Goal: Task Accomplishment & Management: Complete application form

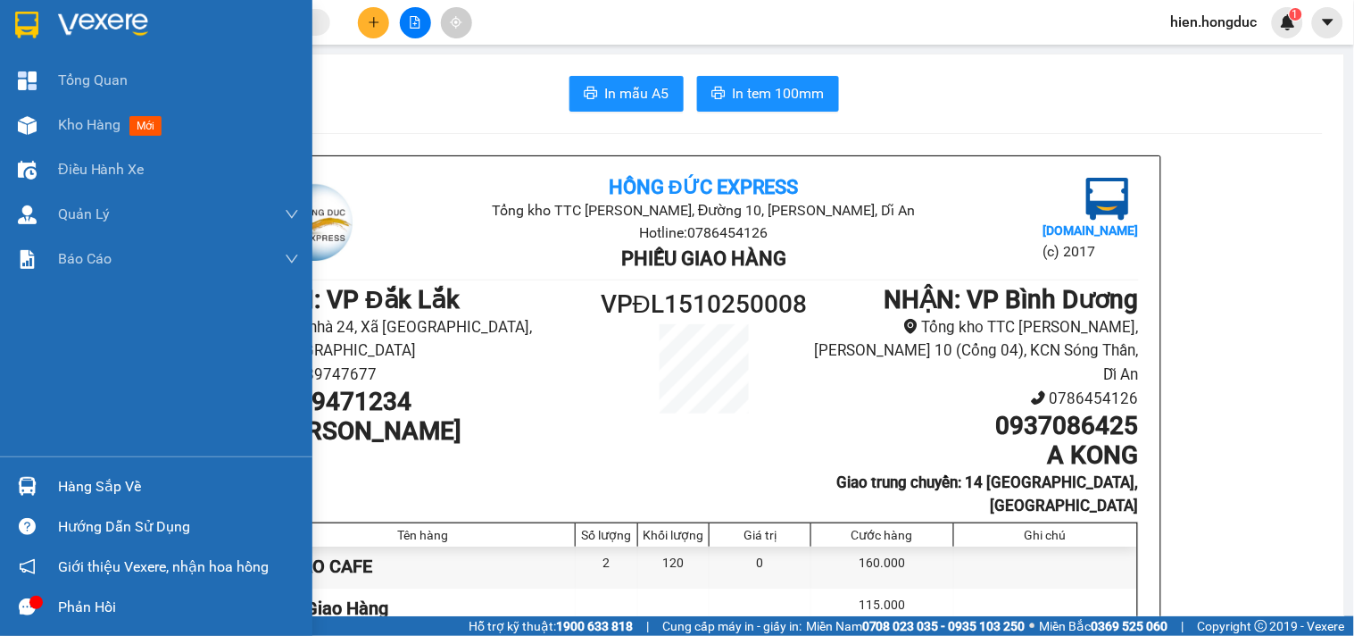
click at [90, 14] on img at bounding box center [103, 25] width 90 height 27
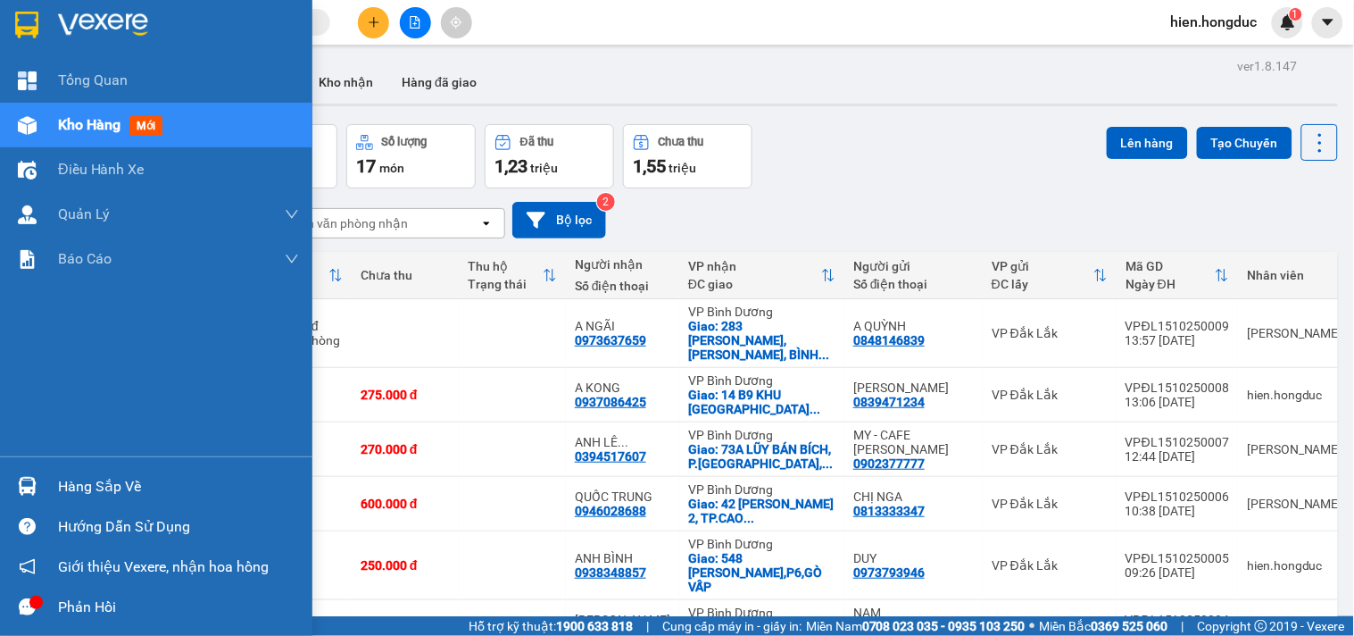
click at [82, 24] on img at bounding box center [103, 25] width 90 height 27
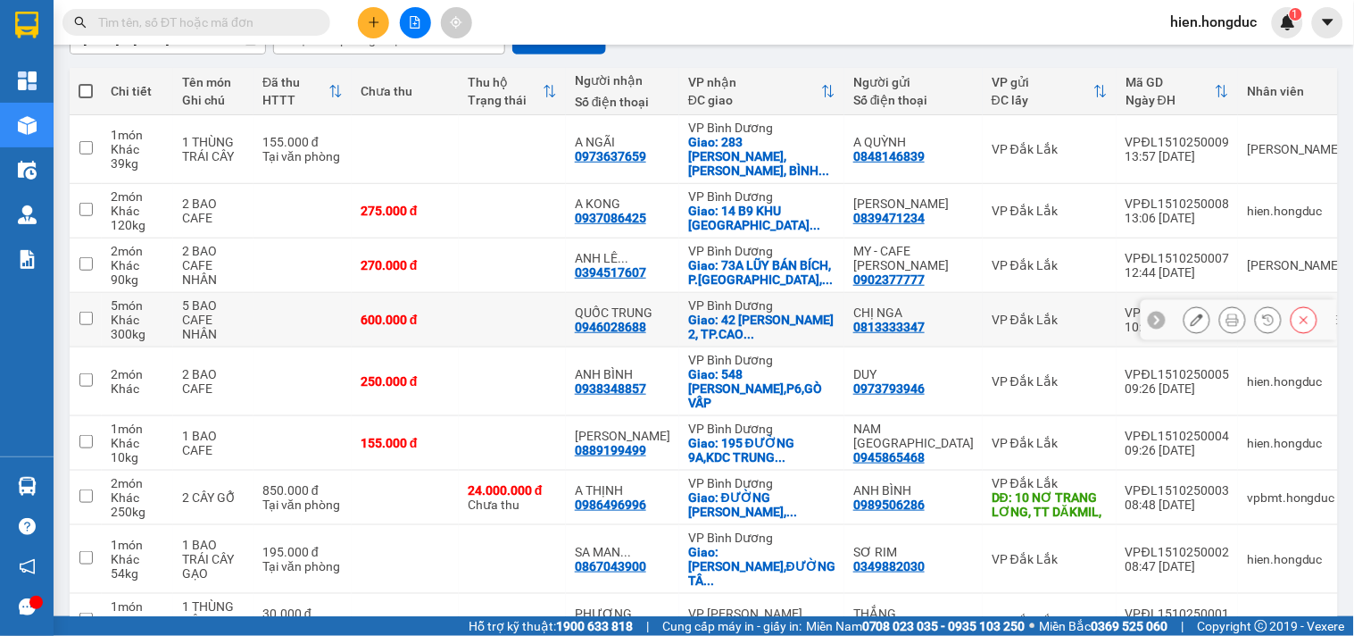
scroll to position [247, 0]
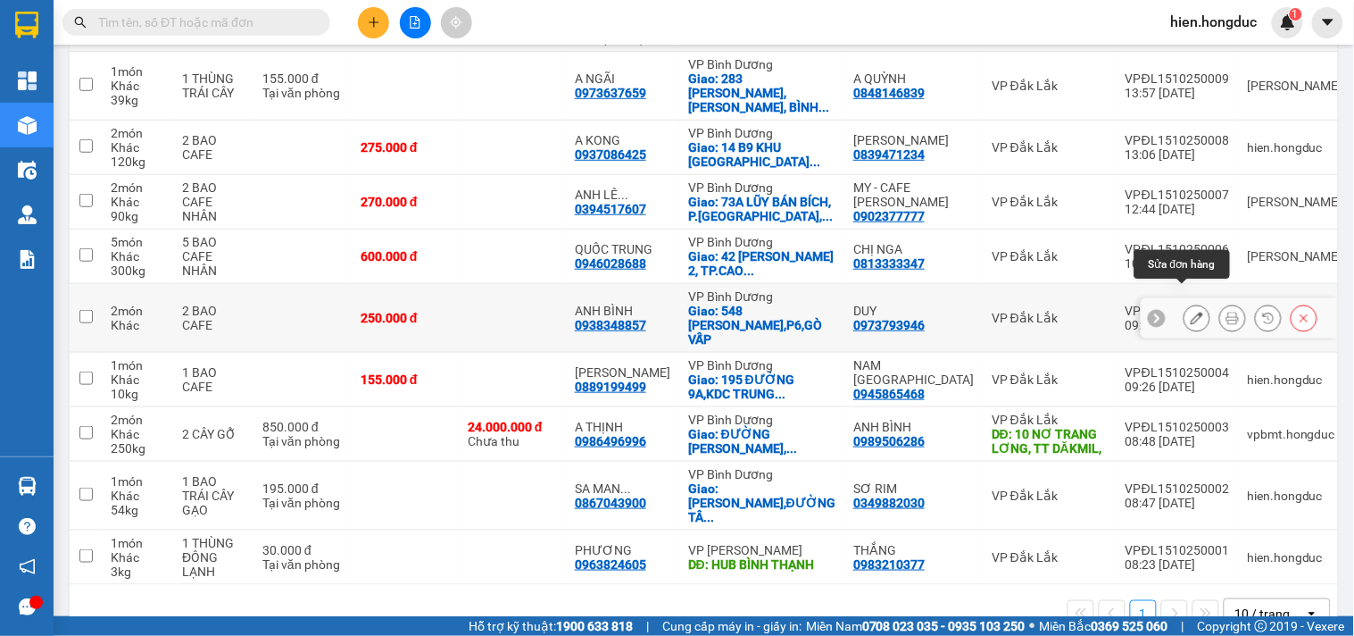
click at [1191, 312] on icon at bounding box center [1197, 318] width 12 height 12
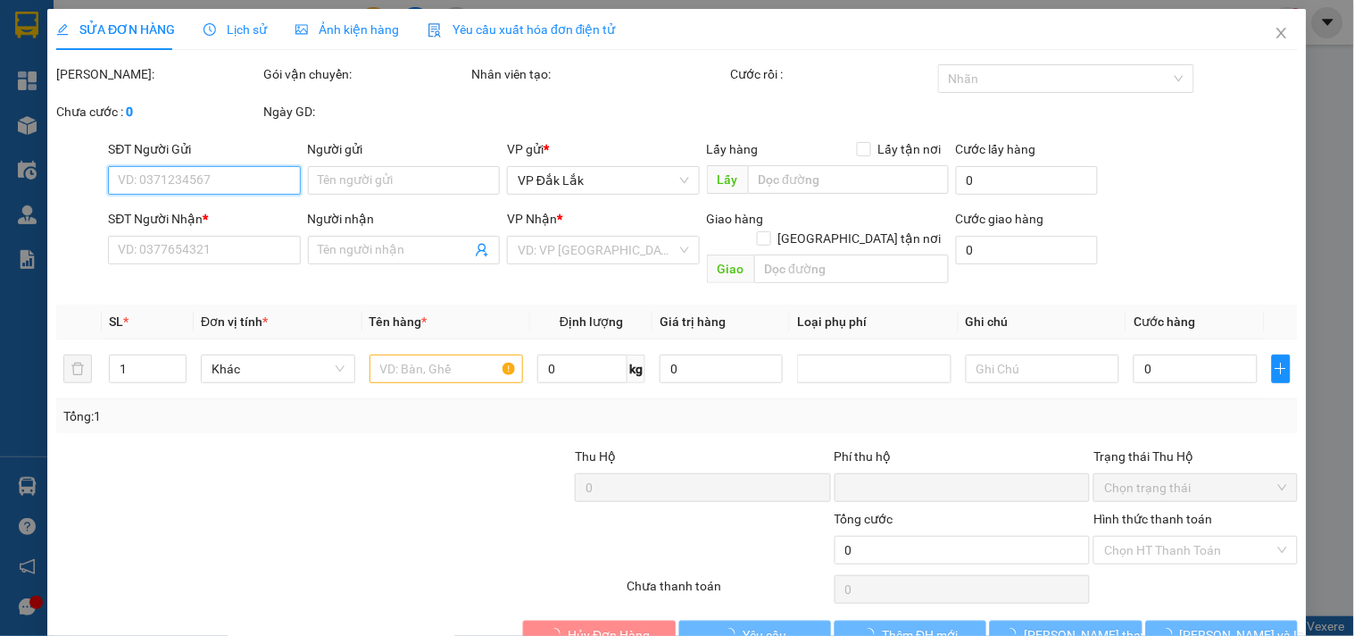
type input "0973793946"
type input "DUY"
type input "0938348857"
type input "ANH BÌNH"
checkbox input "true"
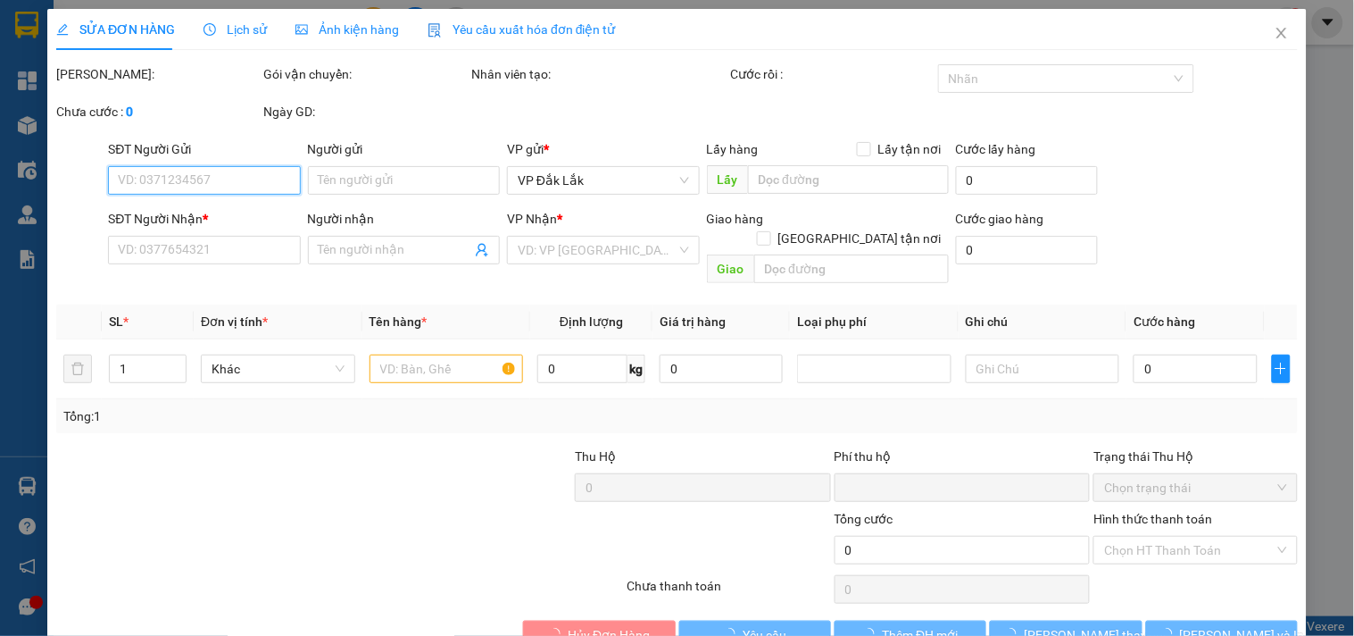
type input "548 [PERSON_NAME],P6,GÒ VẤP"
type input "0"
type input "250.000"
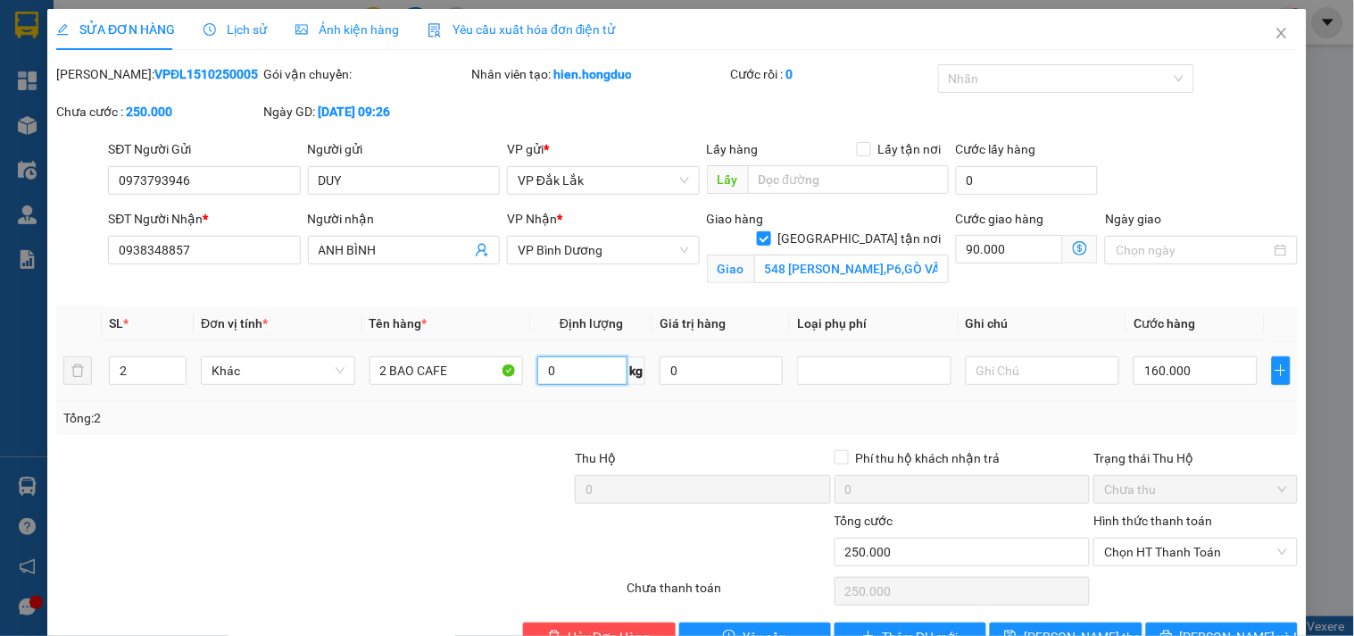
click at [570, 362] on input "0" at bounding box center [582, 370] width 90 height 29
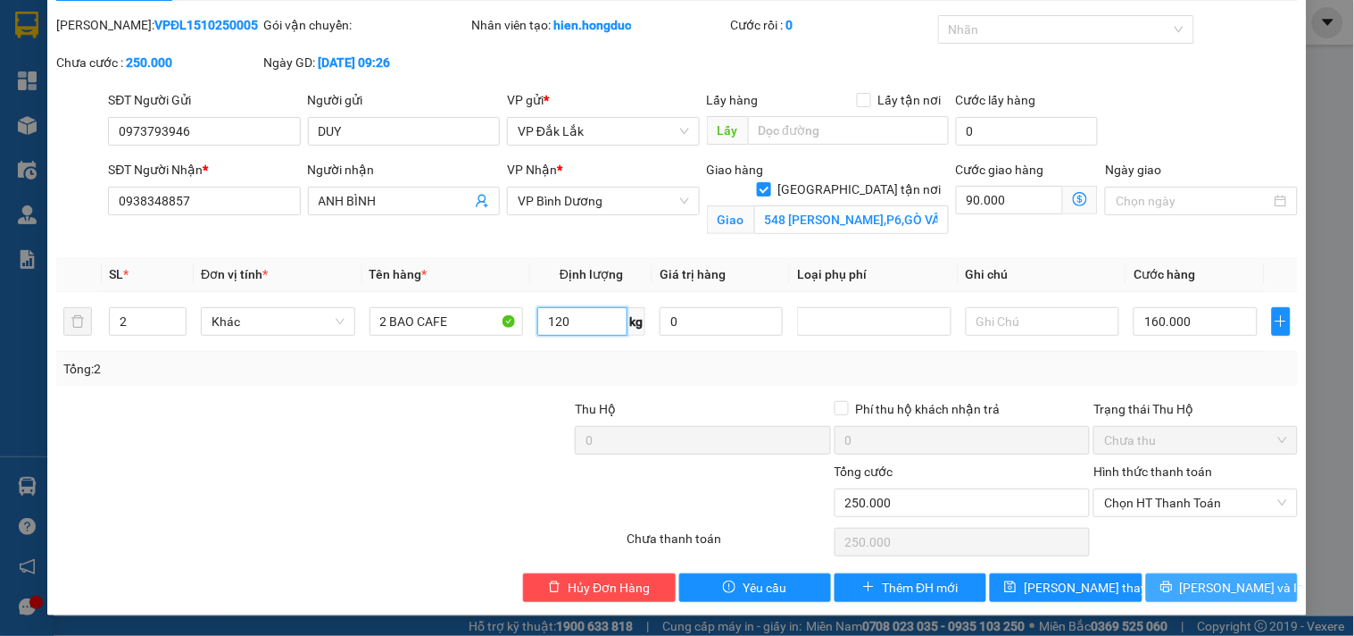
type input "120"
click at [1194, 583] on span "[PERSON_NAME] và In" at bounding box center [1242, 588] width 125 height 20
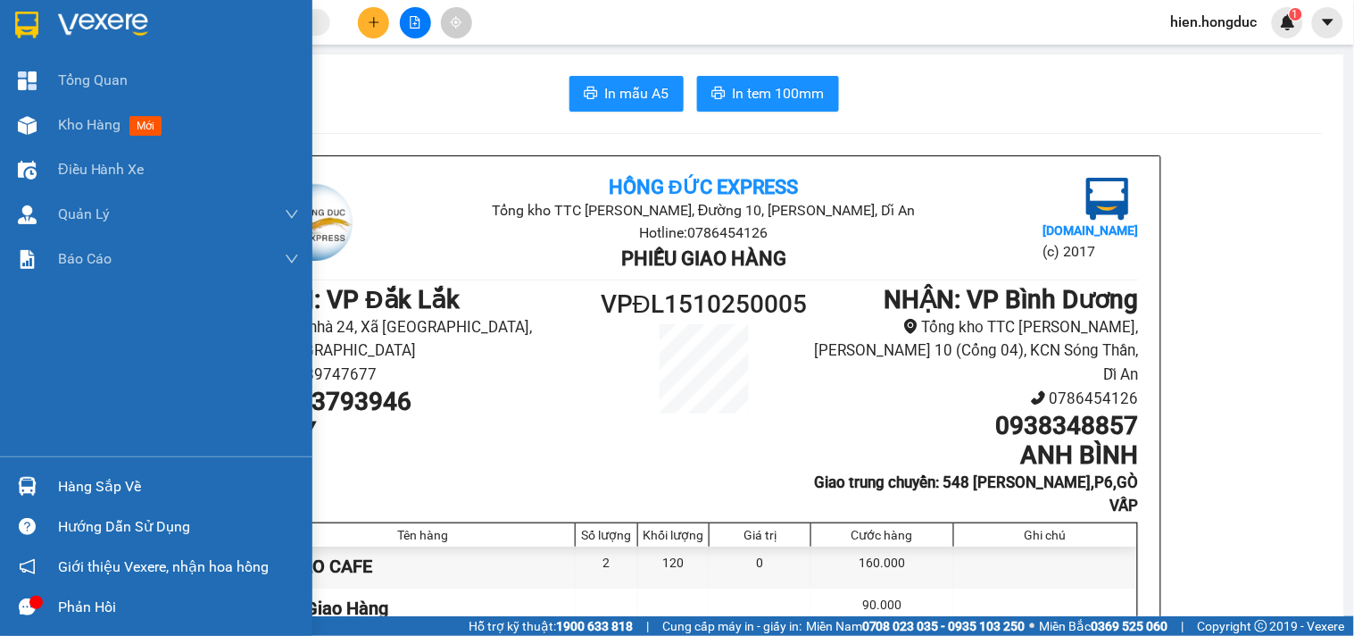
click at [56, 13] on div at bounding box center [156, 29] width 312 height 58
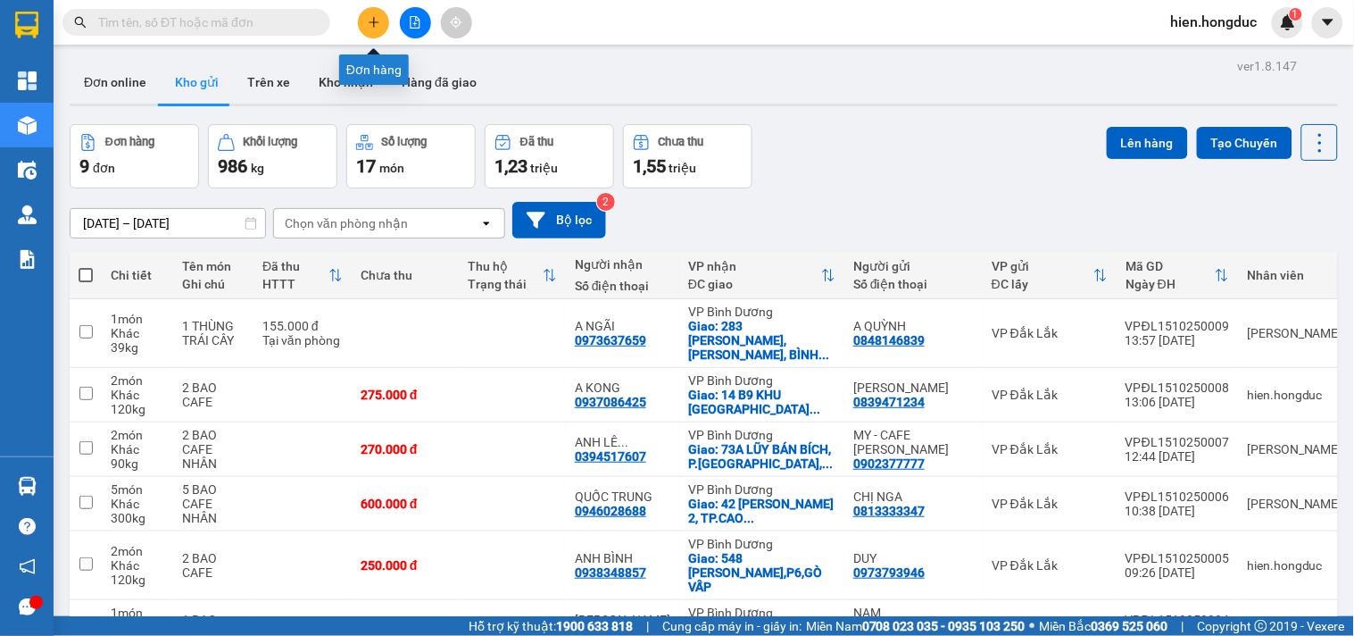
click at [370, 27] on icon "plus" at bounding box center [374, 22] width 12 height 12
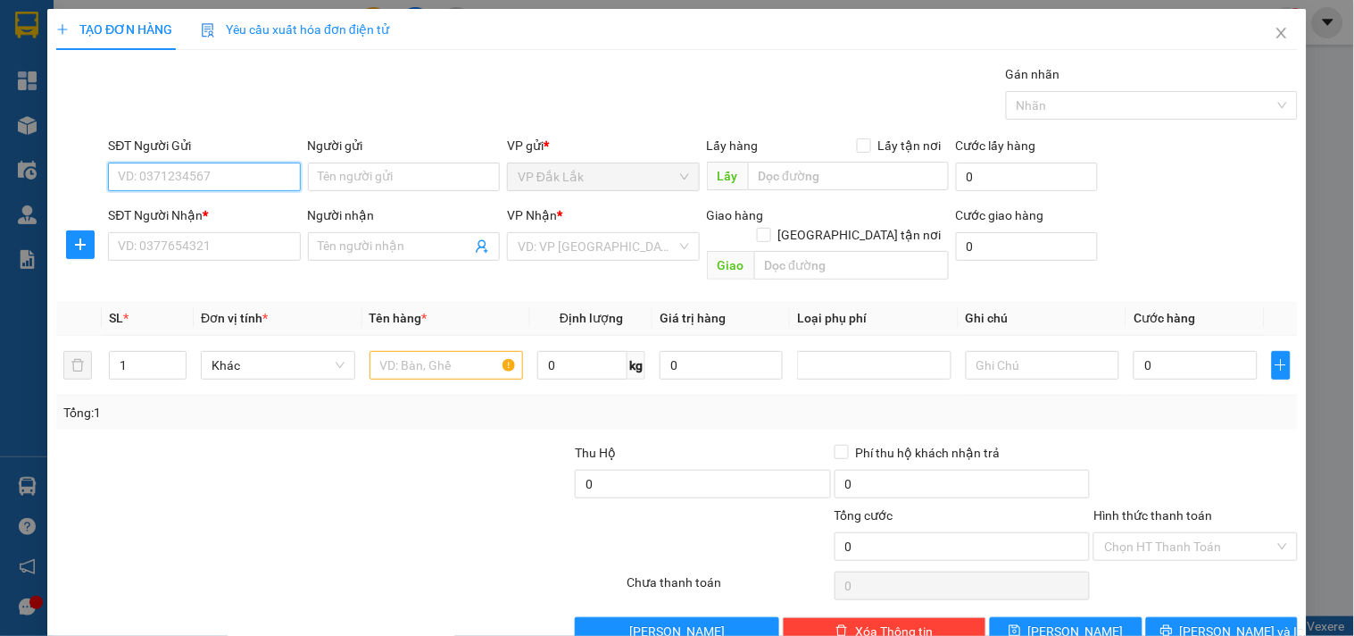
click at [226, 174] on input "SĐT Người Gửi" at bounding box center [204, 176] width 192 height 29
click at [234, 205] on div "0963474689 - [GEOGRAPHIC_DATA]" at bounding box center [218, 213] width 201 height 20
type input "0963474689"
type input "[PERSON_NAME]"
type input "0389949011"
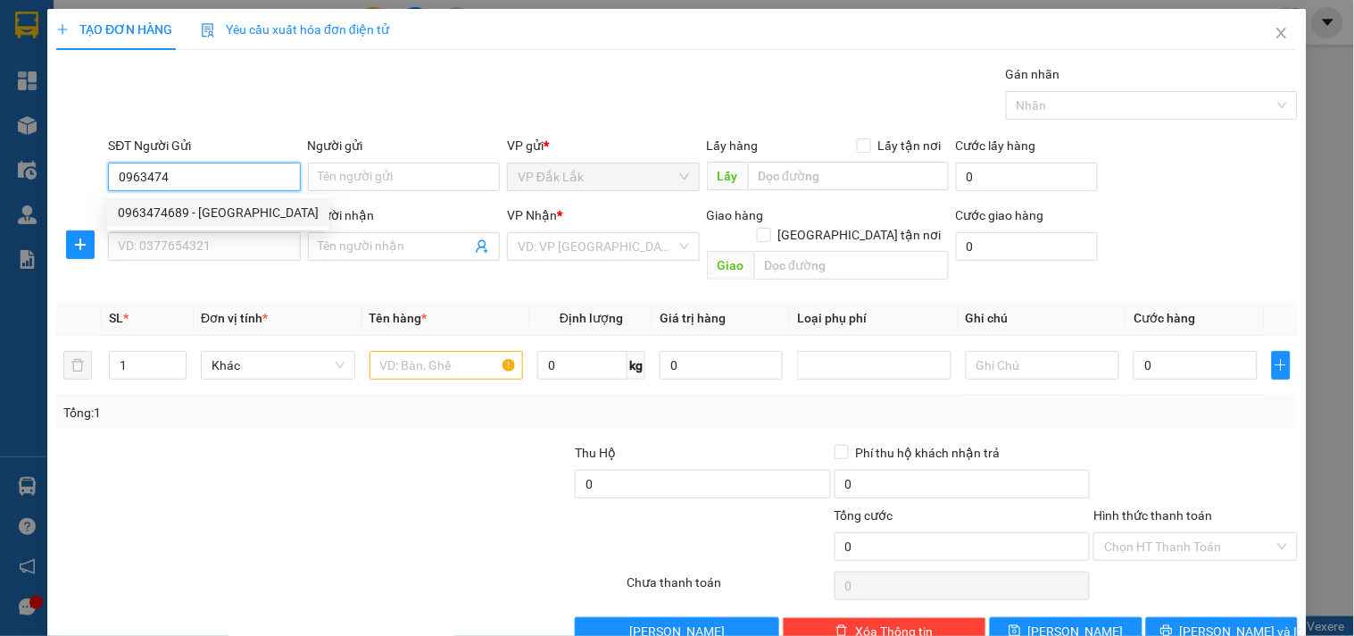
type input "[PERSON_NAME]"
checkbox input "true"
type input "15A ĐƯỜNG 102 [GEOGRAPHIC_DATA],TĂNG NHƠN PHÚ A,THỦ [GEOGRAPHIC_DATA]"
type input "100.000"
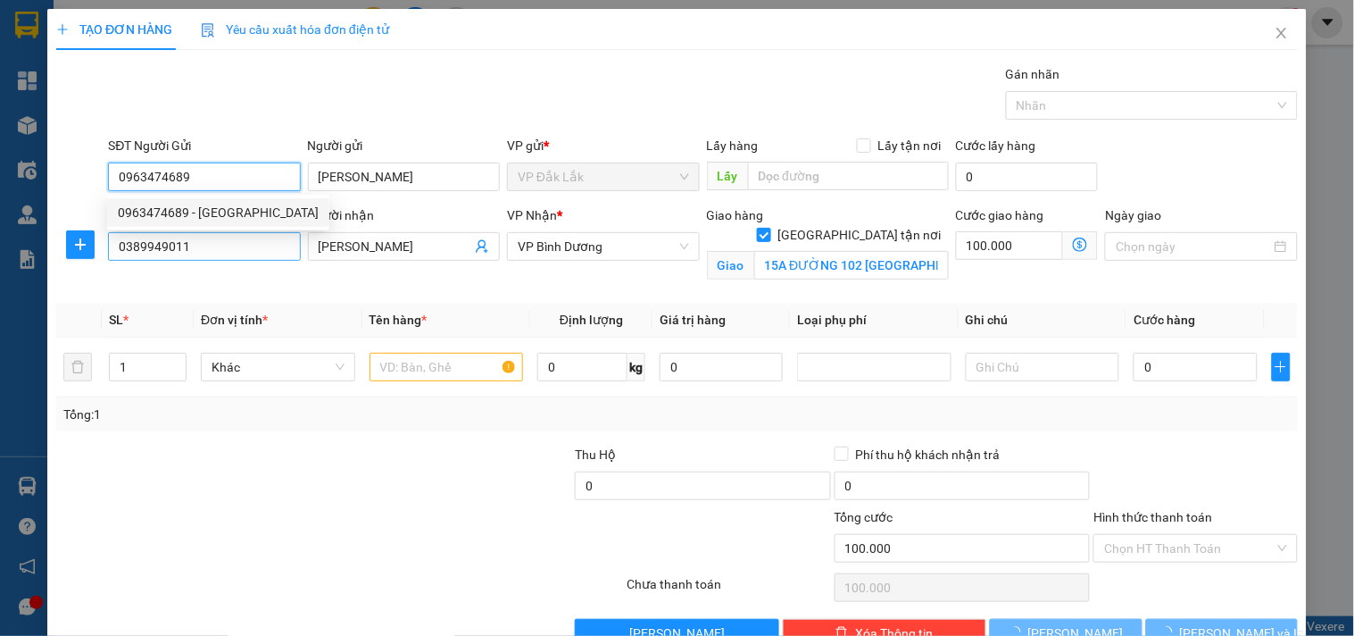
type input "450.000"
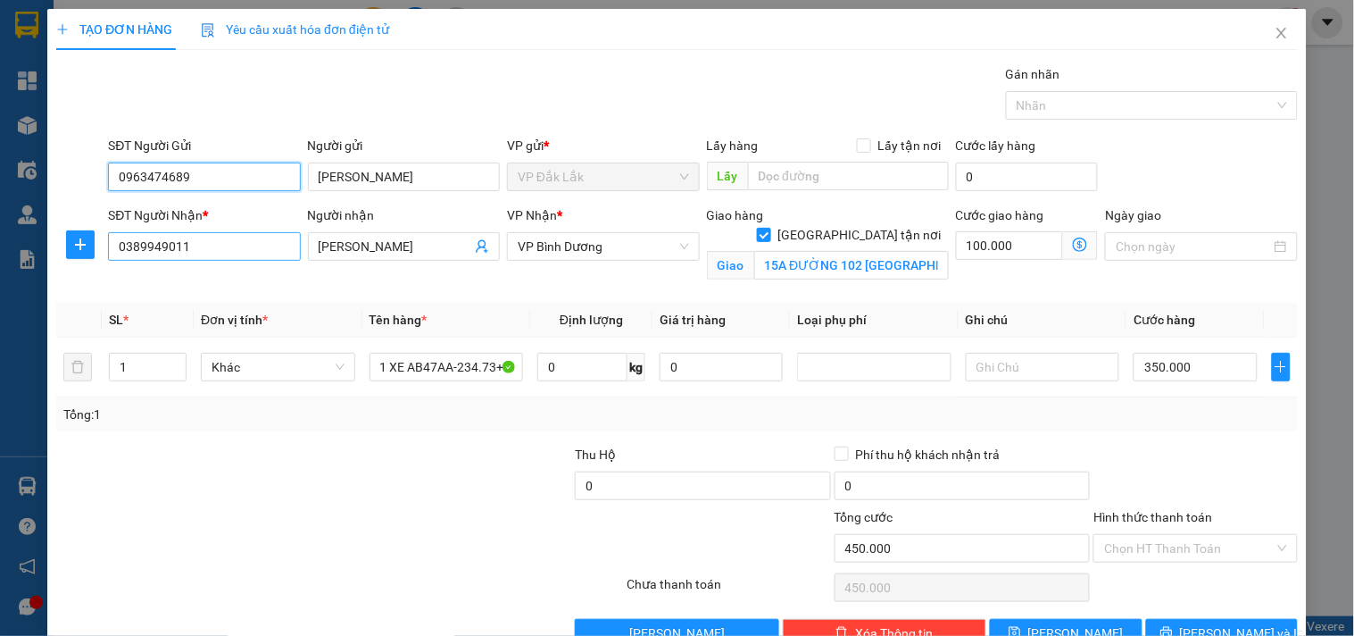
type input "0963474689"
click at [210, 245] on input "0389949011" at bounding box center [204, 246] width 192 height 29
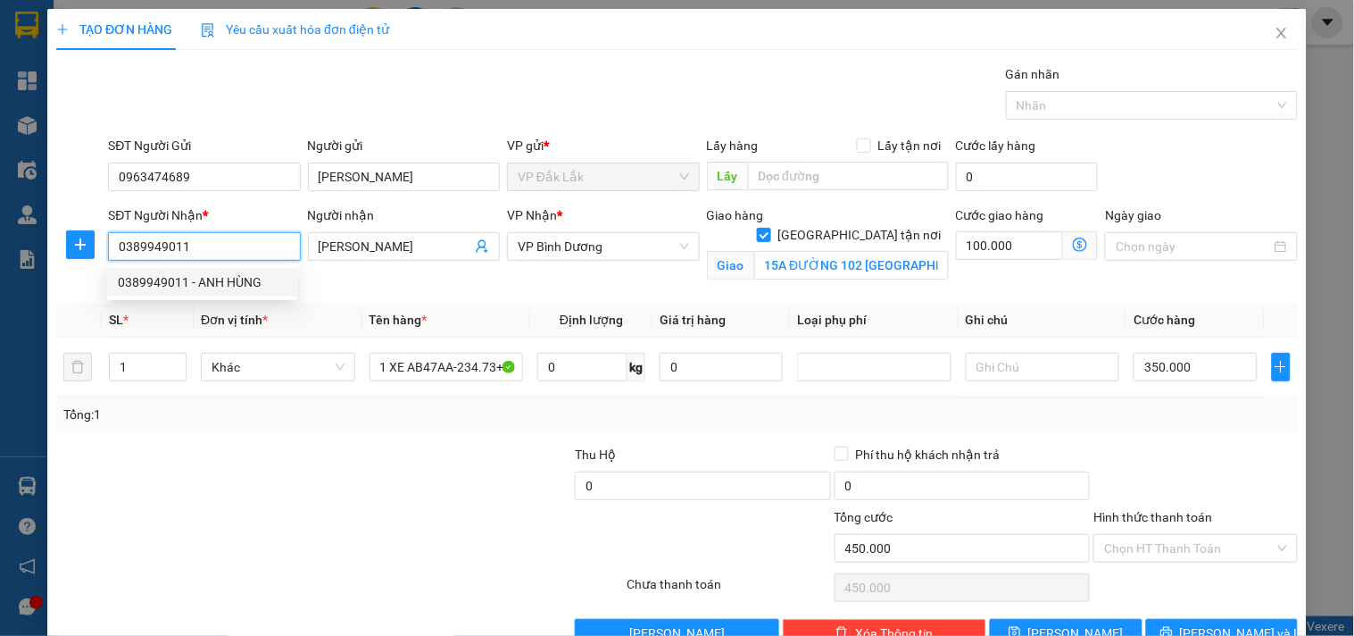
drag, startPoint x: 210, startPoint y: 245, endPoint x: 129, endPoint y: 264, distance: 83.6
click at [129, 264] on body "Kết quả tìm kiếm ( 0 ) Bộ lọc No Data hien.hongduc 1 Tổng Quan Kho hàng mới Điề…" at bounding box center [677, 318] width 1354 height 636
type input "0976767525"
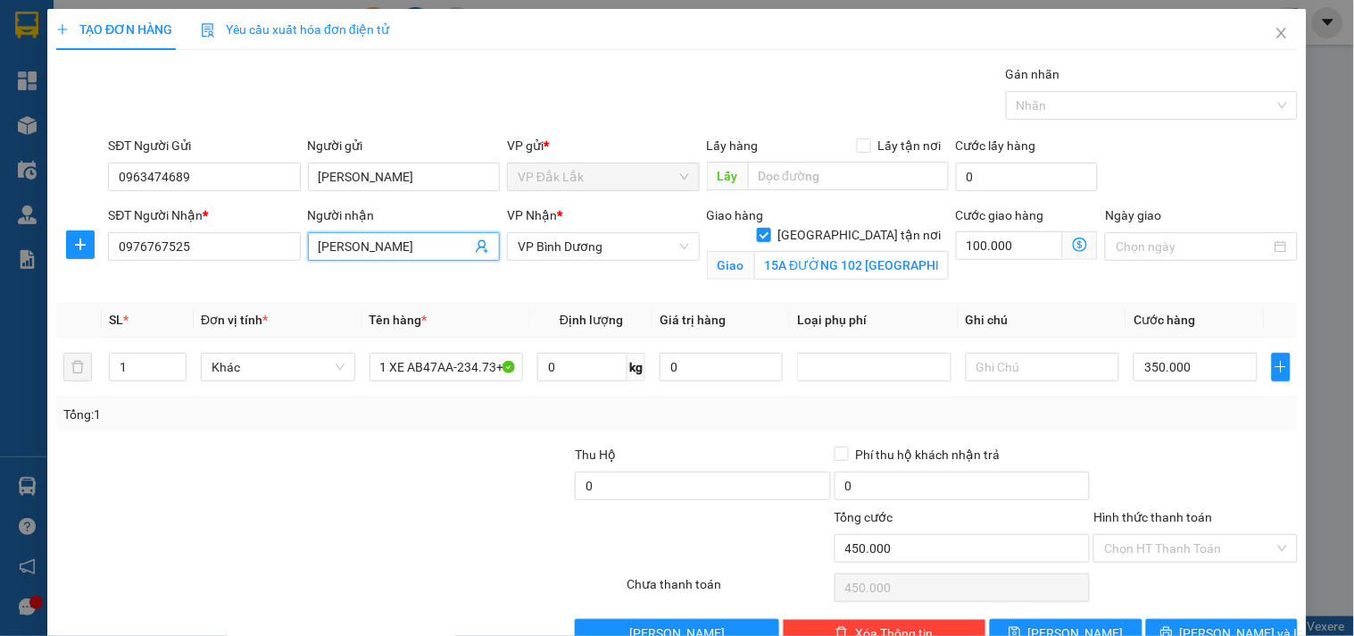
drag, startPoint x: 413, startPoint y: 239, endPoint x: 344, endPoint y: 265, distance: 74.3
click at [344, 265] on div "Người nhận ANH HÙNG ANH HÙNG" at bounding box center [404, 236] width 192 height 62
type input "A"
type input "[PERSON_NAME]"
click at [830, 251] on input "15A ĐƯỜNG 102 [GEOGRAPHIC_DATA],TĂNG NHƠN PHÚ A,THỦ [GEOGRAPHIC_DATA]" at bounding box center [851, 265] width 195 height 29
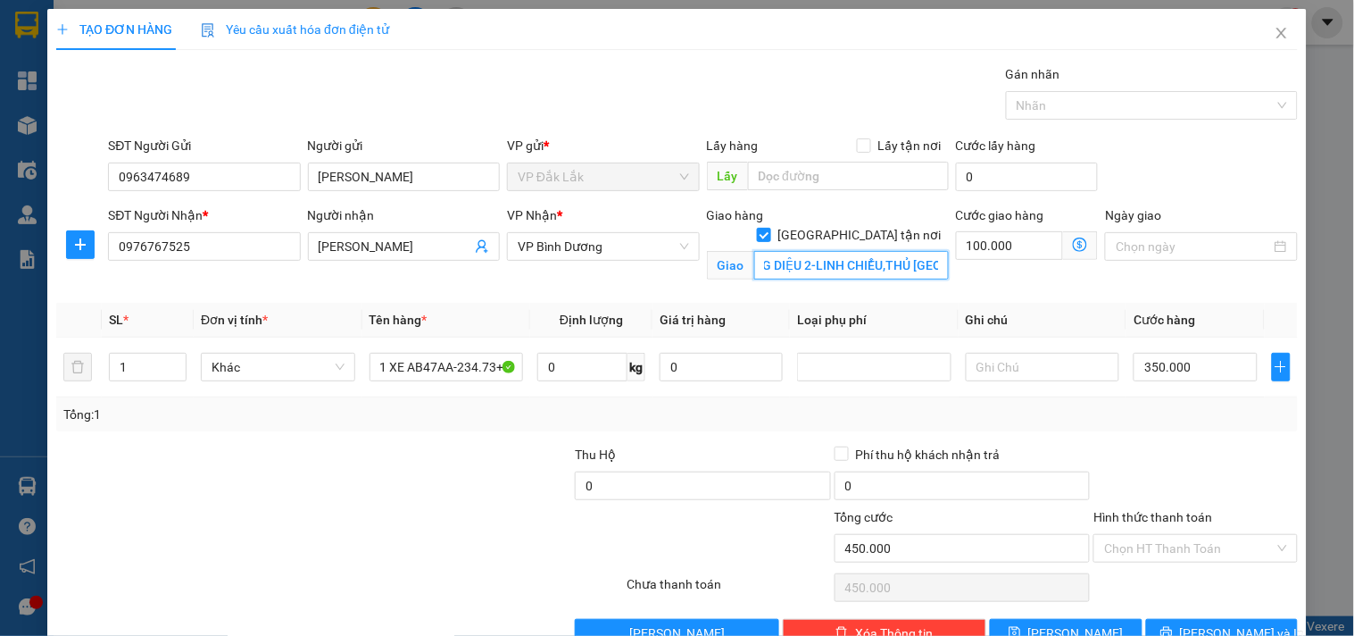
scroll to position [0, 62]
type input "56 HOÀNG DIỆU 2-LINH CHIỂU,THỦ [GEOGRAPHIC_DATA]"
click at [562, 364] on input "0" at bounding box center [582, 367] width 90 height 29
type input "1"
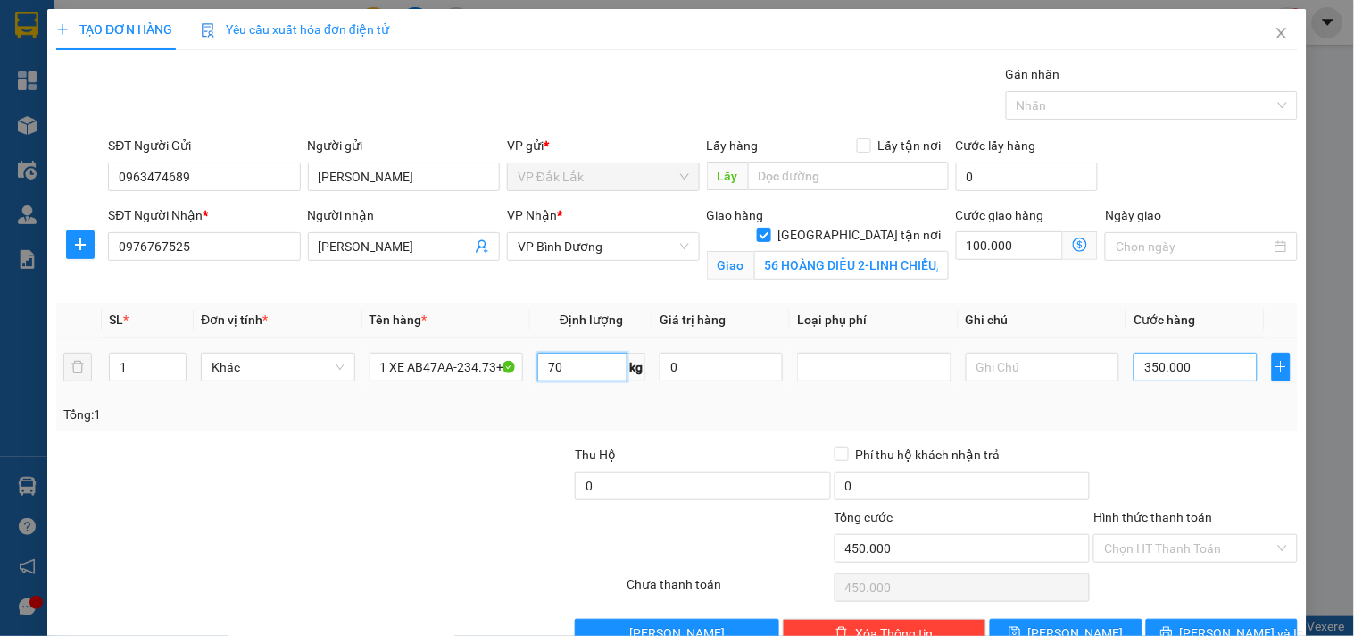
type input "70"
click at [1183, 368] on input "350.000" at bounding box center [1195, 367] width 123 height 29
type input "100.003"
type input "3"
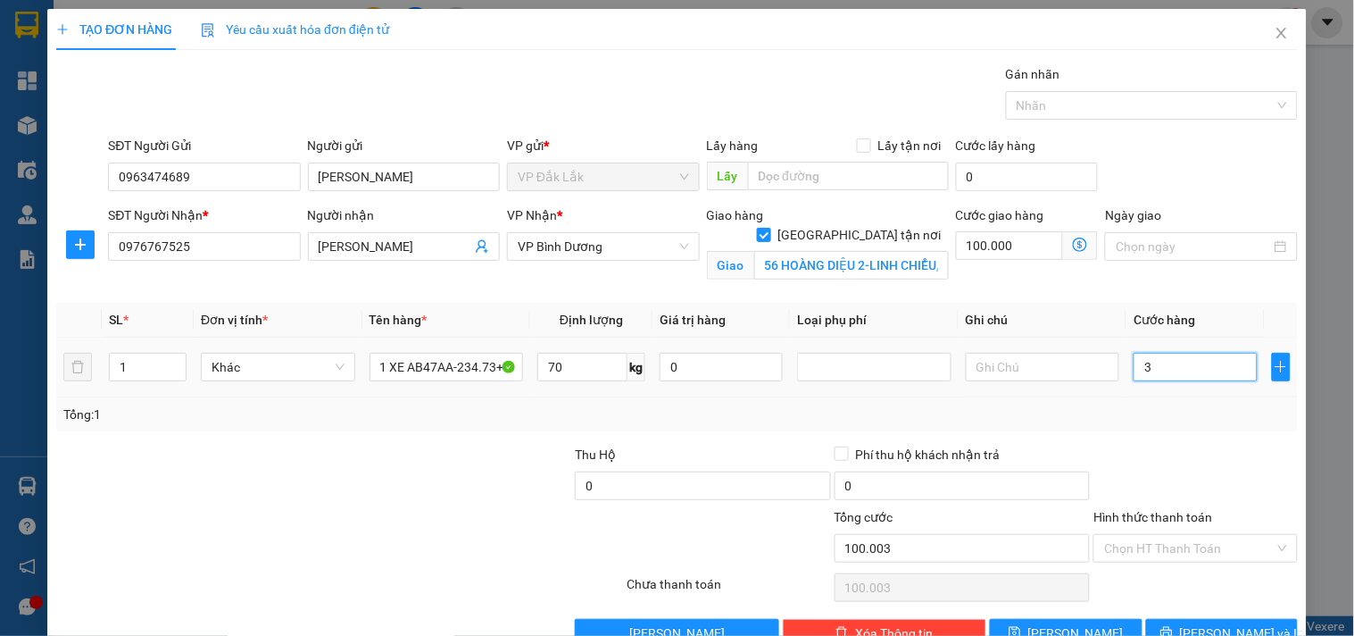
type input "100.030"
type input "30"
type input "100.300"
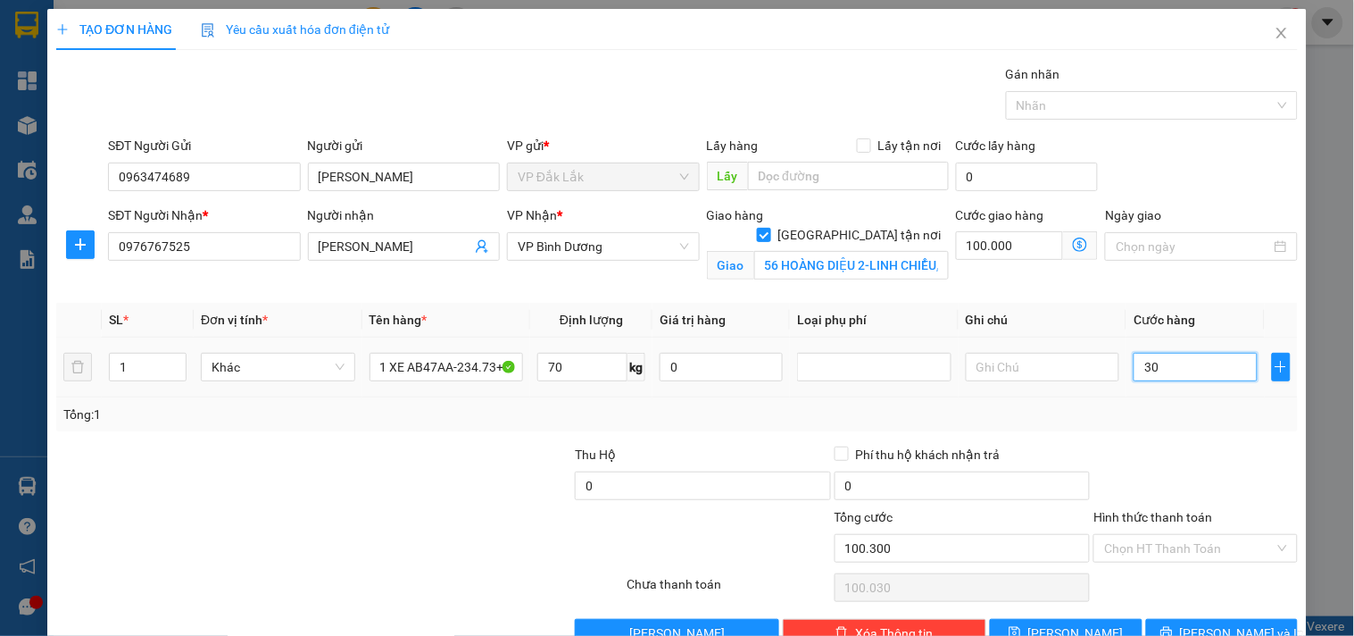
type input "300"
type input "103.000"
type input "3.000"
type input "130.000"
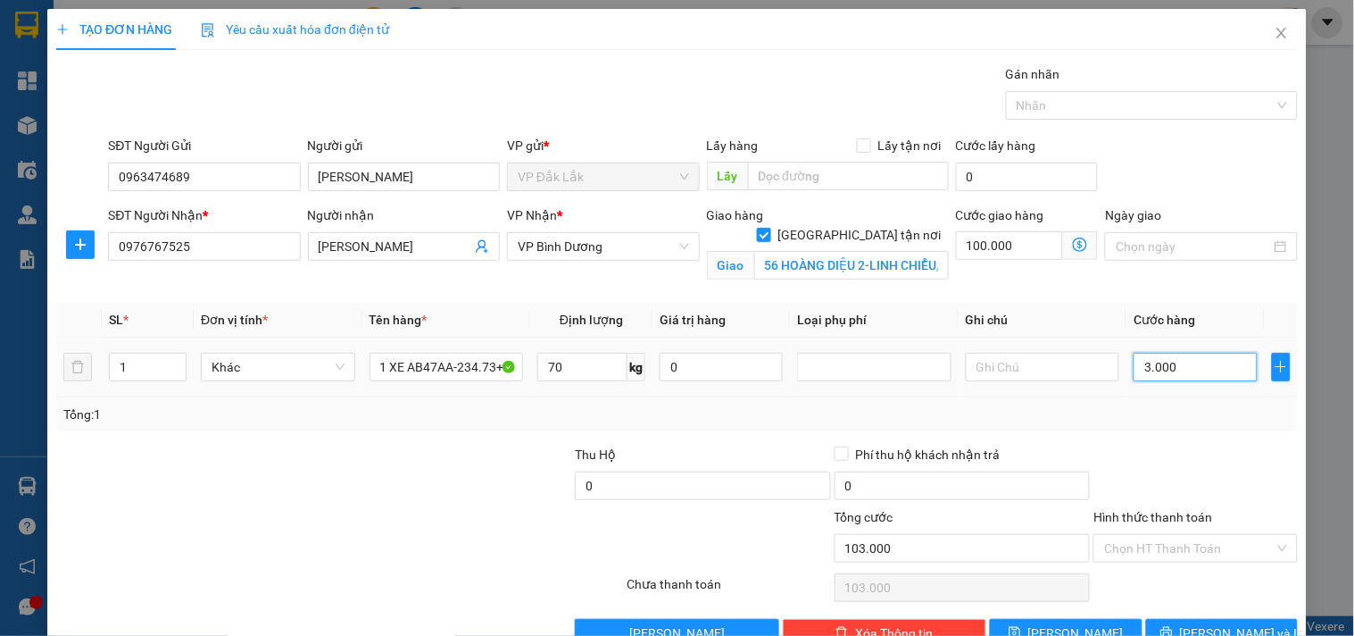
type input "130.000"
type input "30.000"
type input "400.000"
type input "300.000"
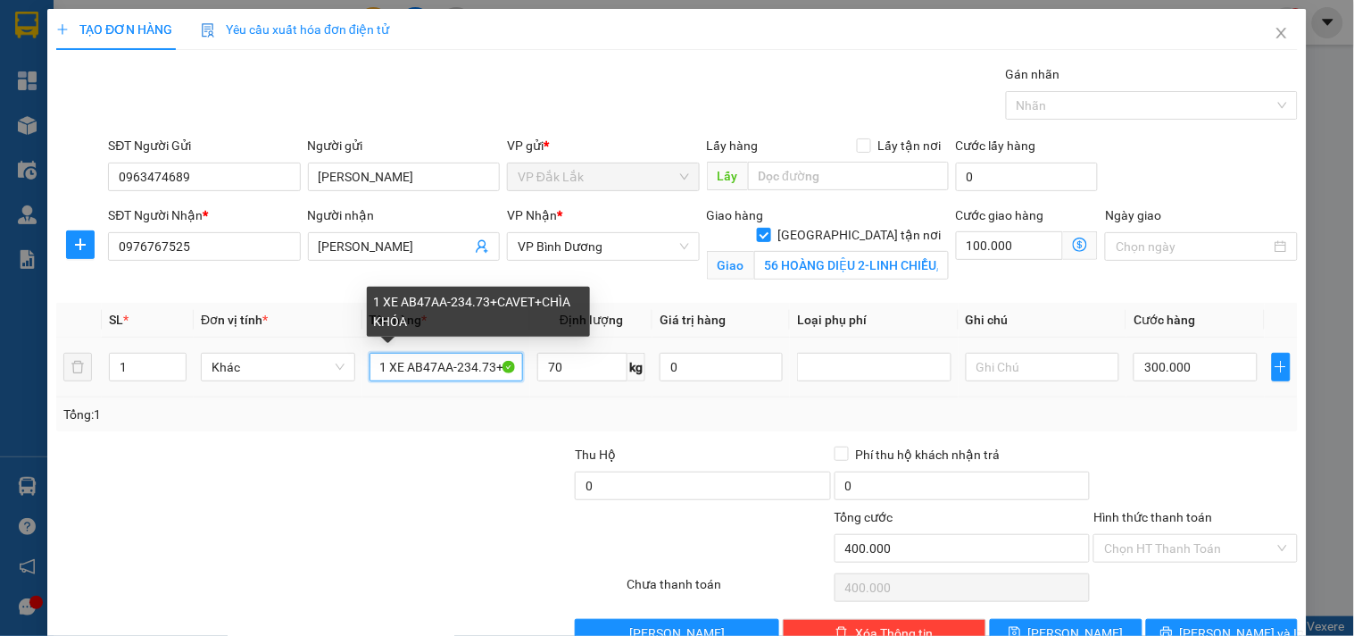
click at [432, 364] on input "1 XE AB47AA-234.73+CAVET+CHÌA KHÓA" at bounding box center [447, 367] width 154 height 29
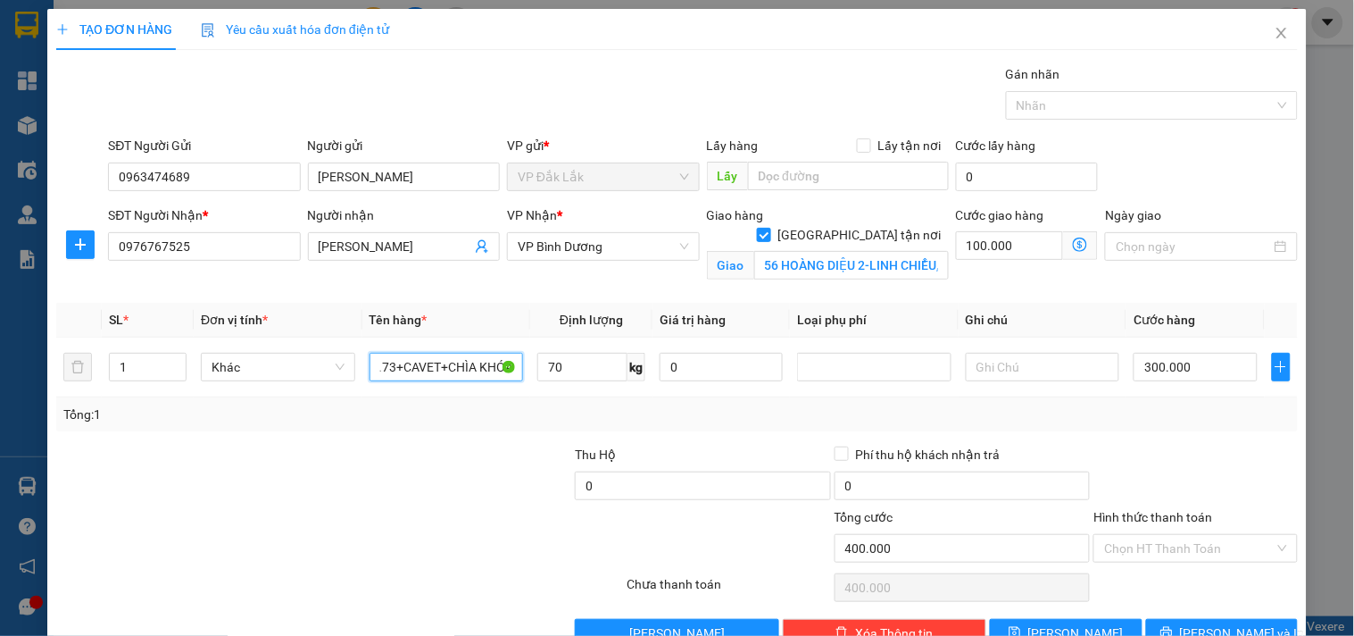
drag, startPoint x: 404, startPoint y: 367, endPoint x: 708, endPoint y: 408, distance: 306.3
click at [708, 408] on div "SL * Đơn vị tính * Tên hàng * Định lượng Giá trị hàng Loại phụ phí Ghi chú Cước…" at bounding box center [677, 367] width 1242 height 129
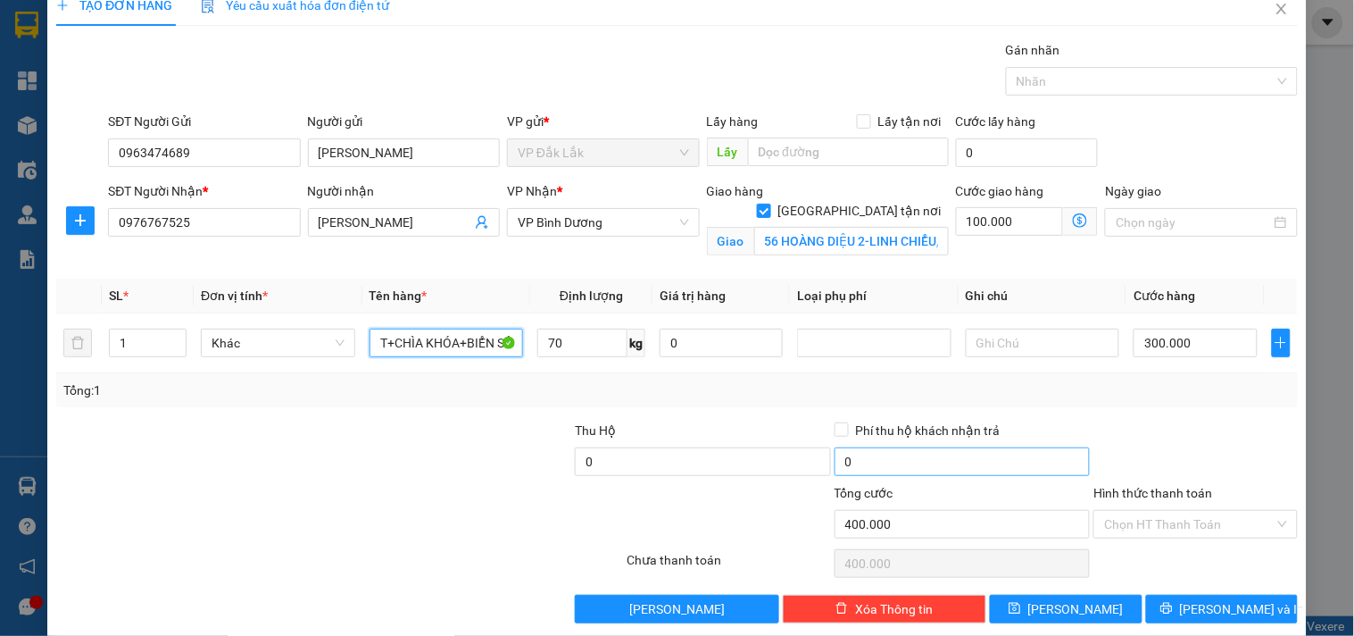
scroll to position [46, 0]
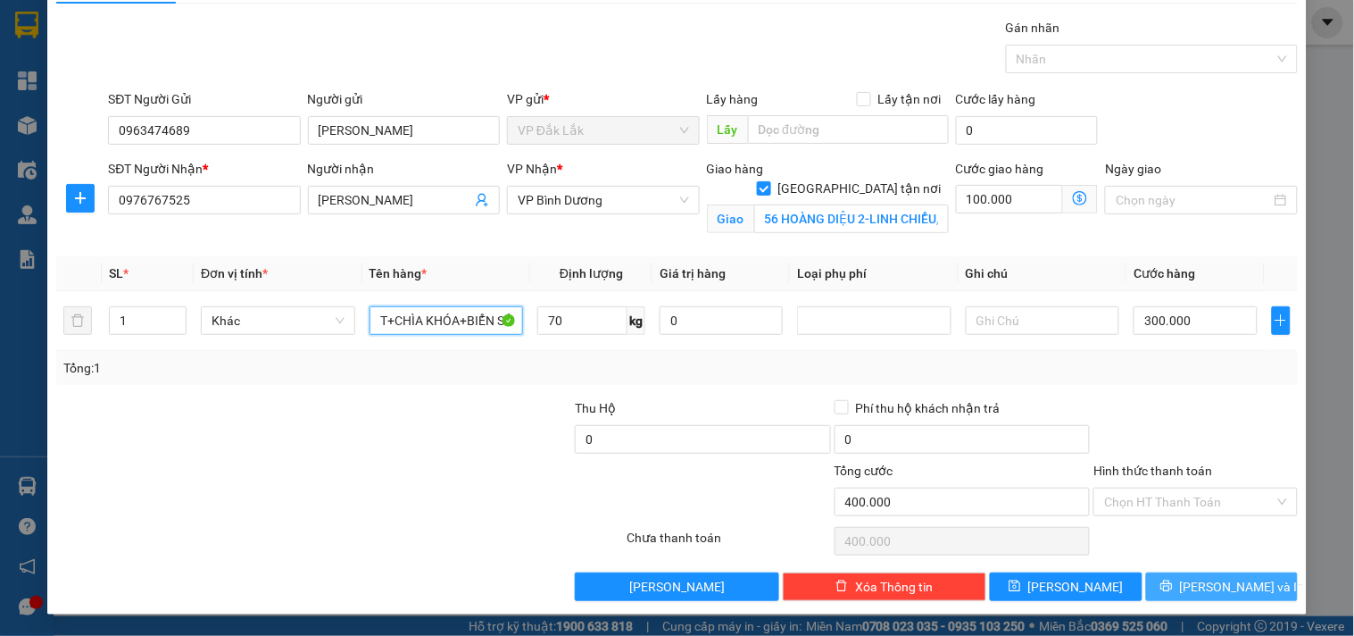
type input "1 XE 47AA394.90 +CAVET+CHÌA KHÓA+BIỂN SỐ"
click at [1221, 584] on span "[PERSON_NAME] và In" at bounding box center [1242, 587] width 125 height 20
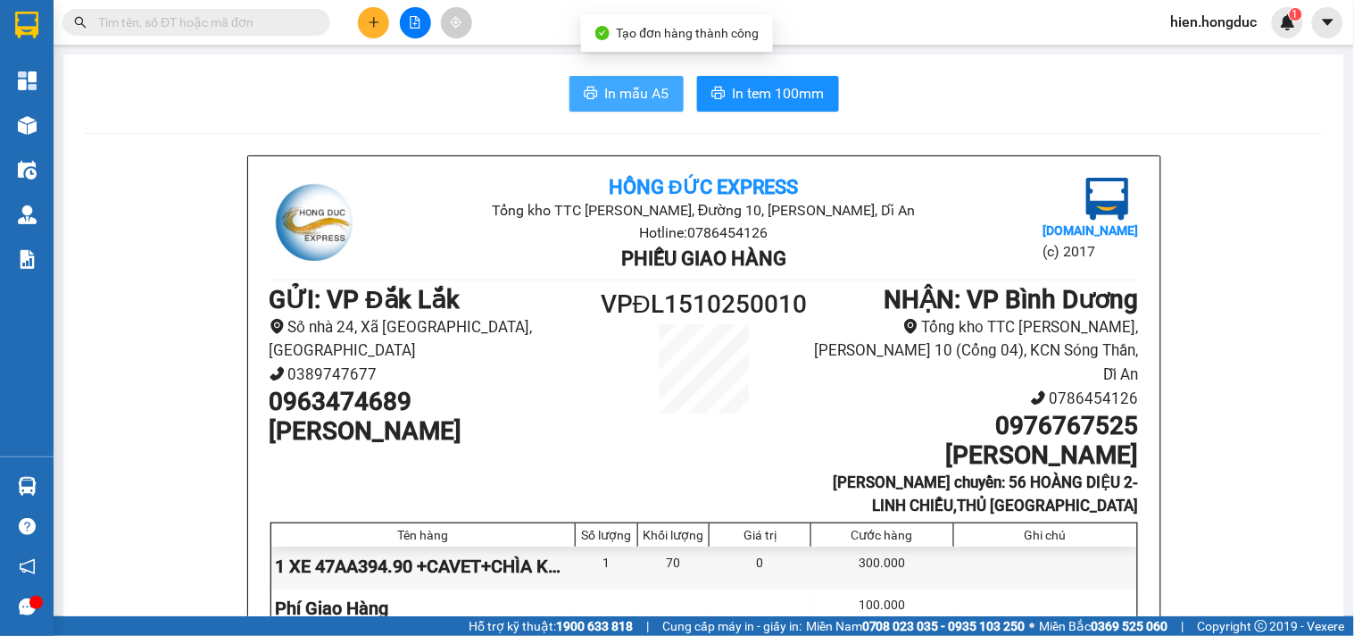
click at [641, 92] on span "In mẫu A5" at bounding box center [637, 93] width 64 height 22
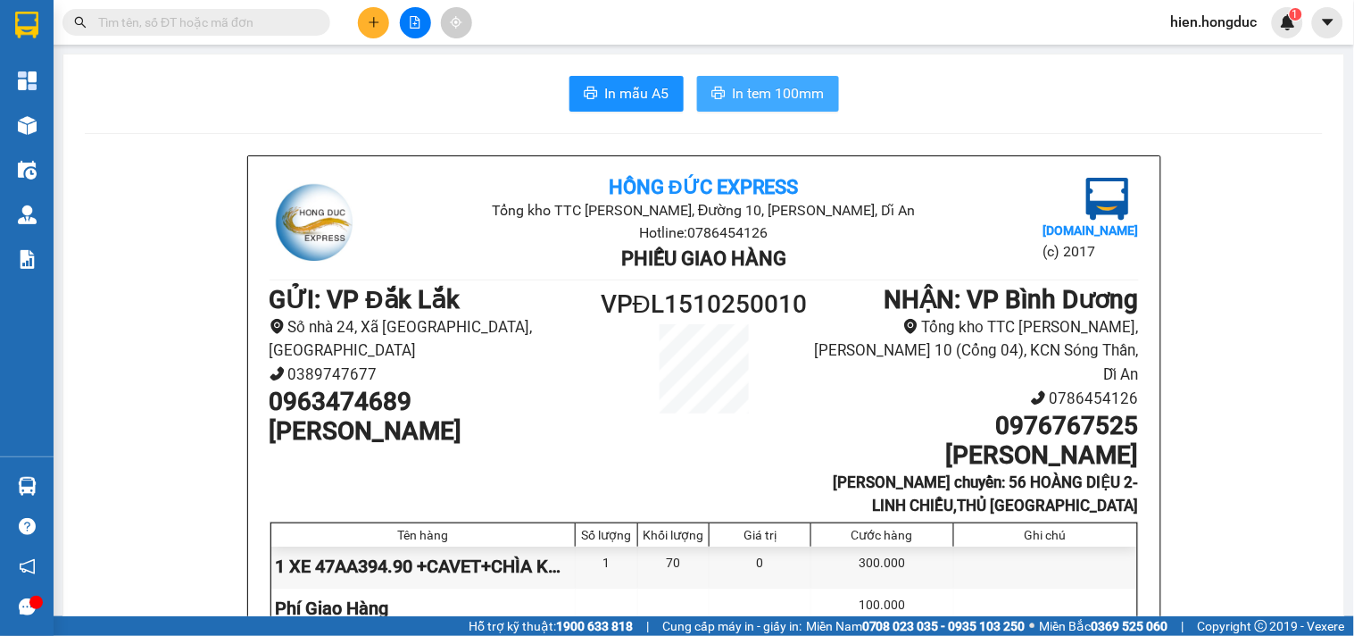
click at [799, 109] on button "In tem 100mm" at bounding box center [768, 94] width 142 height 36
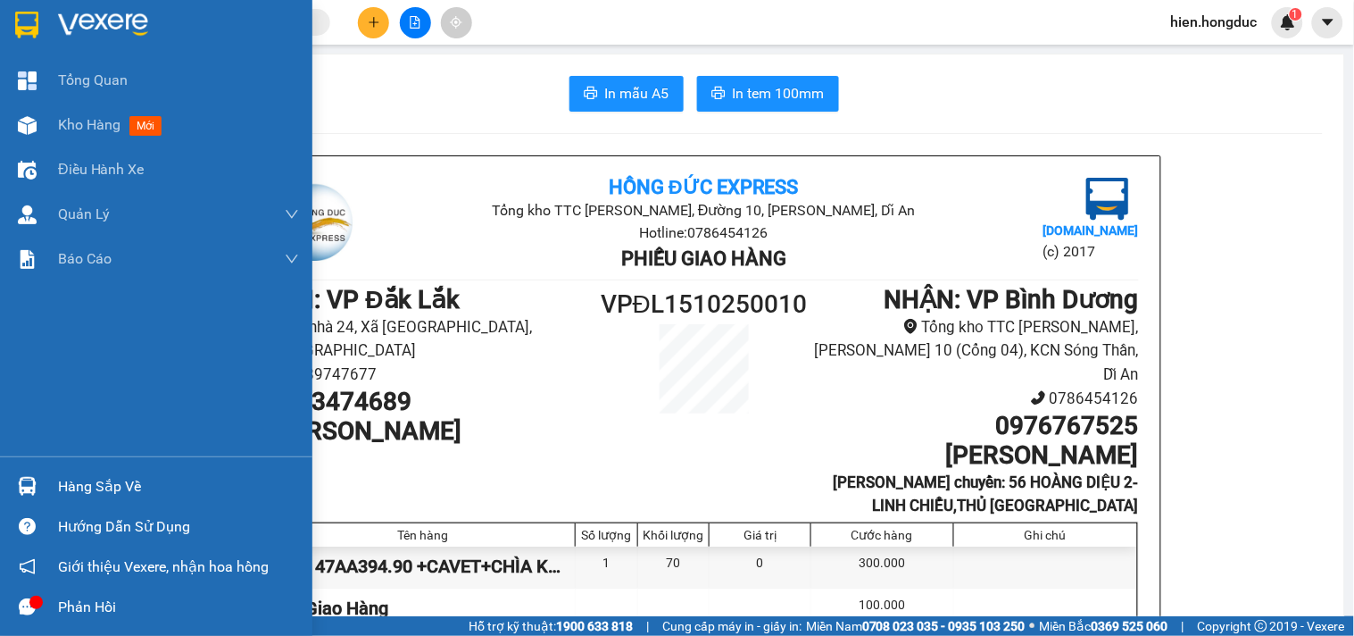
click at [82, 12] on img at bounding box center [103, 25] width 90 height 27
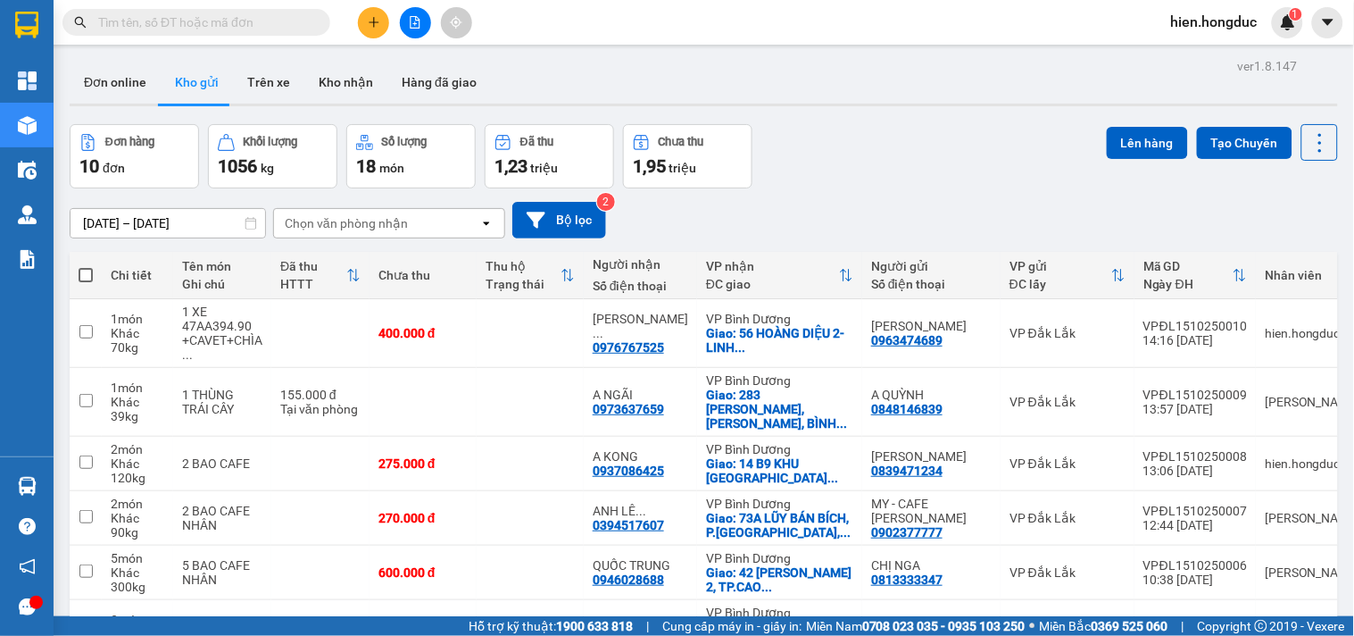
click at [149, 14] on input "text" at bounding box center [203, 22] width 211 height 20
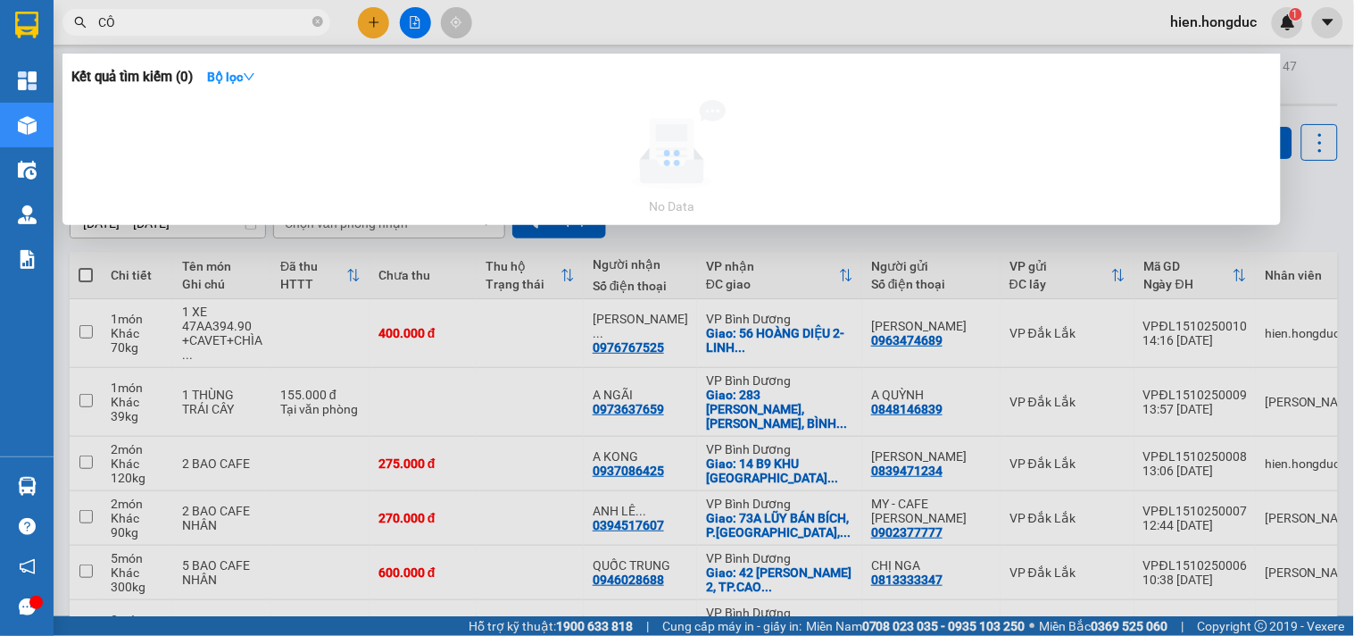
type input "C"
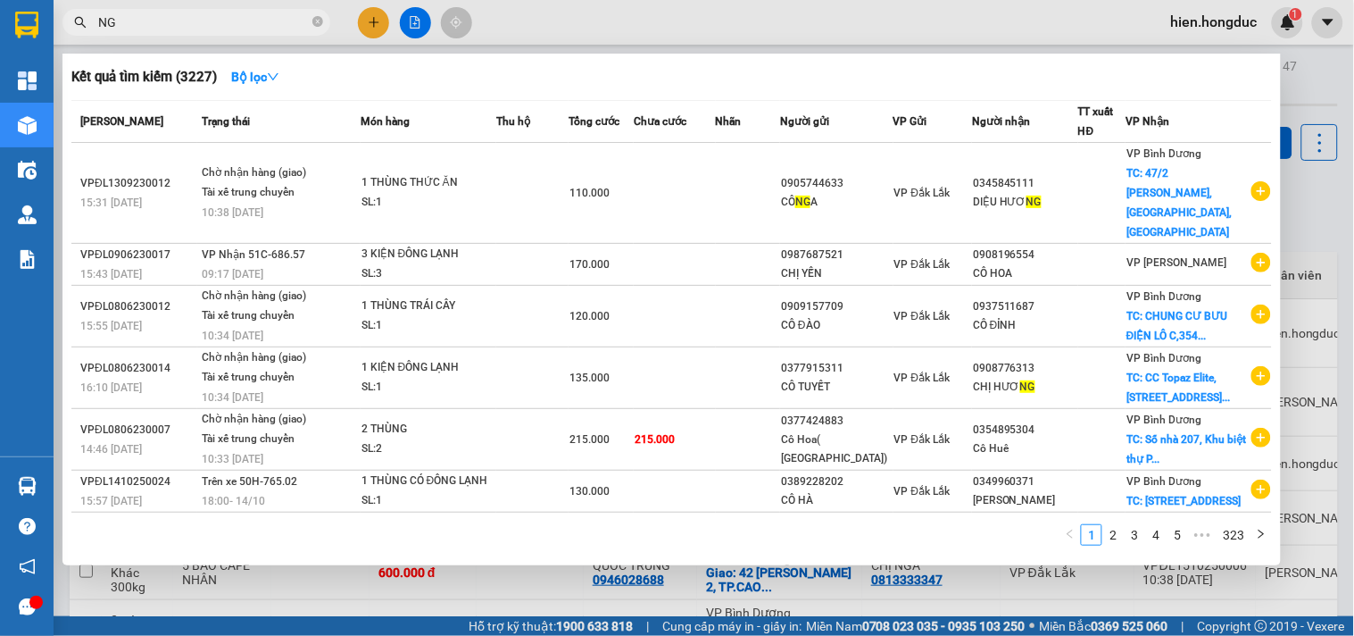
type input "NGA"
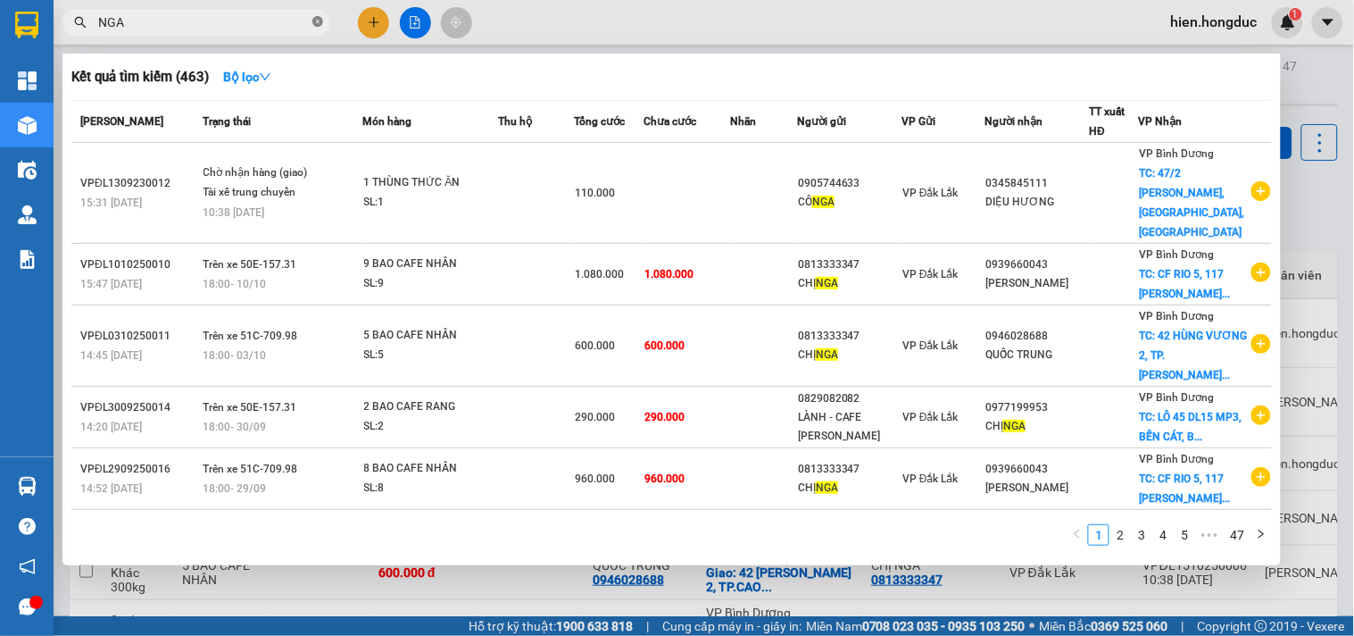
click at [314, 14] on span at bounding box center [317, 22] width 11 height 17
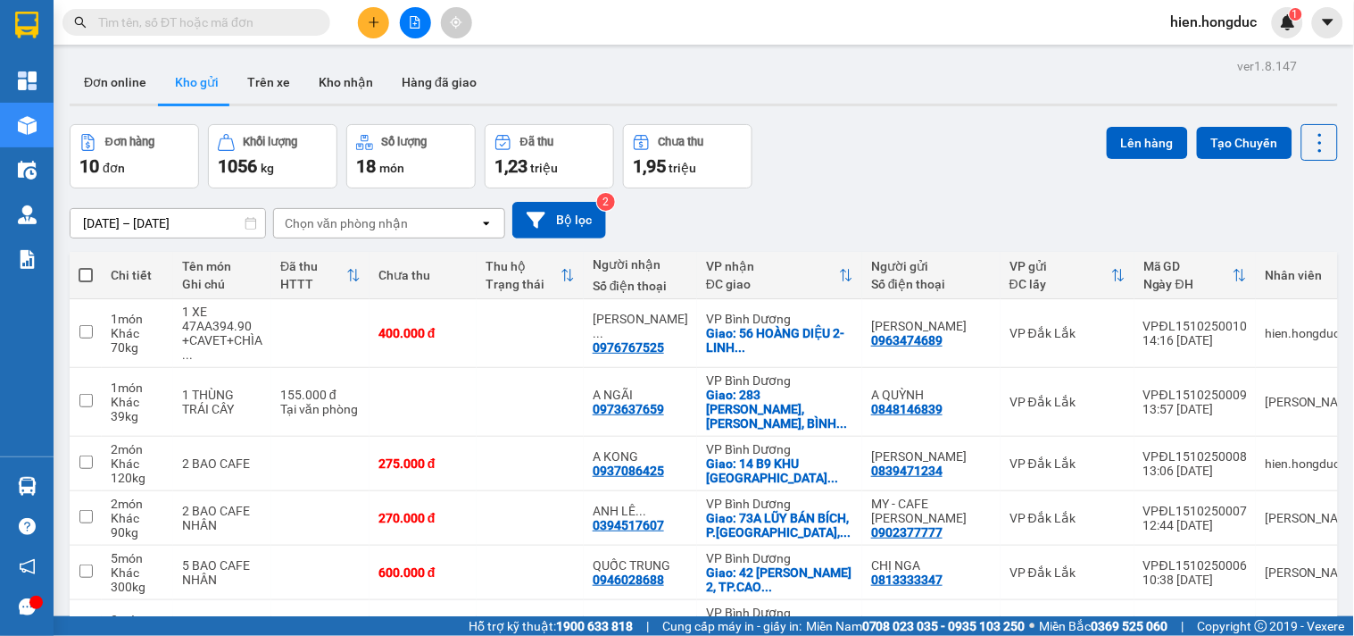
click at [166, 25] on input "text" at bounding box center [203, 22] width 211 height 20
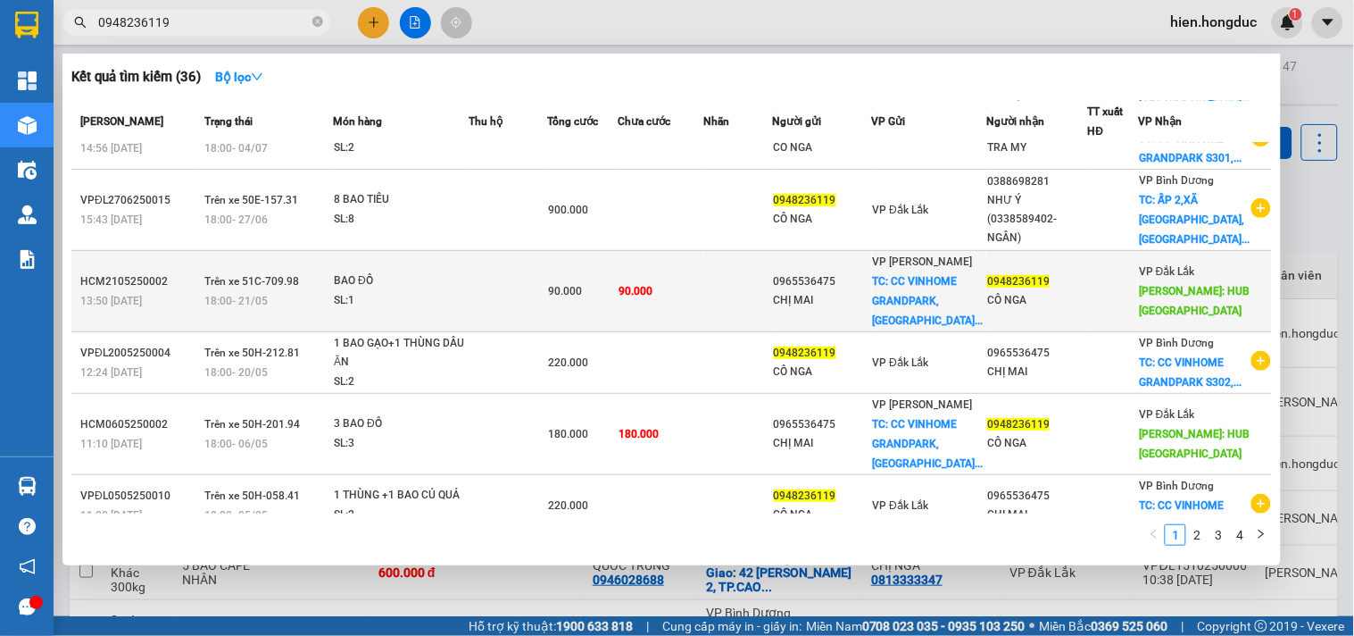
scroll to position [198, 0]
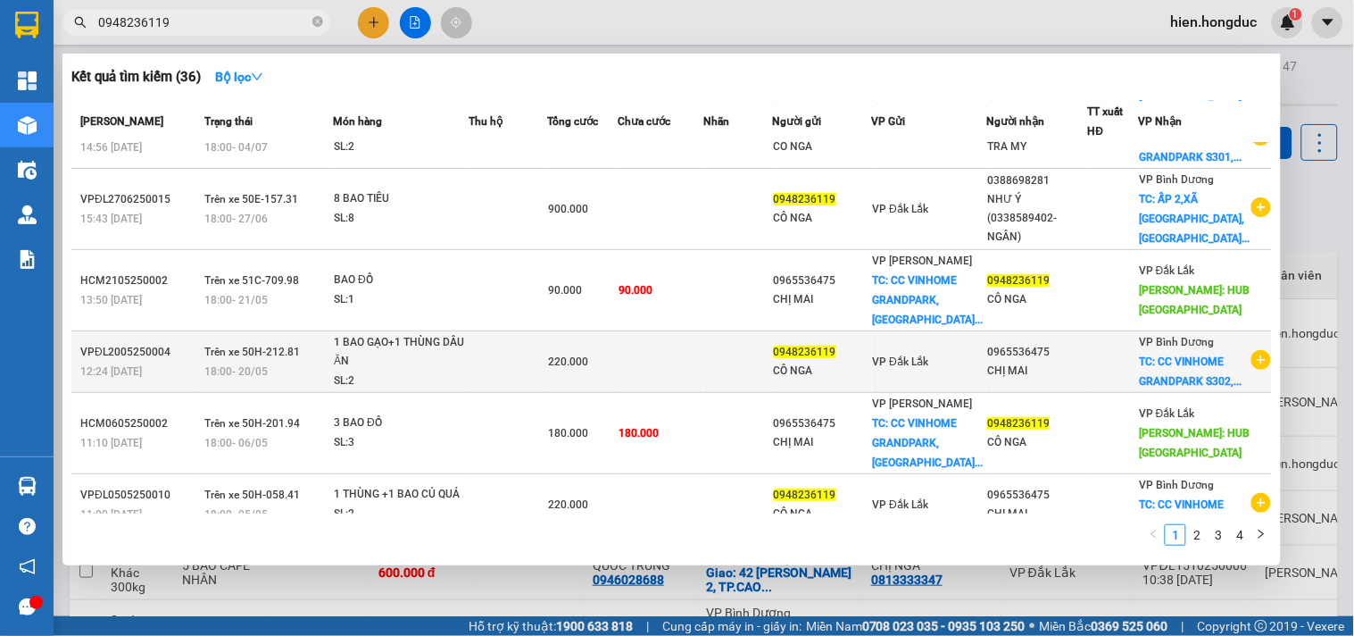
type input "0948236119"
click at [1032, 380] on div "CHỊ MAI" at bounding box center [1037, 371] width 100 height 19
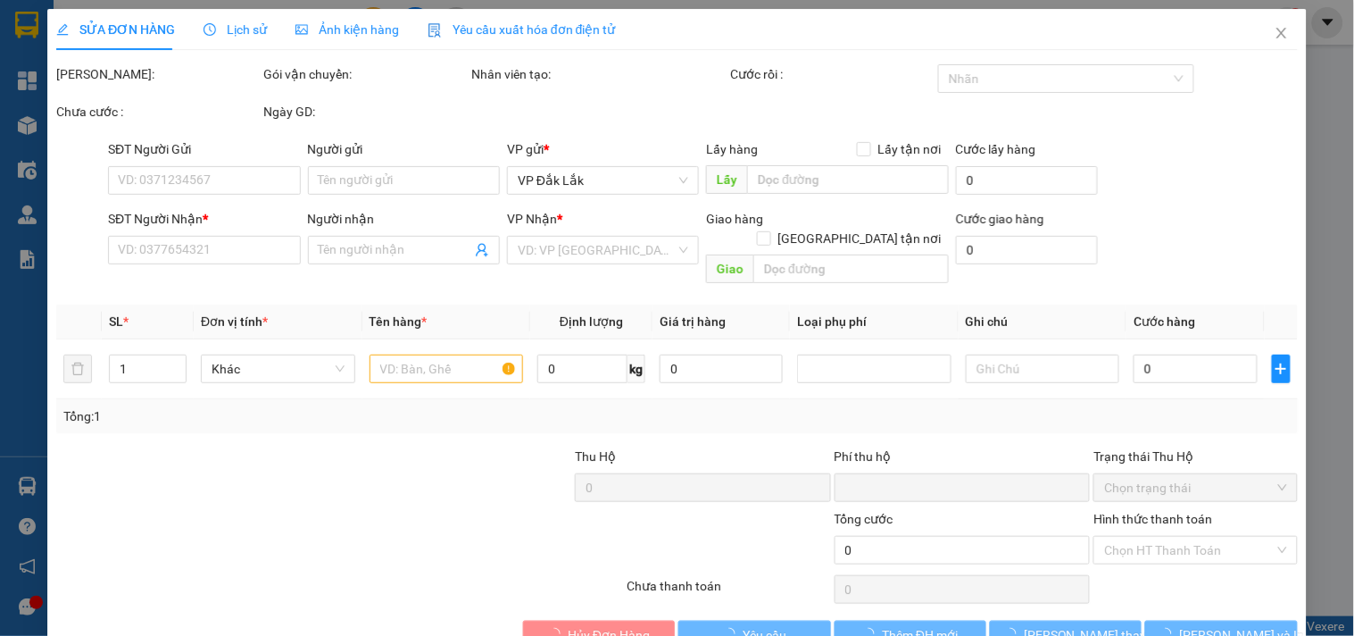
type input "0948236119"
type input "CÔ NGA"
type input "0965536475"
type input "CHỊ MAI"
checkbox input "true"
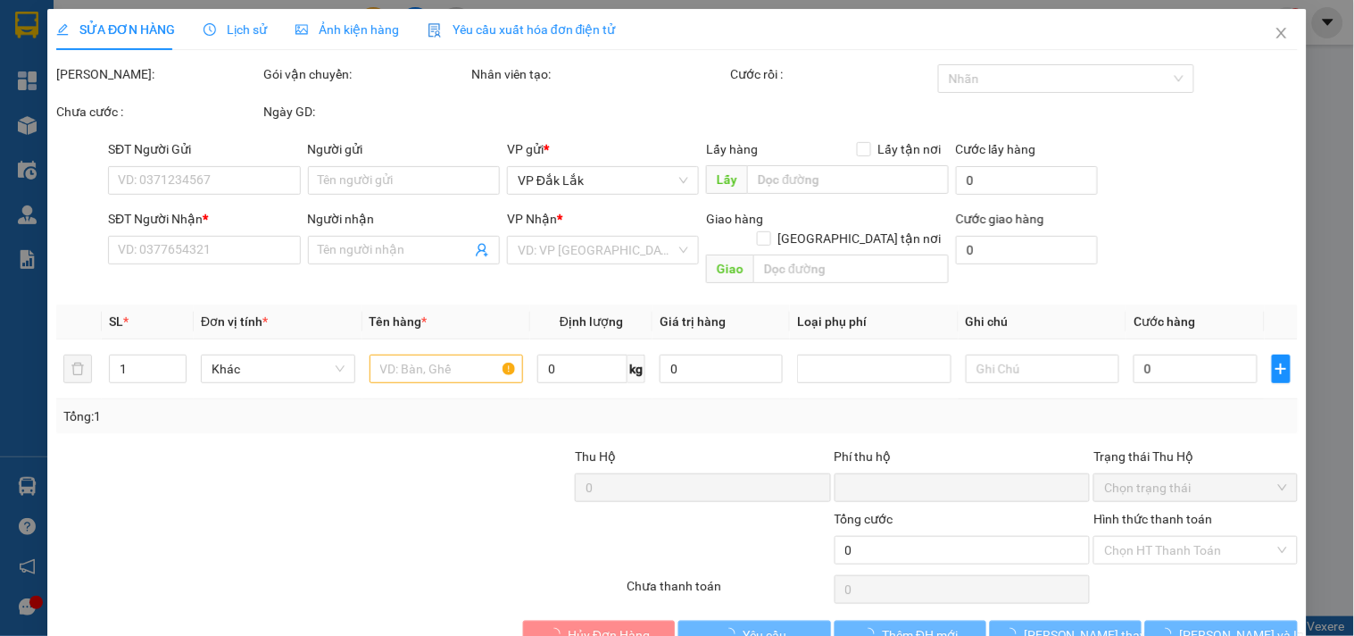
type input "CC VINHOME GRANDPARK S302,[PERSON_NAME],P.LONG THẠNH MỸ,Q9"
type input "0"
type input "220.000"
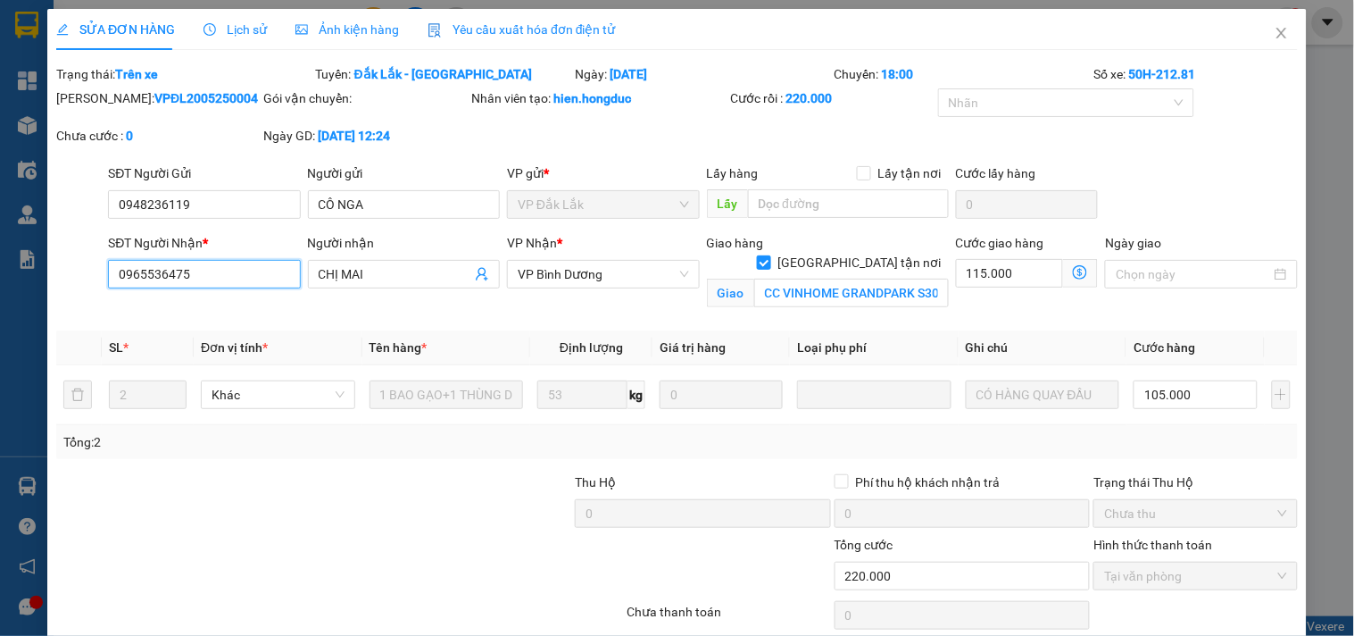
drag, startPoint x: 183, startPoint y: 279, endPoint x: 104, endPoint y: 289, distance: 80.1
click at [104, 289] on div "SĐT Người Nhận * 0965536475 0965536475" at bounding box center [203, 275] width 199 height 84
click at [1275, 37] on icon "close" at bounding box center [1282, 33] width 14 height 14
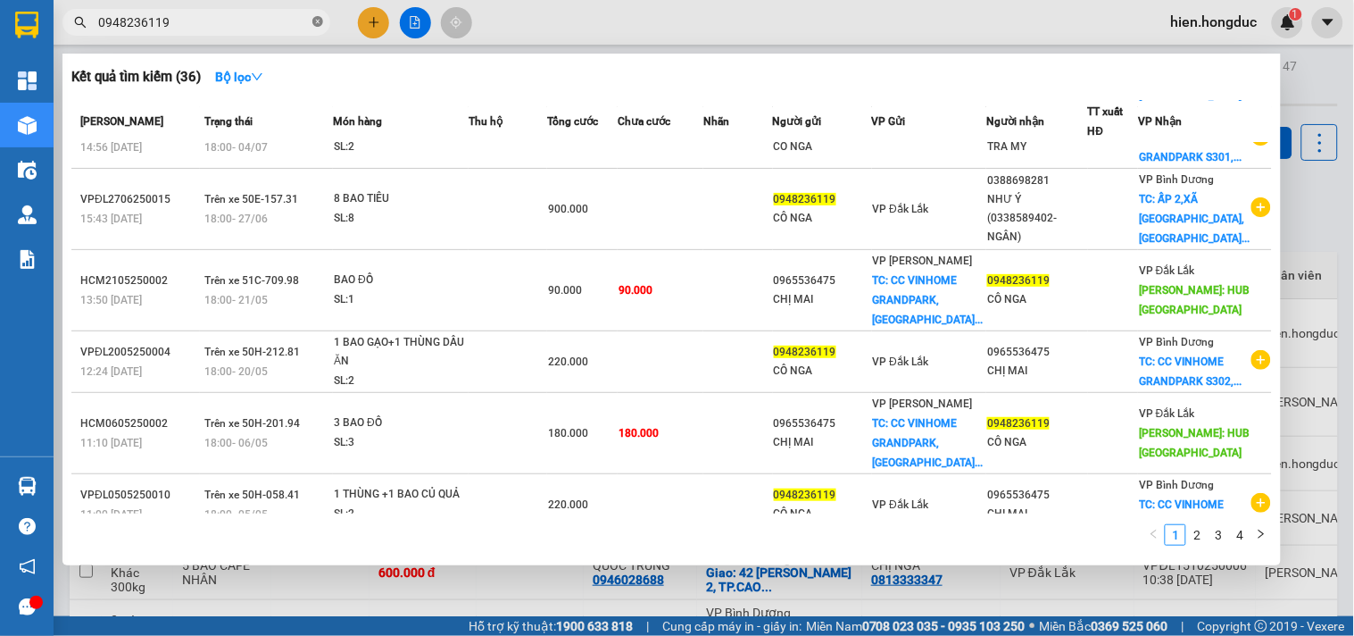
click at [318, 23] on icon "close-circle" at bounding box center [317, 21] width 11 height 11
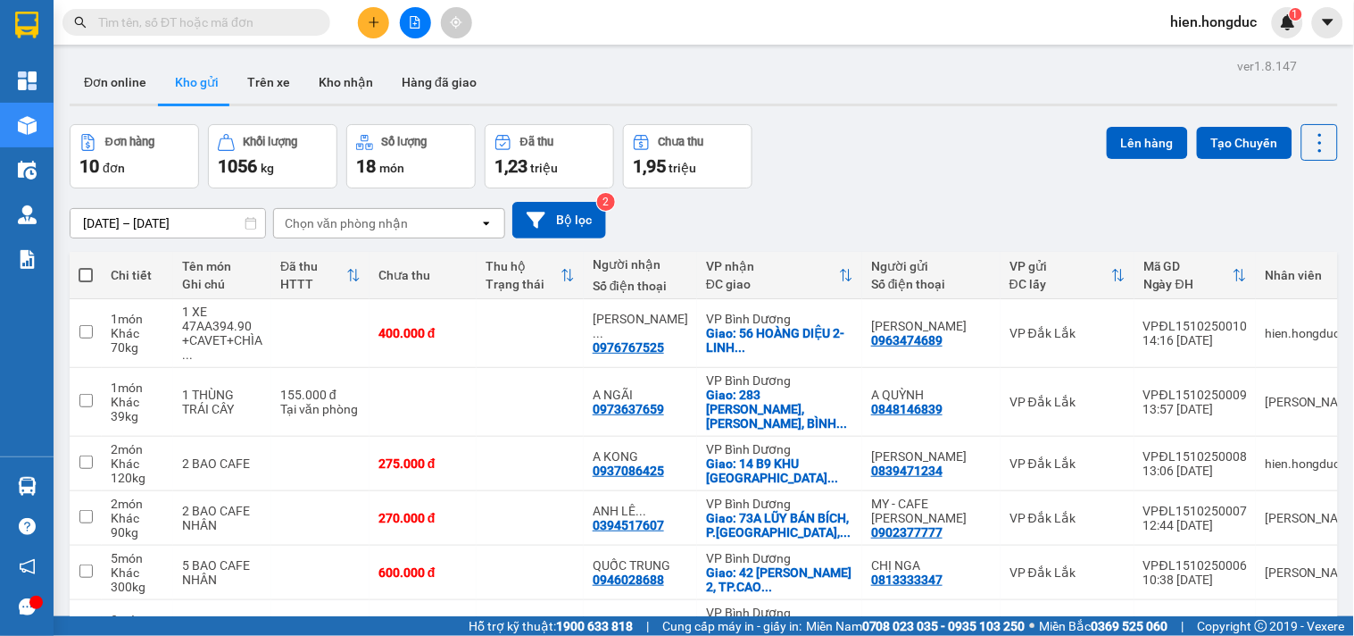
click at [219, 20] on input "text" at bounding box center [203, 22] width 211 height 20
paste input "0965536475"
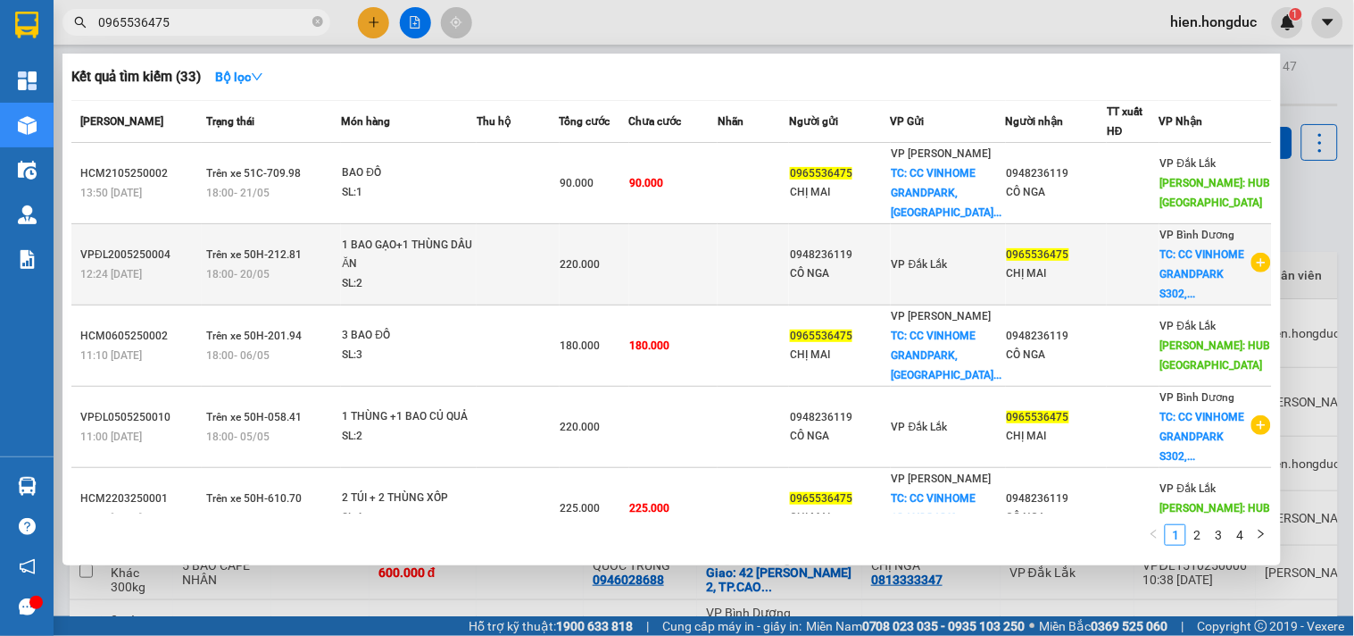
type input "0965536475"
click at [1252, 265] on icon "plus-circle" at bounding box center [1262, 263] width 20 height 20
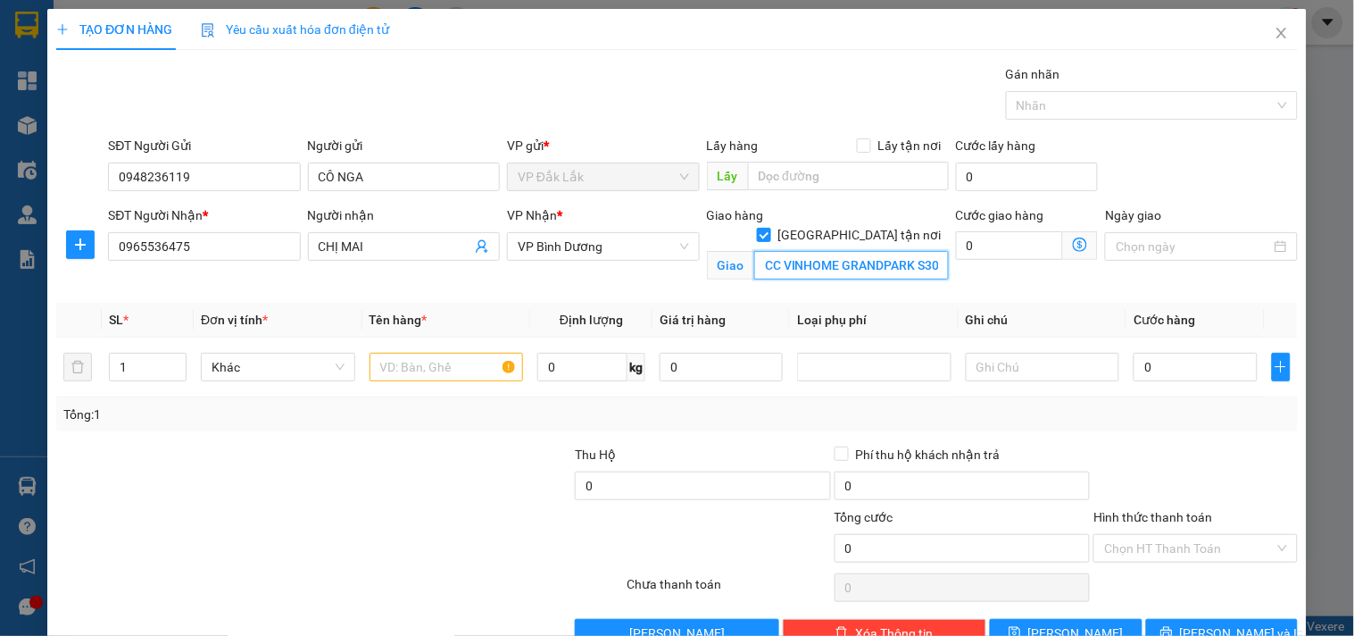
drag, startPoint x: 833, startPoint y: 247, endPoint x: 873, endPoint y: 247, distance: 40.2
click at [834, 251] on input "CC VINHOME GRANDPARK S302,[PERSON_NAME],P.LONG THẠNH MỸ,Q9" at bounding box center [851, 265] width 195 height 29
click at [873, 251] on input "CC VINHOME GRANDPARK S302,[PERSON_NAME],P.LONG THẠNH MỸ,Q9" at bounding box center [851, 265] width 195 height 29
click at [812, 251] on input "CC VINHOME GRANDPARK S302,[PERSON_NAME],P.LONG THẠNH MỸ,Q9" at bounding box center [851, 265] width 195 height 29
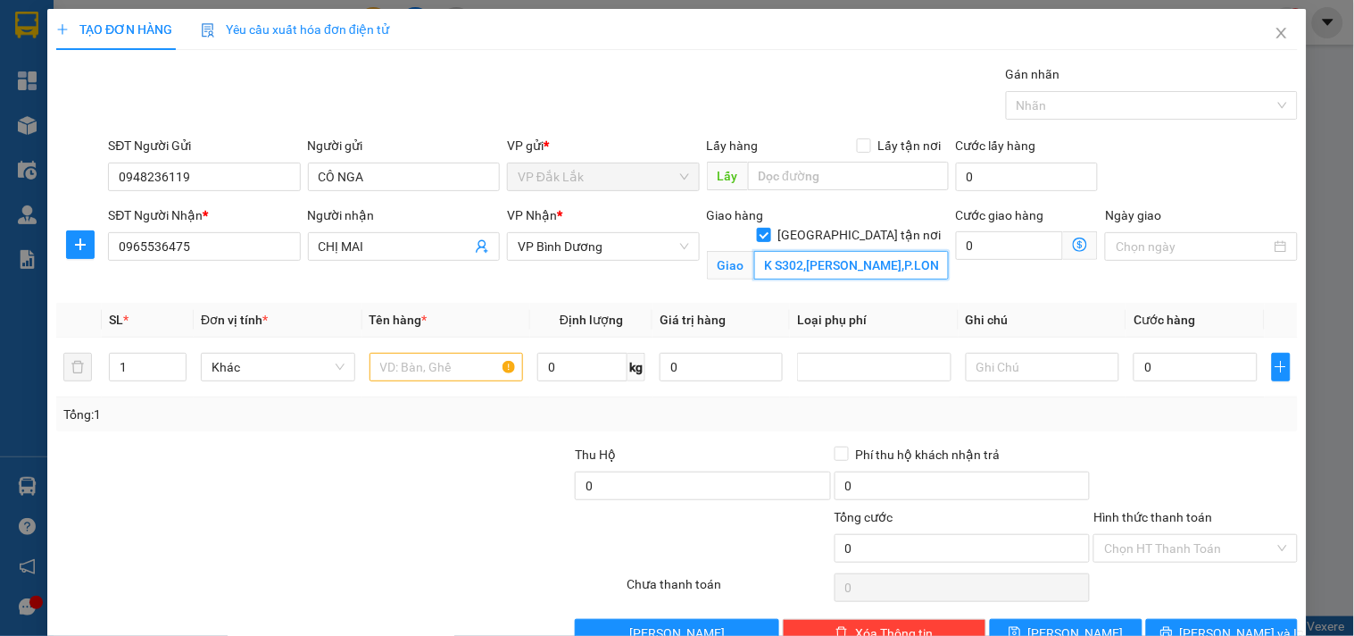
scroll to position [0, 146]
click at [803, 252] on input "CC VINHOME GRANDPARK S302,[PERSON_NAME],P.LONG THẠNH MỸ,Q9" at bounding box center [851, 265] width 195 height 29
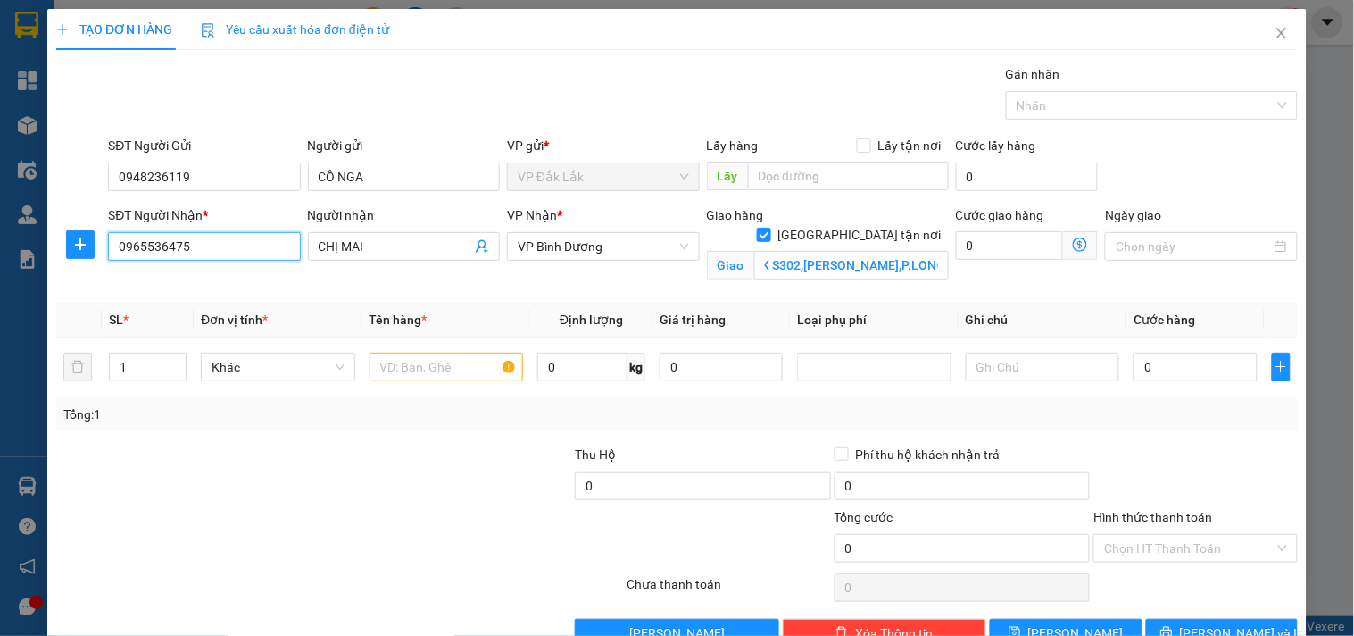
scroll to position [0, 0]
drag, startPoint x: 188, startPoint y: 245, endPoint x: 102, endPoint y: 262, distance: 88.2
click at [102, 262] on div "SĐT Người Nhận * 0965536475 0965536475 Người nhận CHỊ MAI VP Nhận * VP [PERSON_…" at bounding box center [676, 247] width 1245 height 84
type input "0786052891"
click at [223, 278] on div "0786052891 - TRÀ MY" at bounding box center [202, 282] width 169 height 20
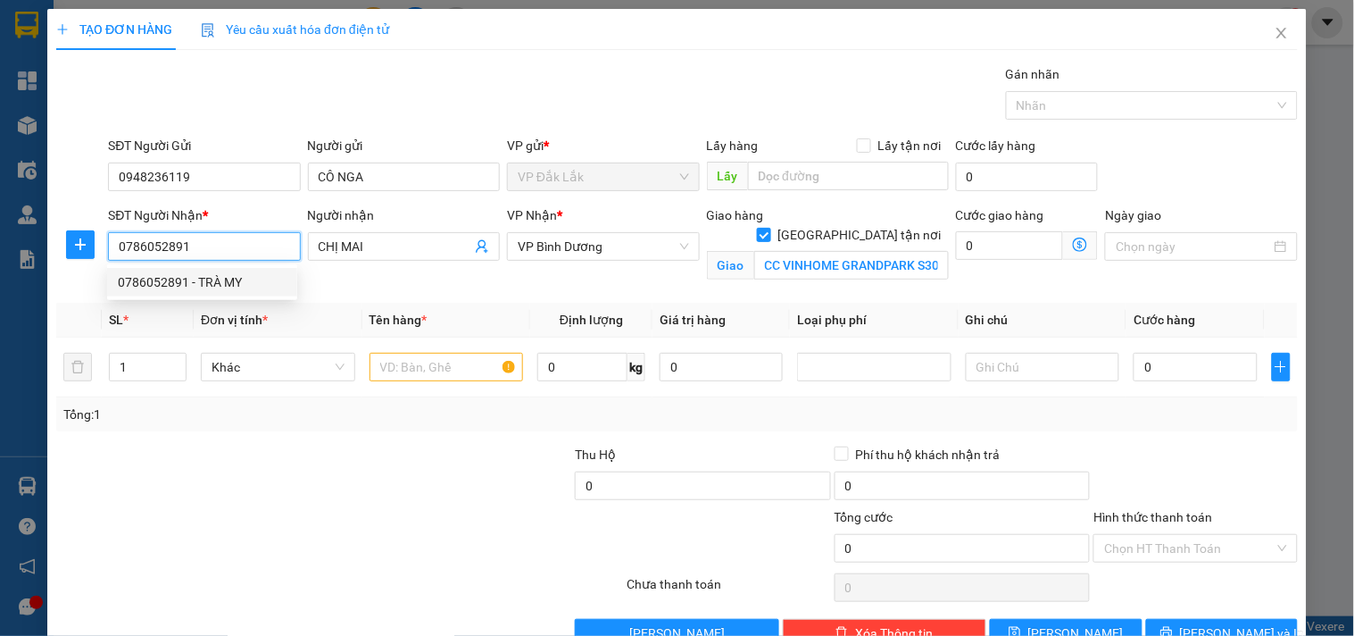
type input "TRÀ MY"
type input "CC [GEOGRAPHIC_DATA],[PERSON_NAME],P.LONG THẠNH MỸ,Q9"
type input "115.000"
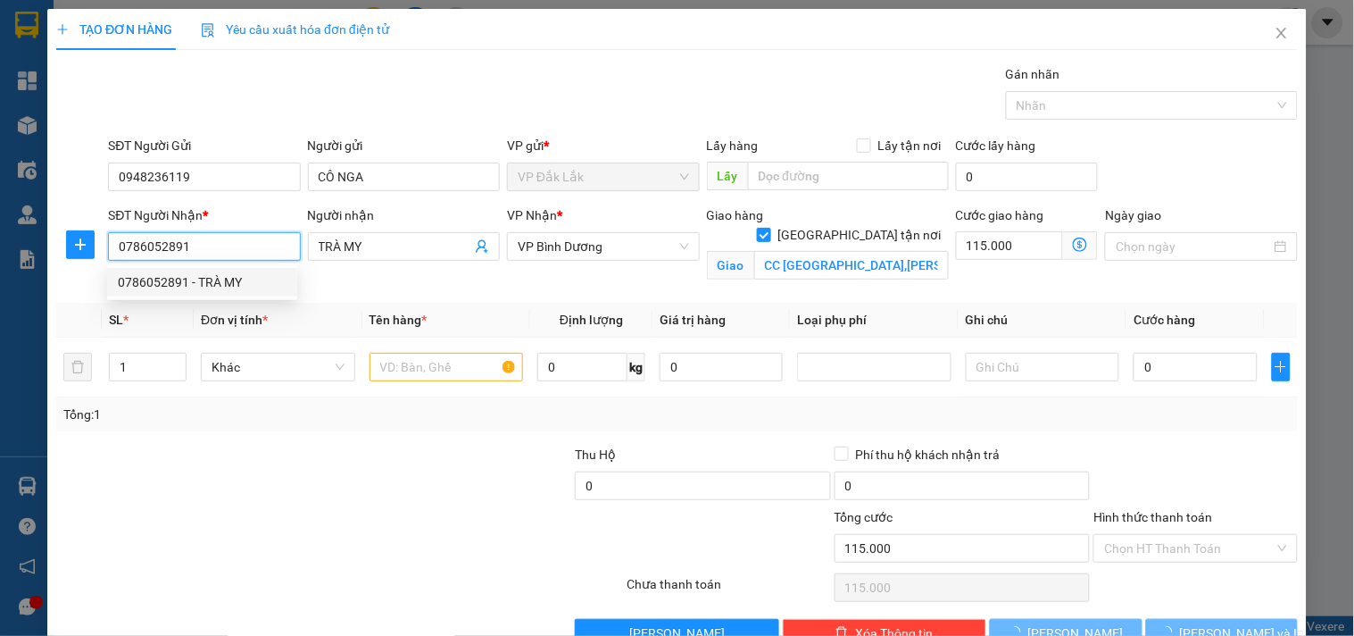
type input "260.000"
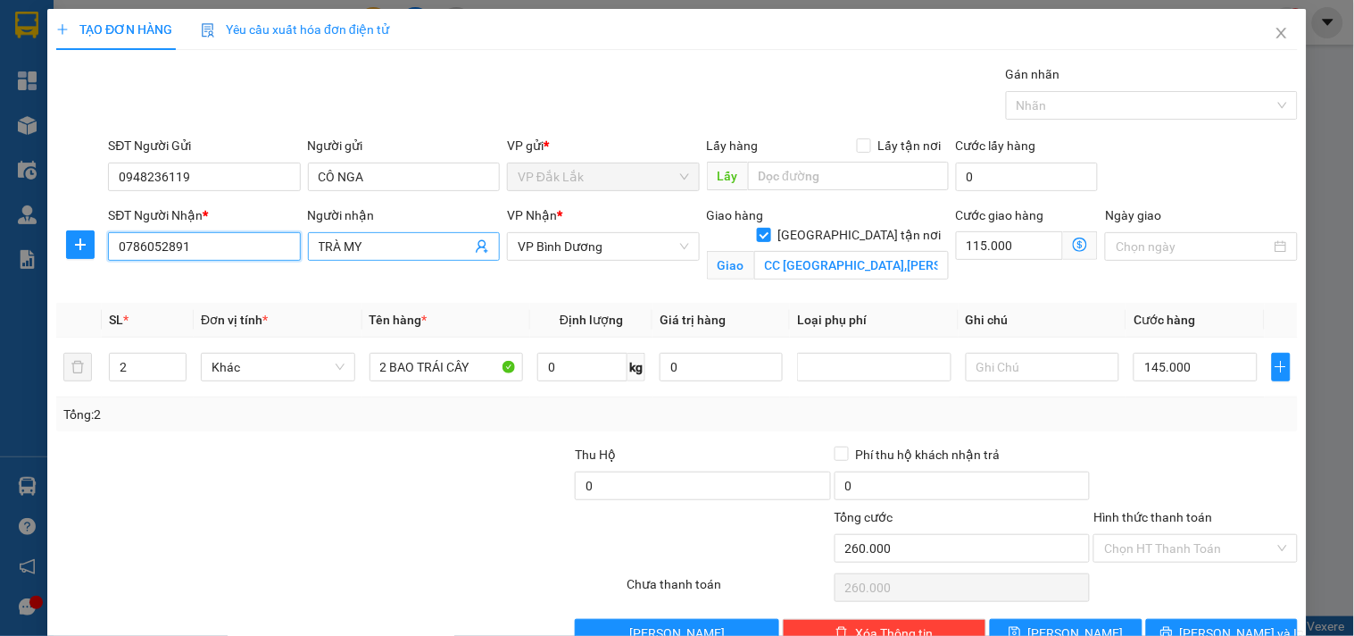
type input "0786052891"
click at [391, 251] on input "TRÀ MY" at bounding box center [395, 247] width 153 height 20
click at [807, 251] on input "CC [GEOGRAPHIC_DATA],[PERSON_NAME],P.LONG THẠNH MỸ,Q9" at bounding box center [851, 265] width 195 height 29
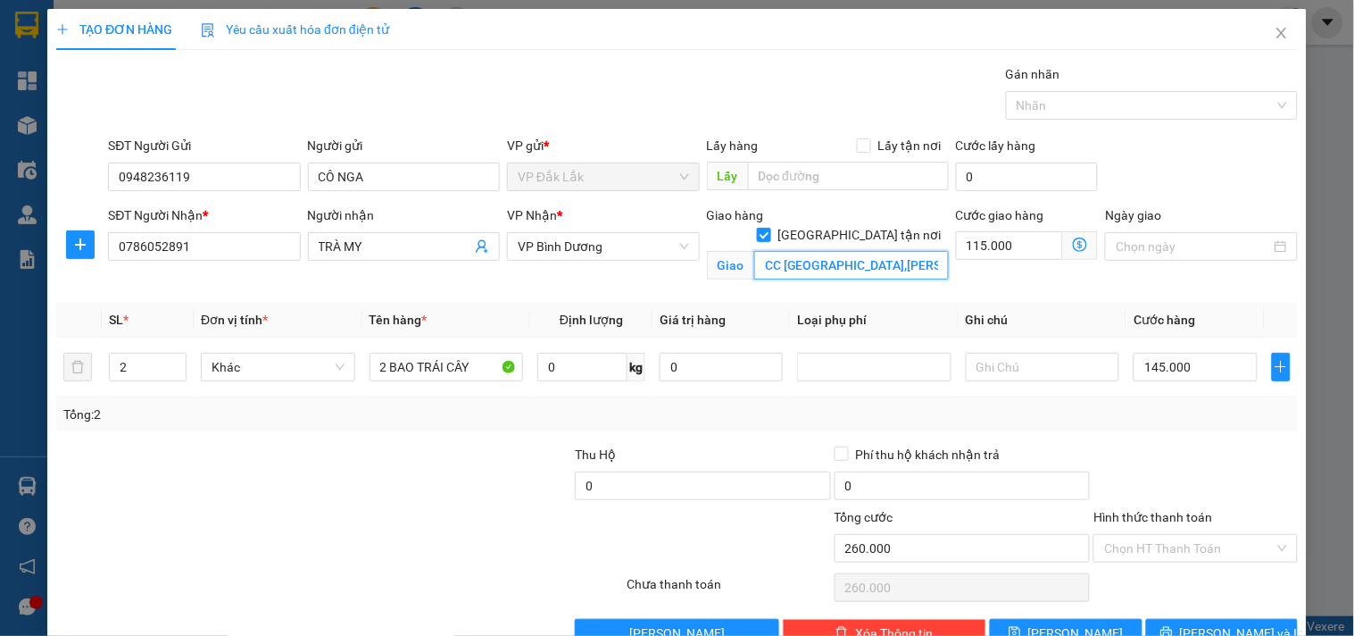
click at [820, 251] on input "CC [GEOGRAPHIC_DATA],[PERSON_NAME],P.LONG THẠNH MỸ,Q9" at bounding box center [851, 265] width 195 height 29
click at [571, 373] on input "0" at bounding box center [582, 367] width 90 height 29
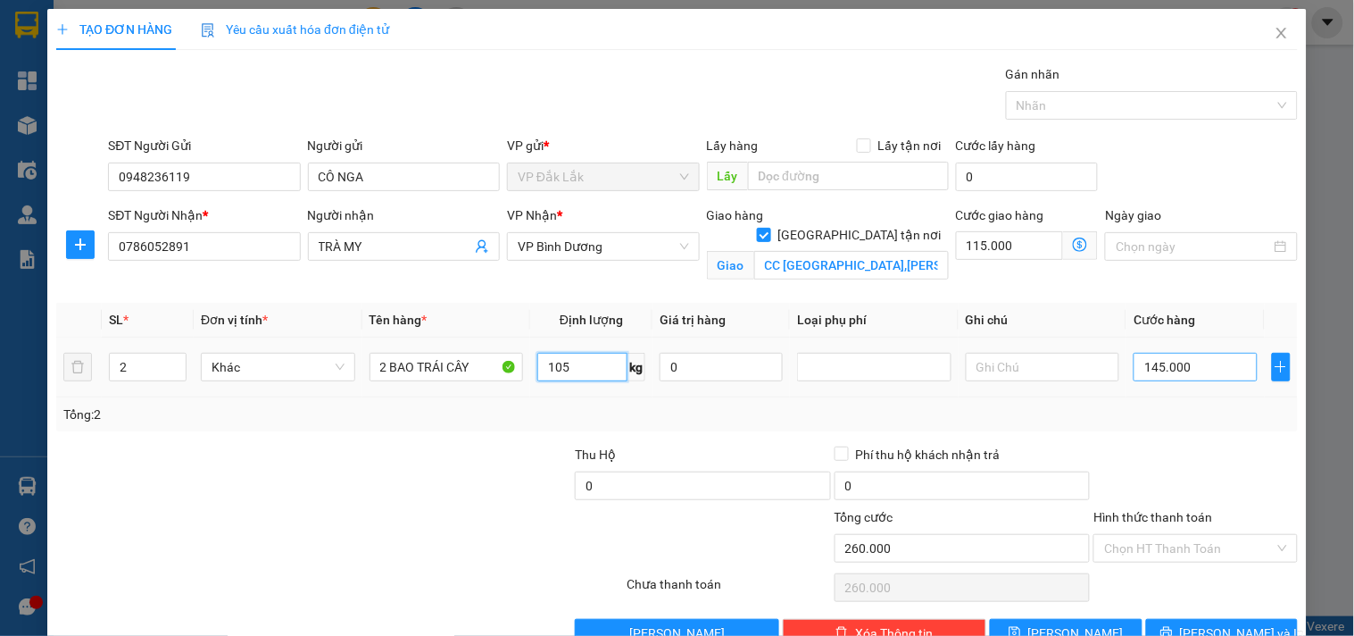
type input "105"
click at [1197, 376] on input "145.000" at bounding box center [1195, 367] width 123 height 29
type input "115.001"
type input "1"
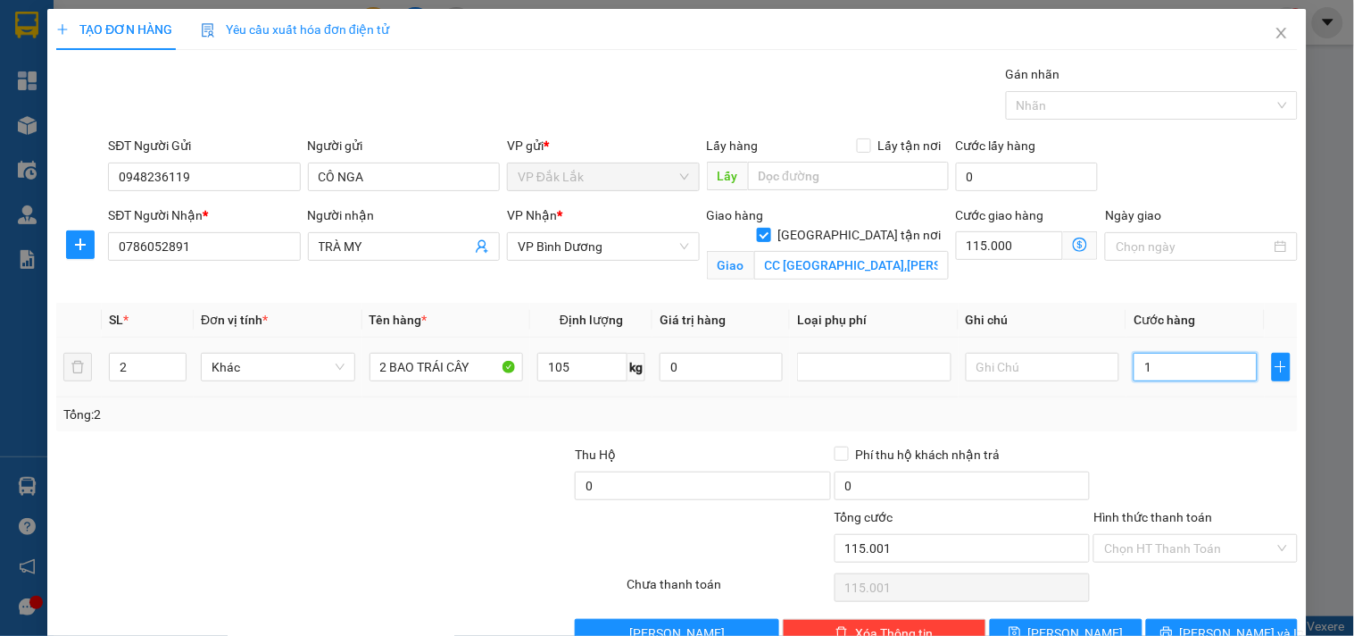
type input "115.015"
type input "15"
type input "115.150"
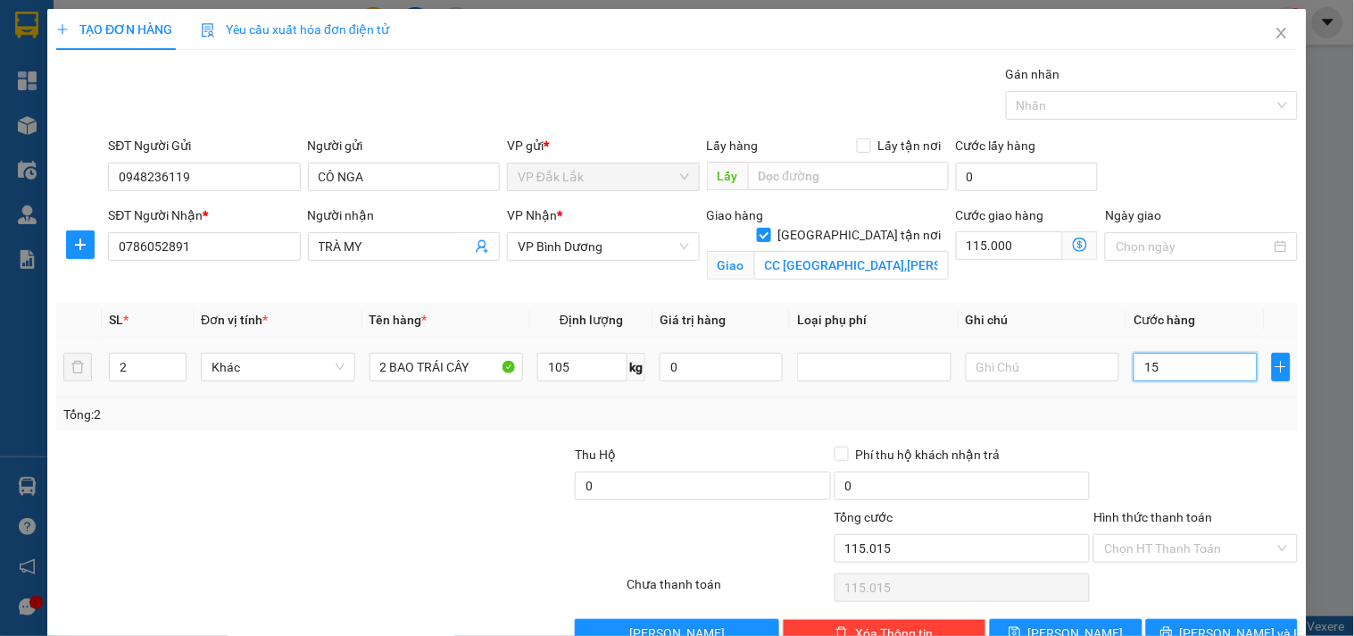
type input "150"
type input "116.500"
type input "1.500"
type input "130.000"
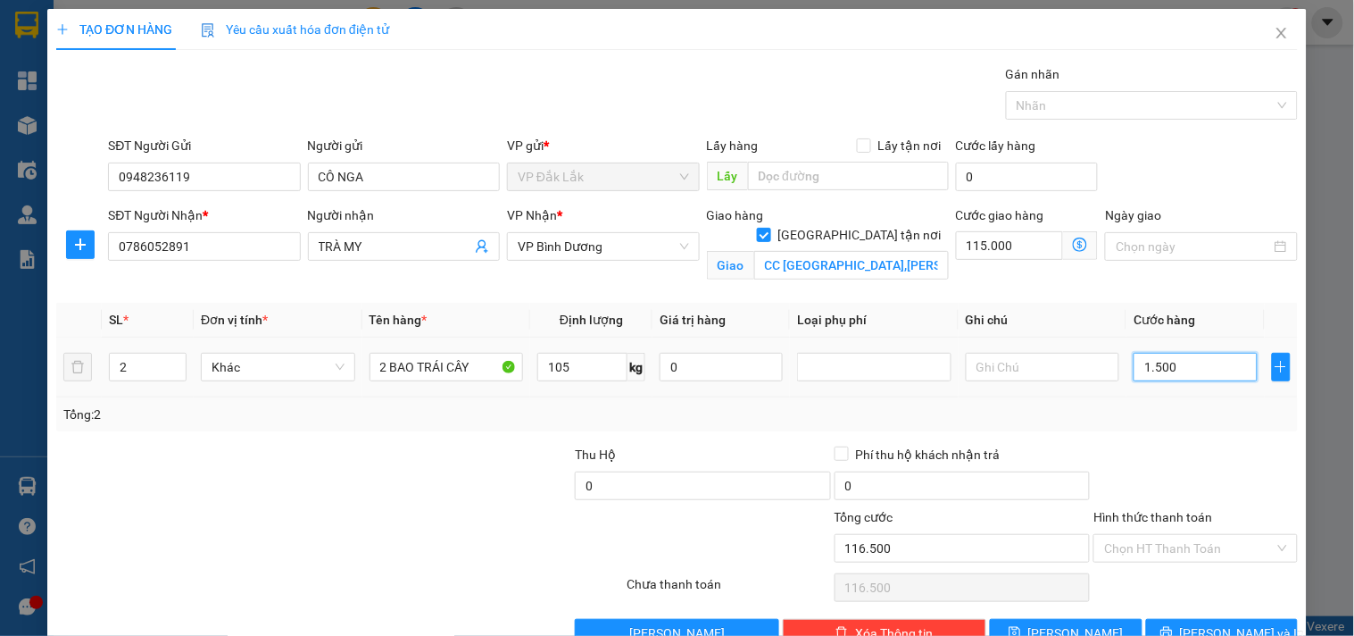
type input "130.000"
type input "15.000"
type input "265.000"
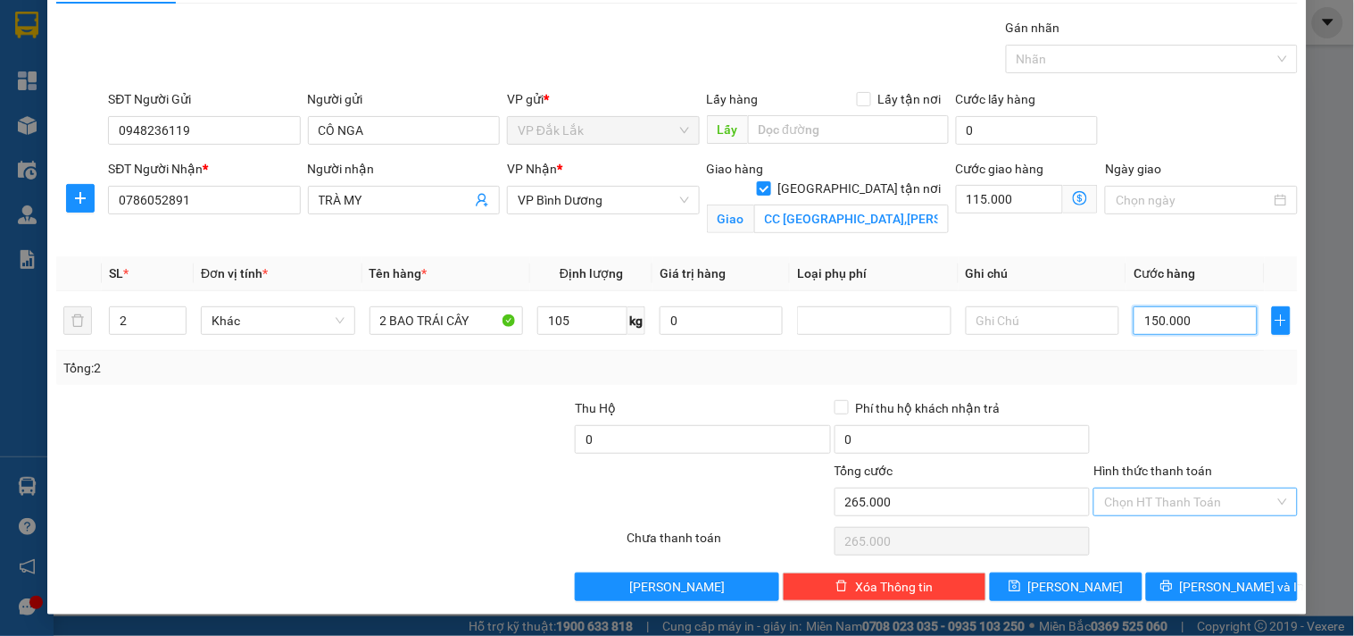
type input "150.000"
click at [1217, 497] on input "Hình thức thanh toán" at bounding box center [1189, 501] width 170 height 27
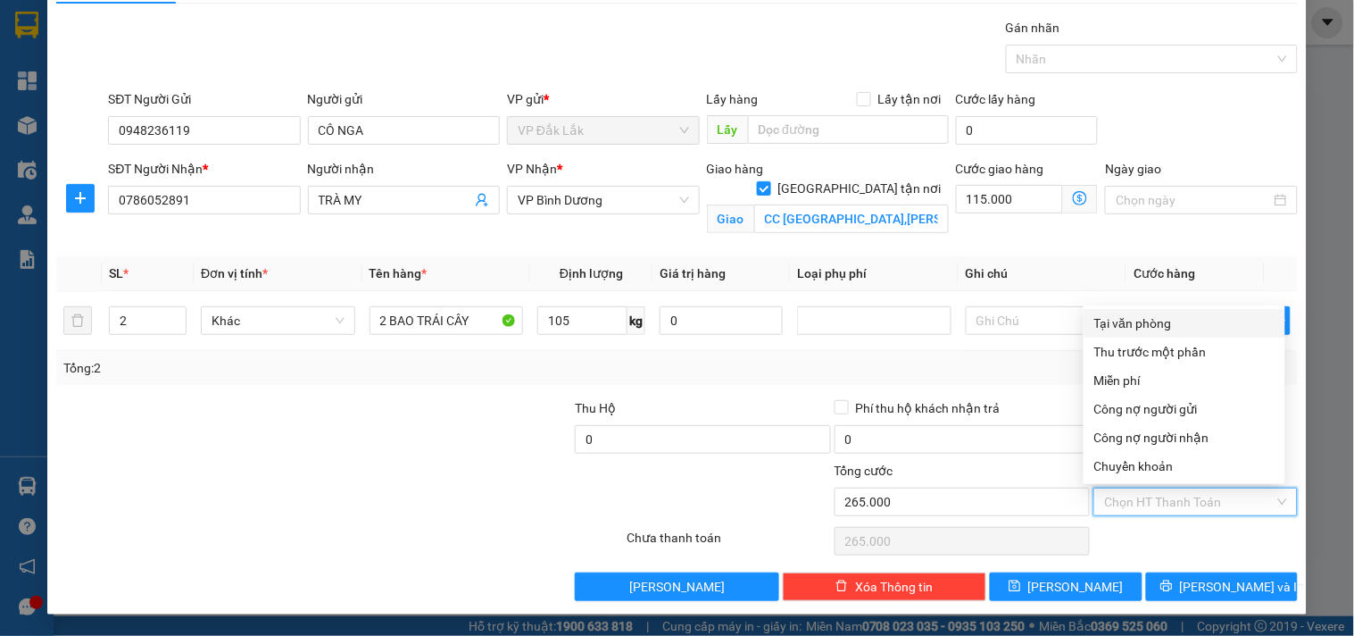
click at [1152, 315] on div "Tại văn phòng" at bounding box center [1184, 323] width 180 height 20
type input "0"
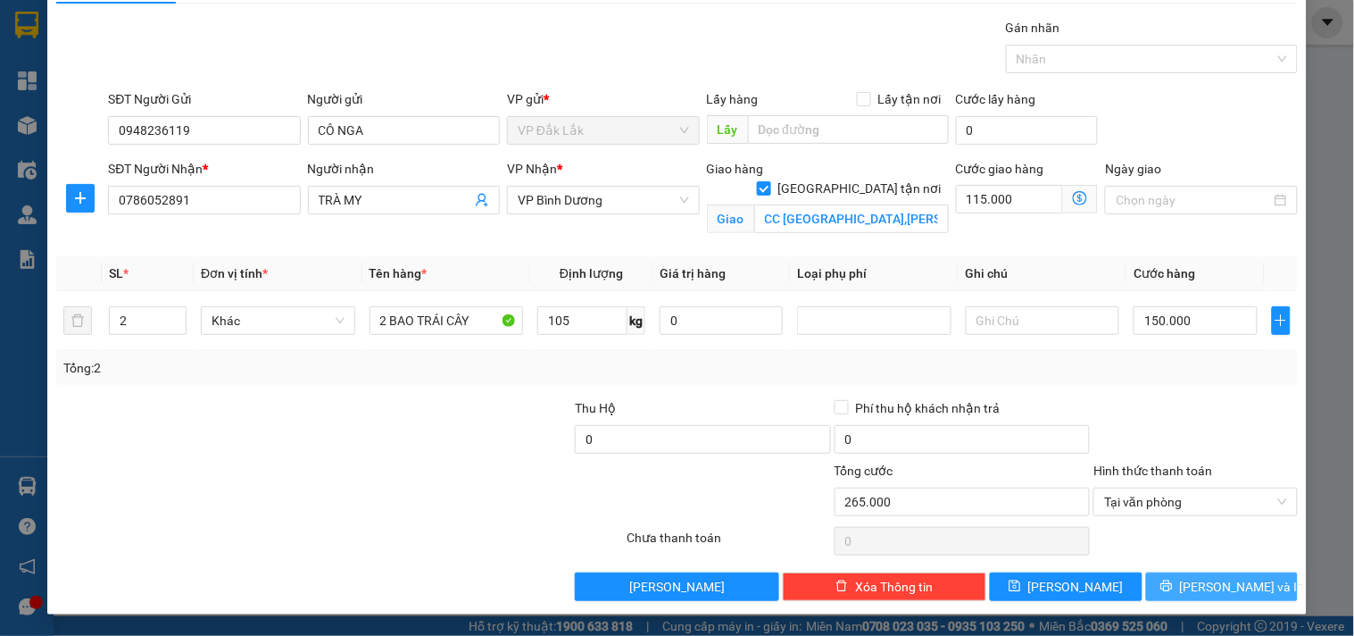
click at [1210, 584] on span "[PERSON_NAME] và In" at bounding box center [1242, 587] width 125 height 20
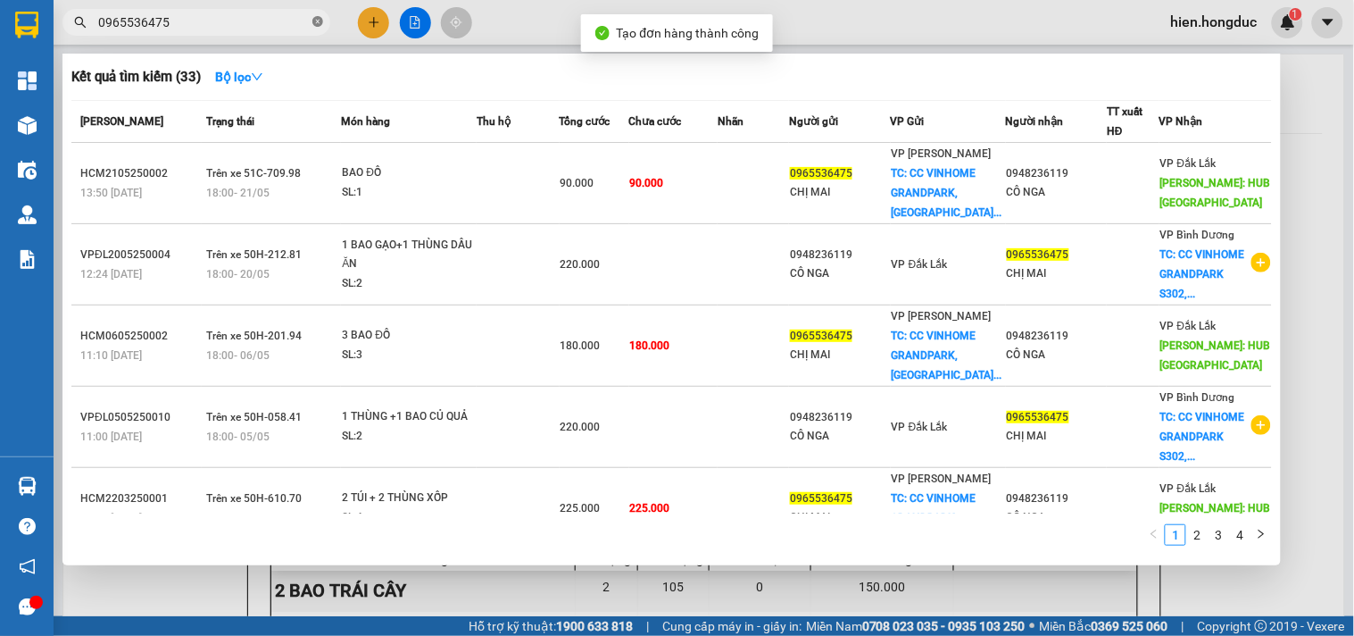
click at [316, 23] on icon "close-circle" at bounding box center [317, 21] width 11 height 11
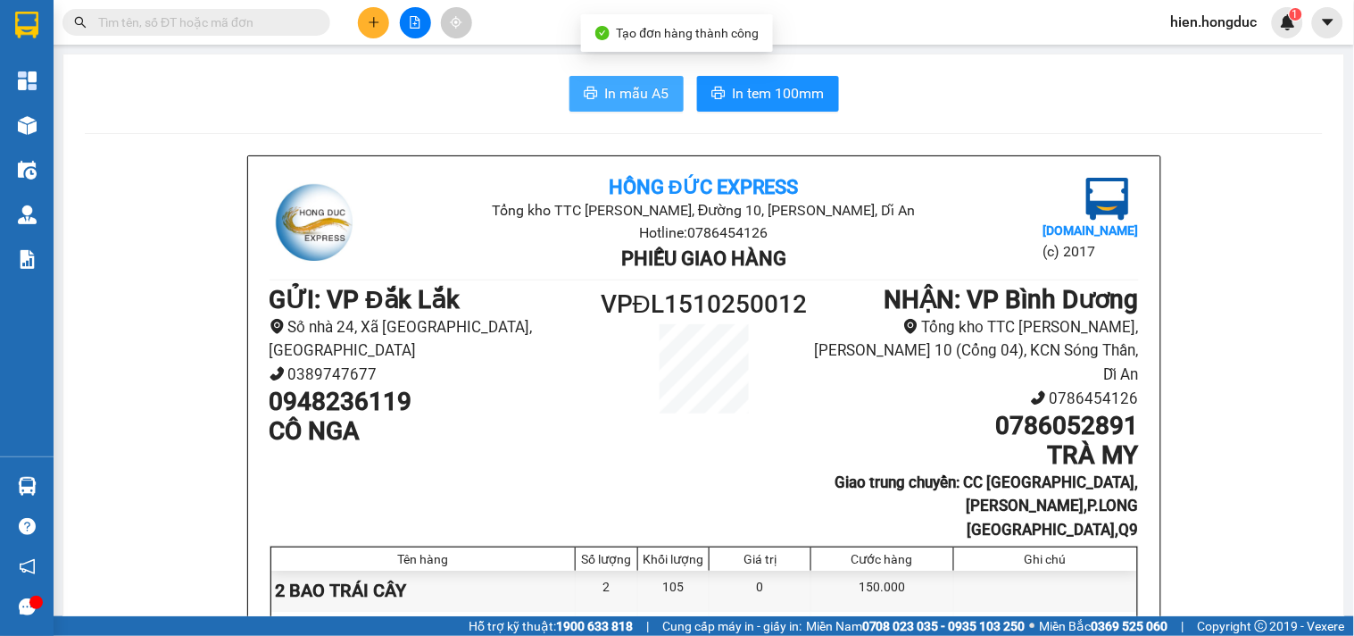
click at [627, 99] on span "In mẫu A5" at bounding box center [637, 93] width 64 height 22
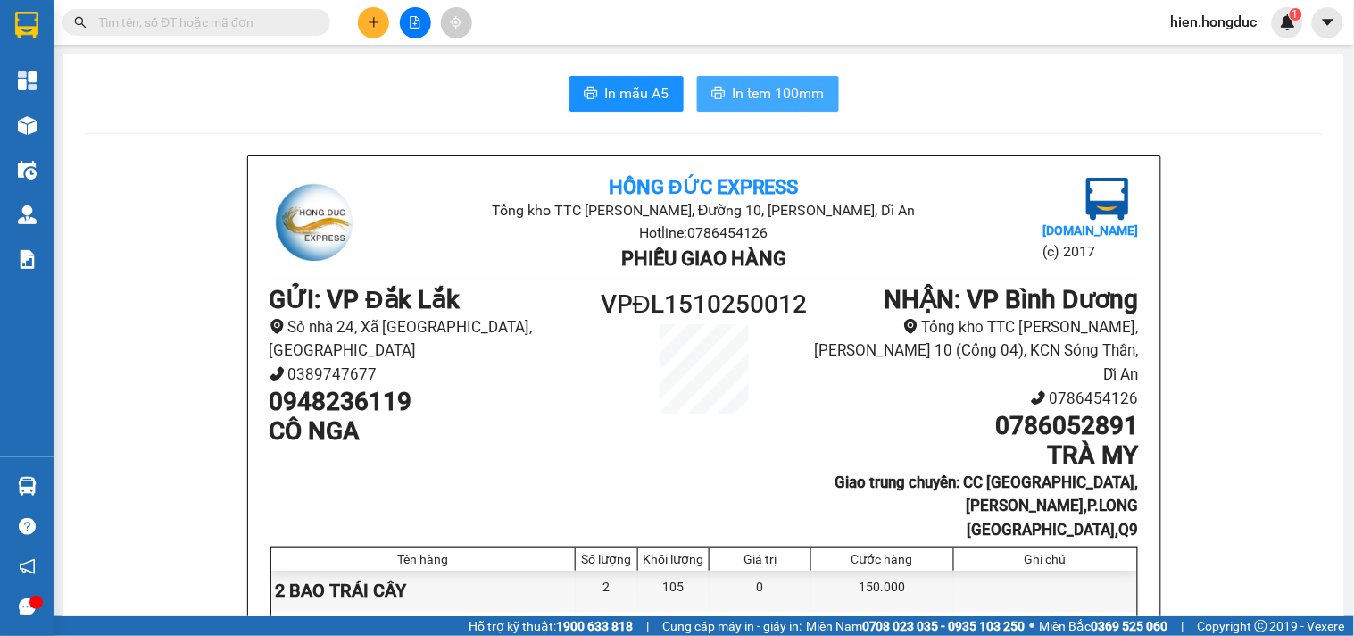
click at [779, 87] on span "In tem 100mm" at bounding box center [779, 93] width 92 height 22
click at [371, 16] on icon "plus" at bounding box center [374, 22] width 12 height 12
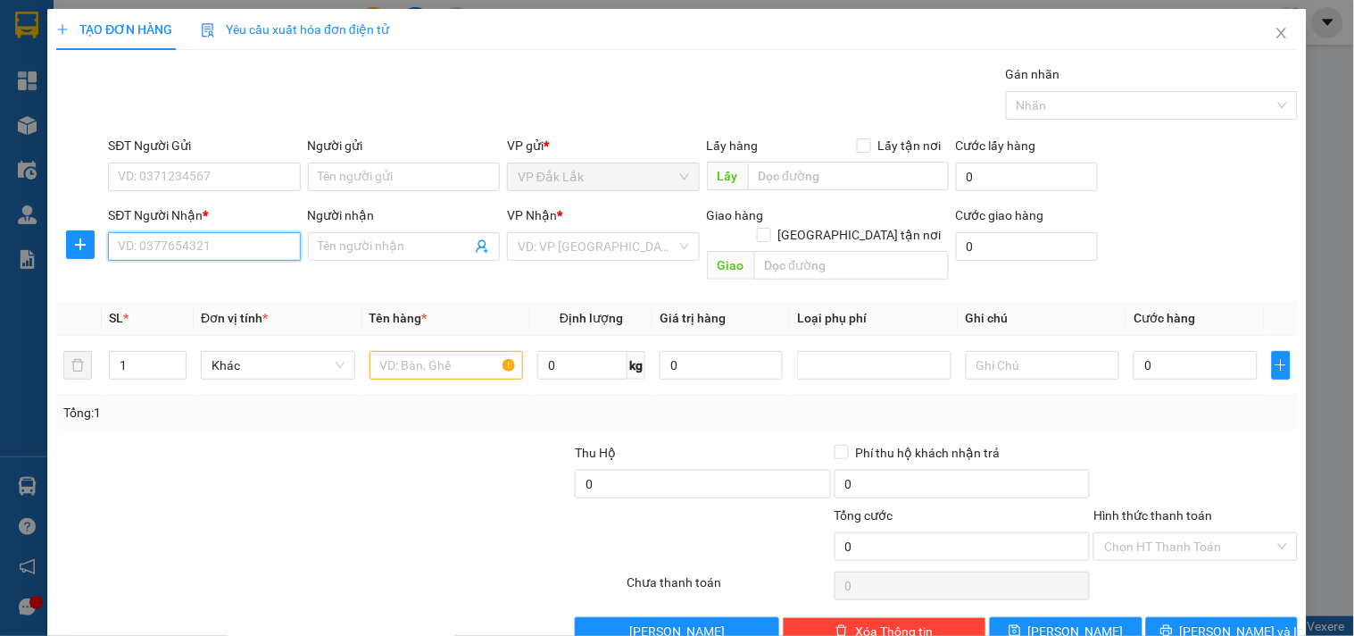
click at [207, 248] on input "SĐT Người Nhận *" at bounding box center [204, 246] width 192 height 29
type input "0896420474"
click at [416, 246] on input "Người nhận" at bounding box center [395, 247] width 153 height 20
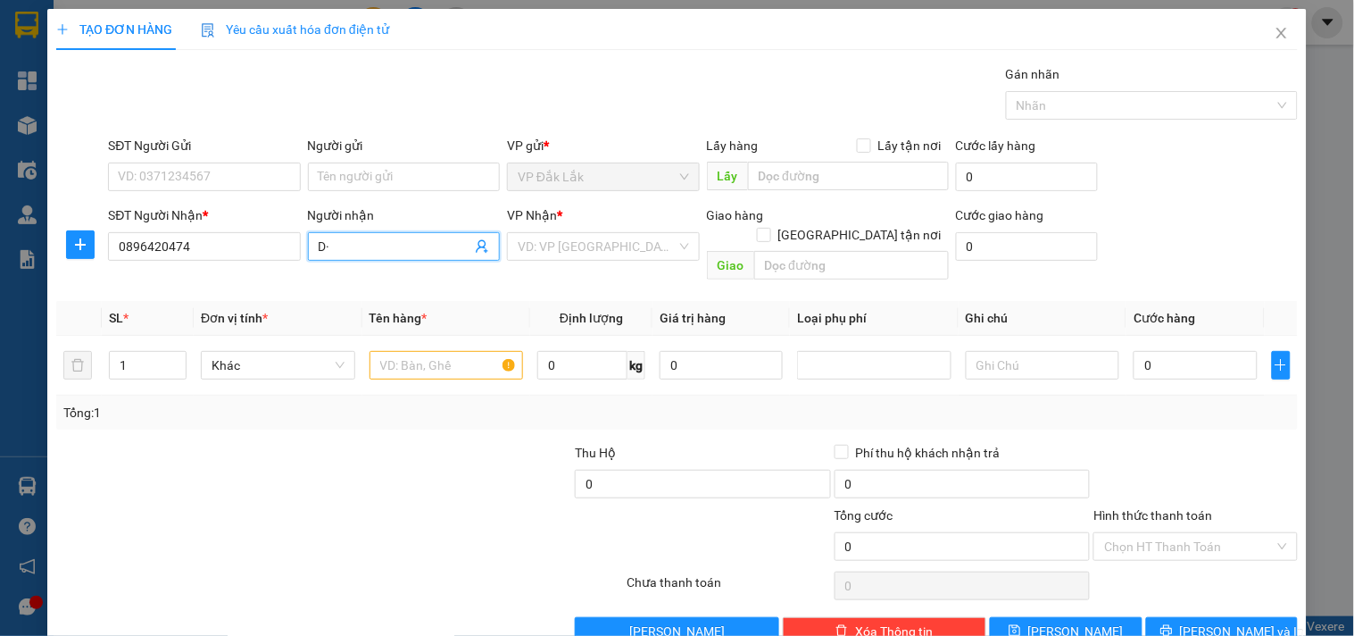
type input "D"
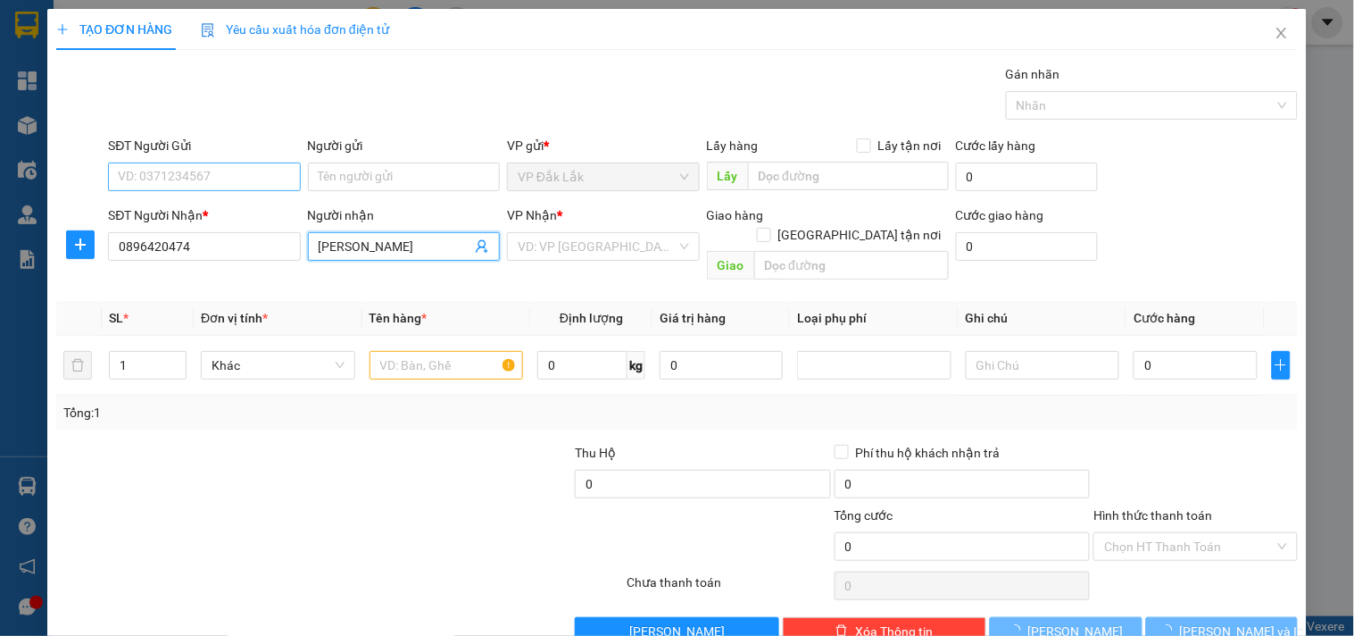
type input "[PERSON_NAME]"
click at [161, 176] on input "SĐT Người Gửi" at bounding box center [204, 176] width 192 height 29
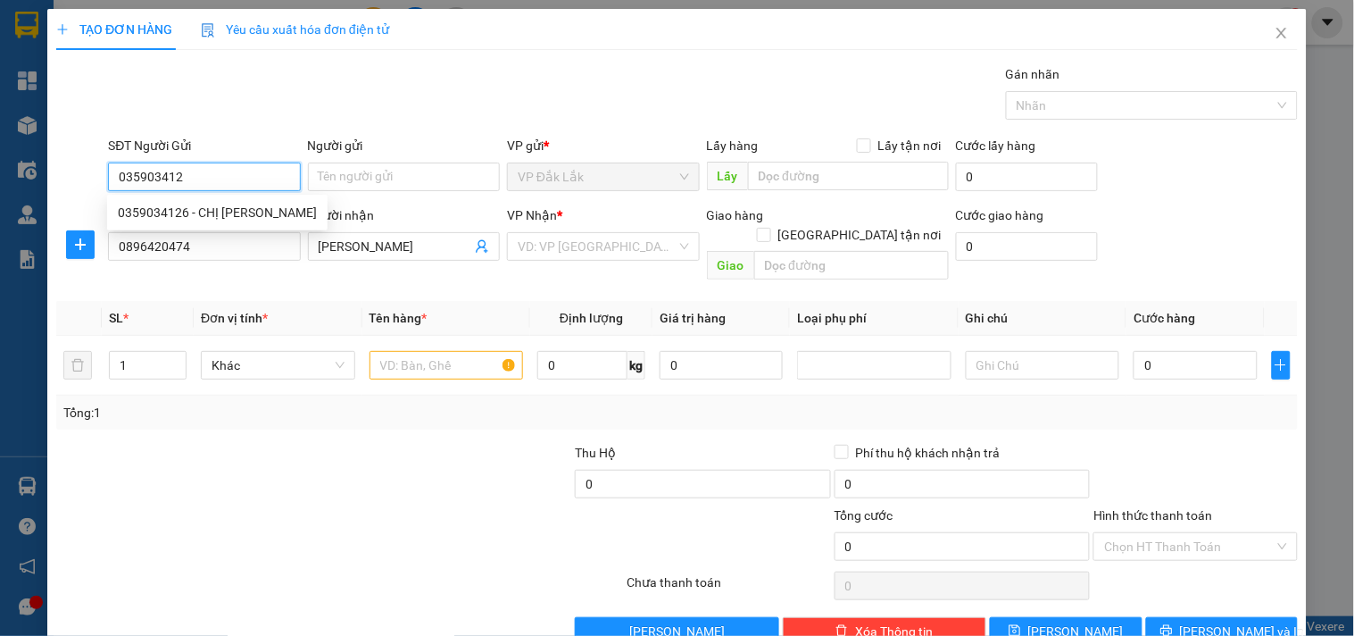
type input "0359034126"
click at [220, 207] on div "0359034126 - CHỊ [PERSON_NAME]" at bounding box center [217, 213] width 199 height 20
type input "CHỊ [PERSON_NAME]"
type input "35.000"
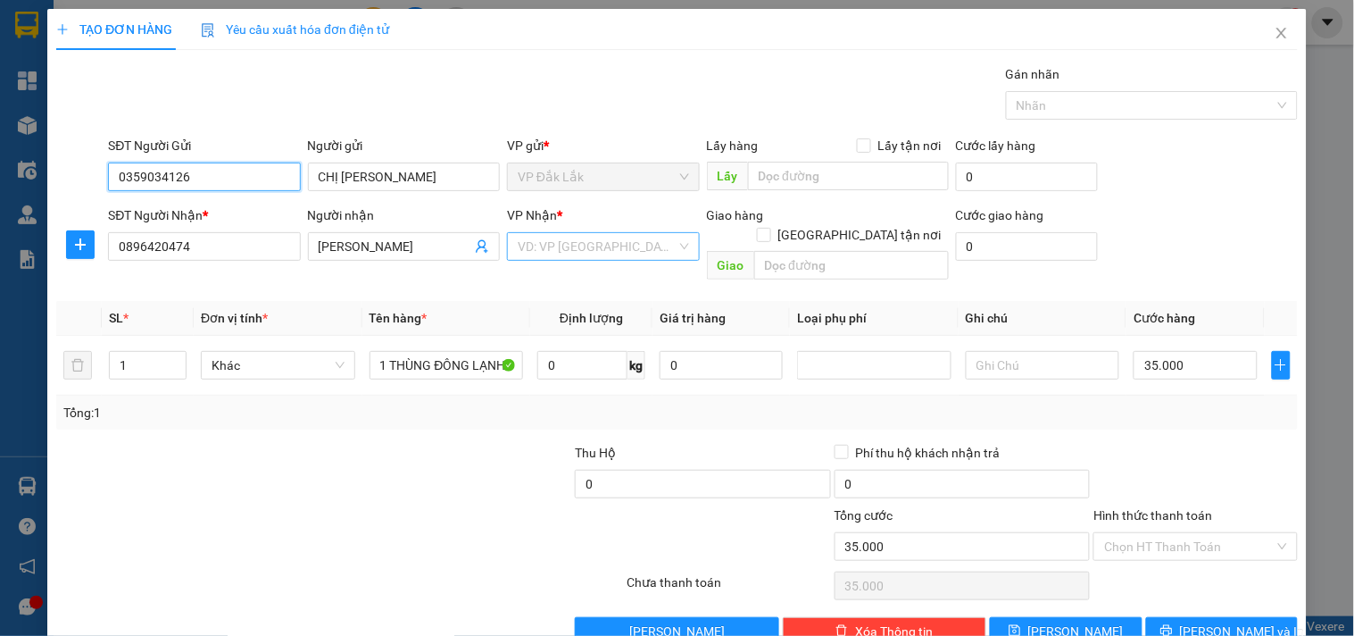
type input "0359034126"
click at [666, 251] on input "search" at bounding box center [597, 246] width 158 height 27
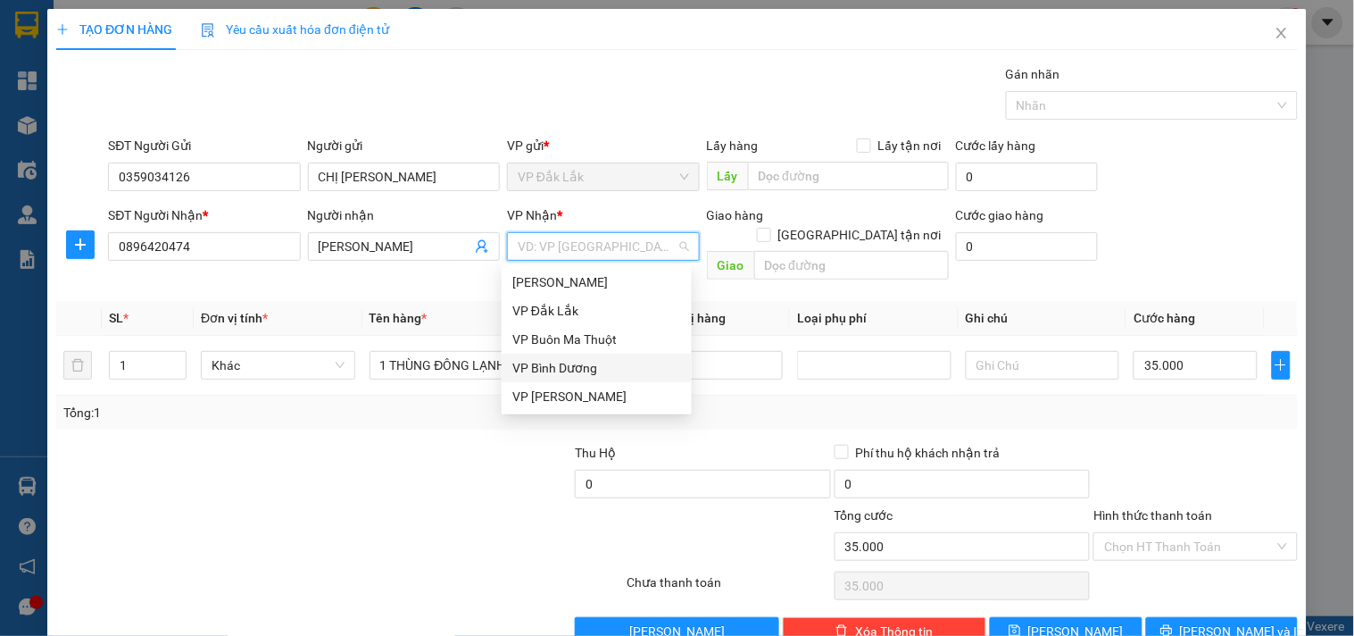
click at [587, 373] on div "VP Bình Dương" at bounding box center [596, 368] width 169 height 20
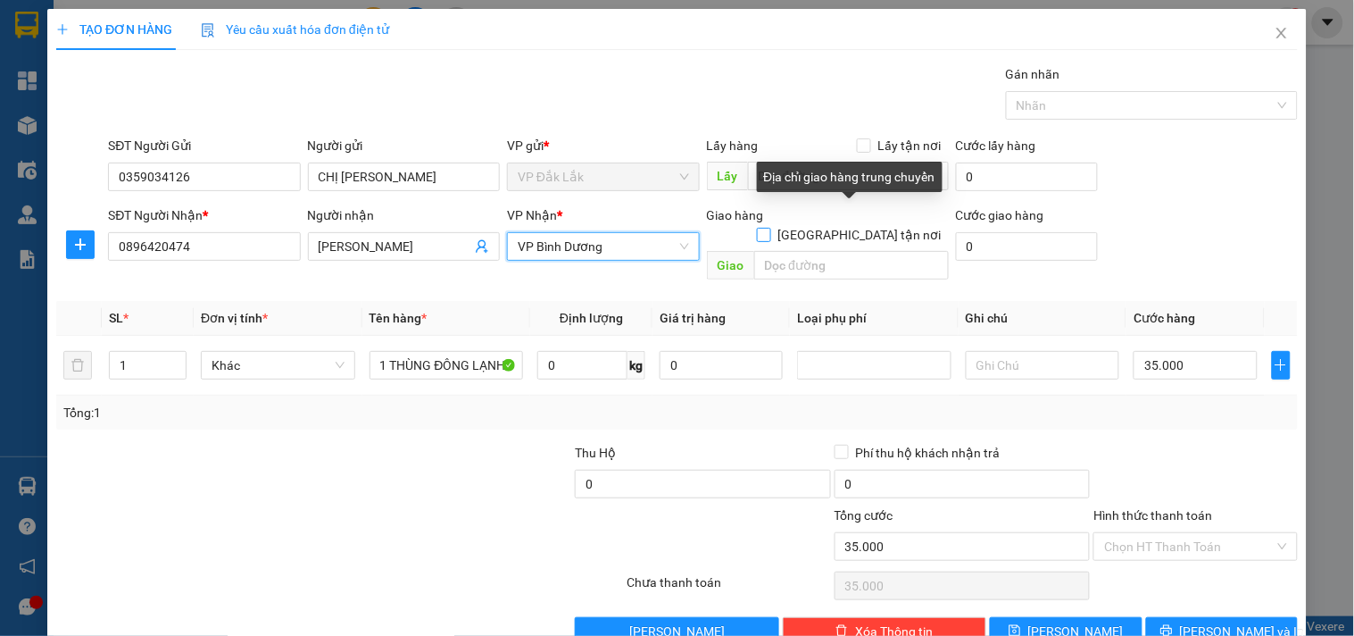
click at [770, 228] on input "[GEOGRAPHIC_DATA] tận nơi" at bounding box center [763, 234] width 12 height 12
checkbox input "true"
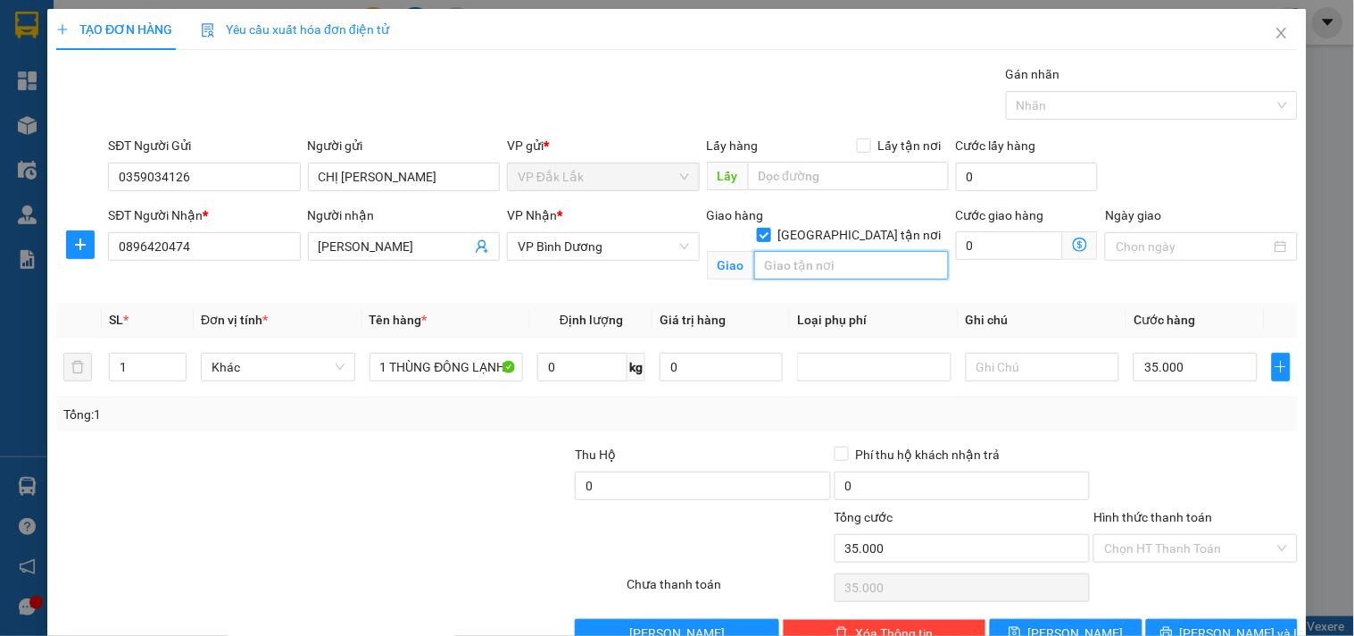
click at [795, 252] on input "text" at bounding box center [851, 265] width 195 height 29
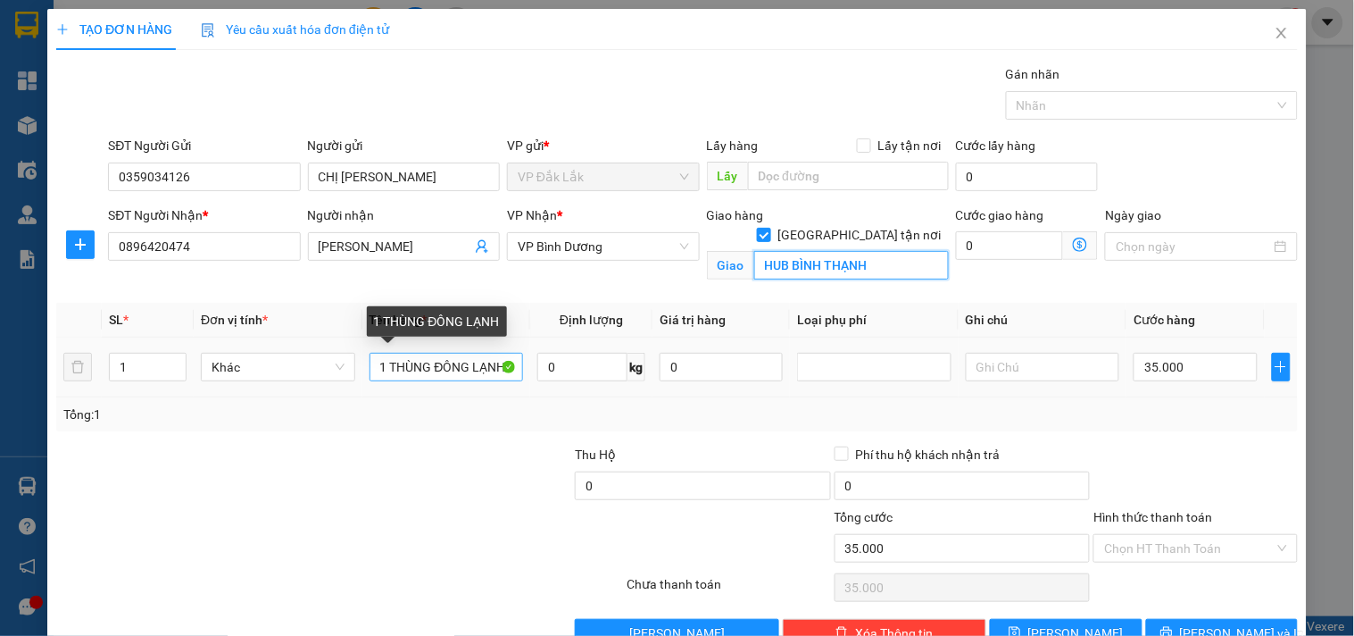
type input "HUB BÌNH THẠNH"
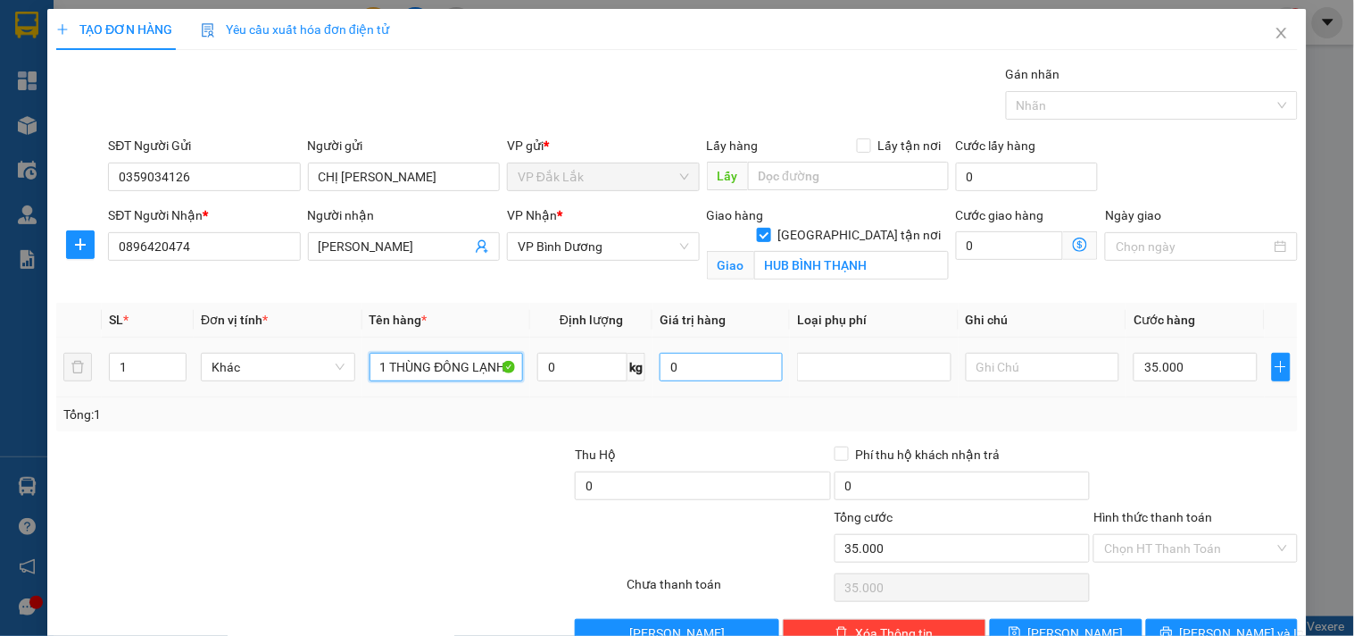
drag, startPoint x: 432, startPoint y: 364, endPoint x: 703, endPoint y: 353, distance: 270.7
click at [703, 353] on tr "1 Khác 1 THÙNG ĐÔNG LẠNH 0 kg 0 35.000" at bounding box center [677, 367] width 1242 height 60
type input "1 THÙNG XỐP BÁNH"
click at [577, 361] on input "0" at bounding box center [582, 367] width 90 height 29
type input "11"
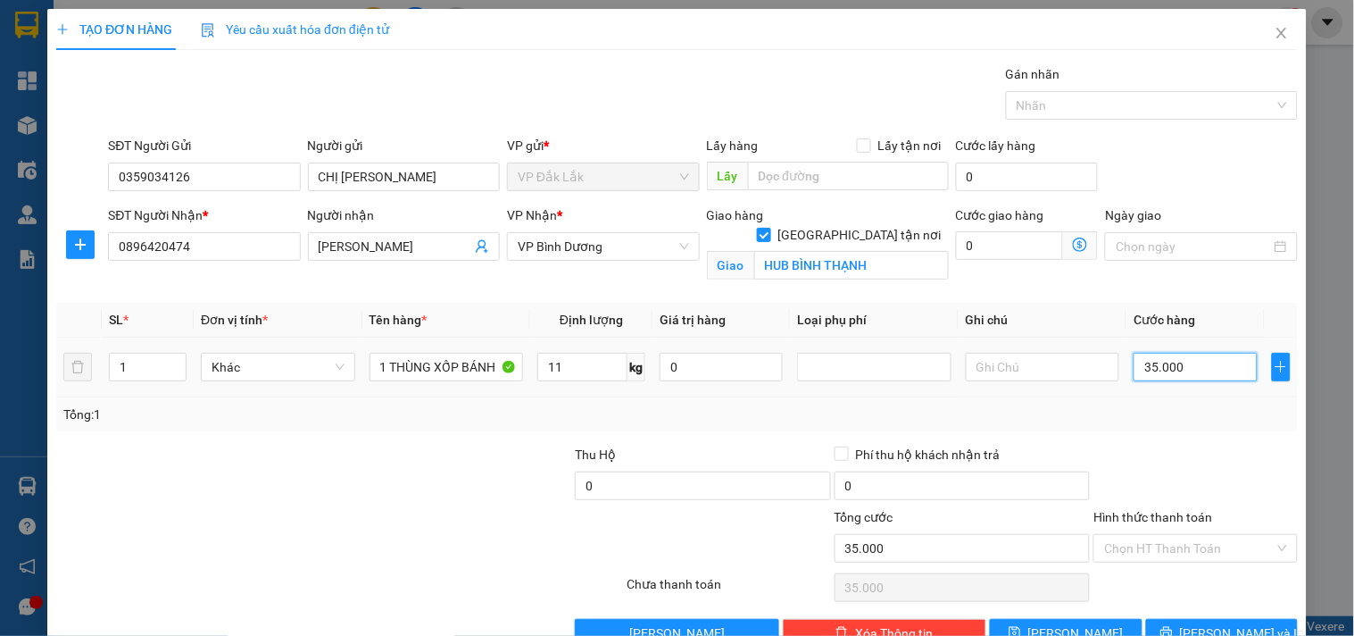
click at [1154, 363] on input "35.000" at bounding box center [1195, 367] width 123 height 29
type input "4"
type input "40"
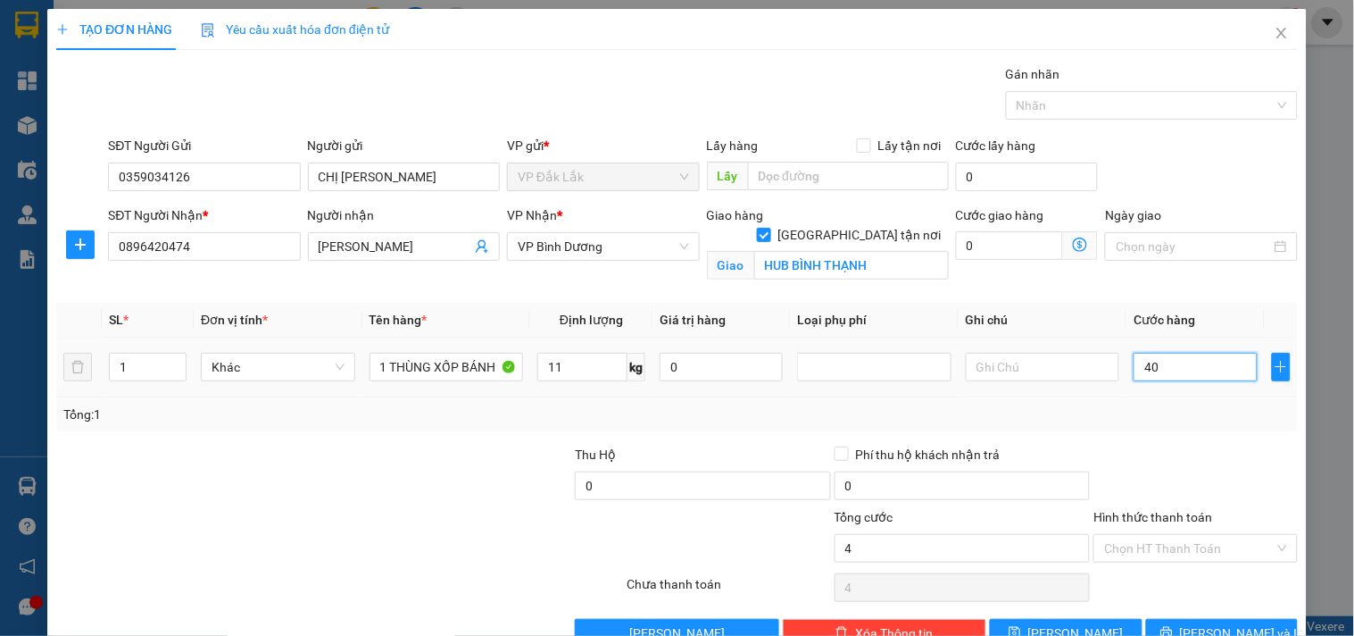
type input "40"
type input "400"
type input "4.000"
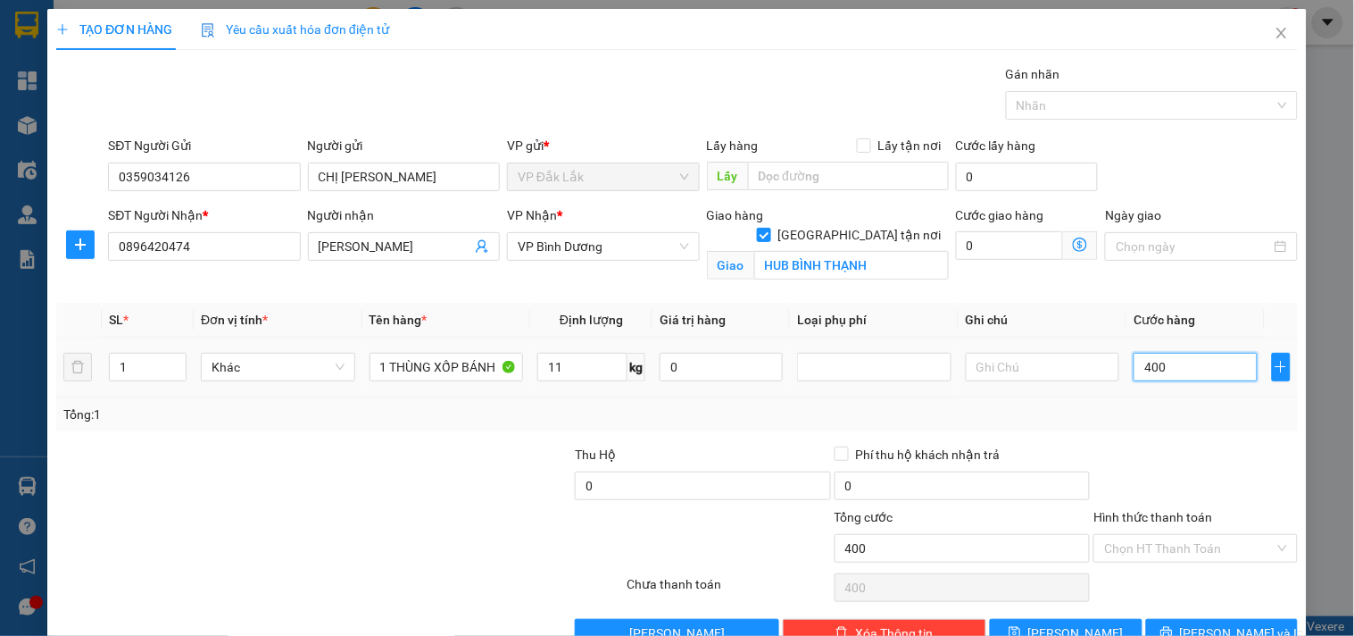
type input "4.000"
type input "40.000"
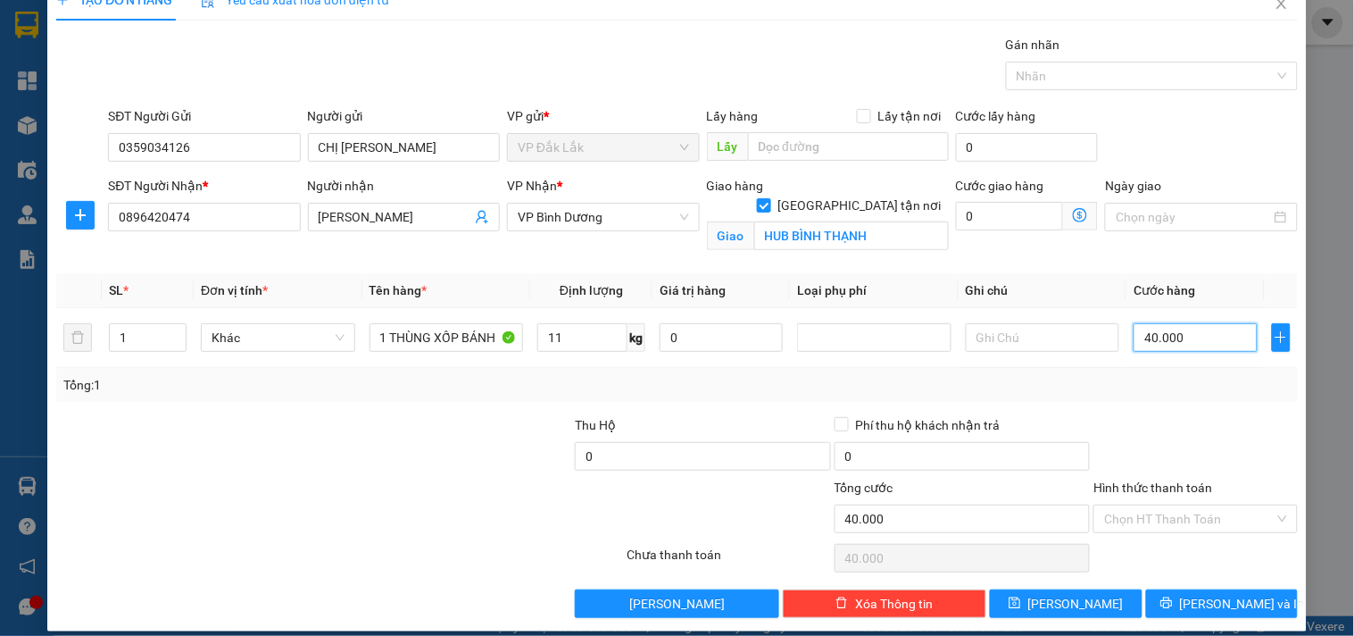
scroll to position [46, 0]
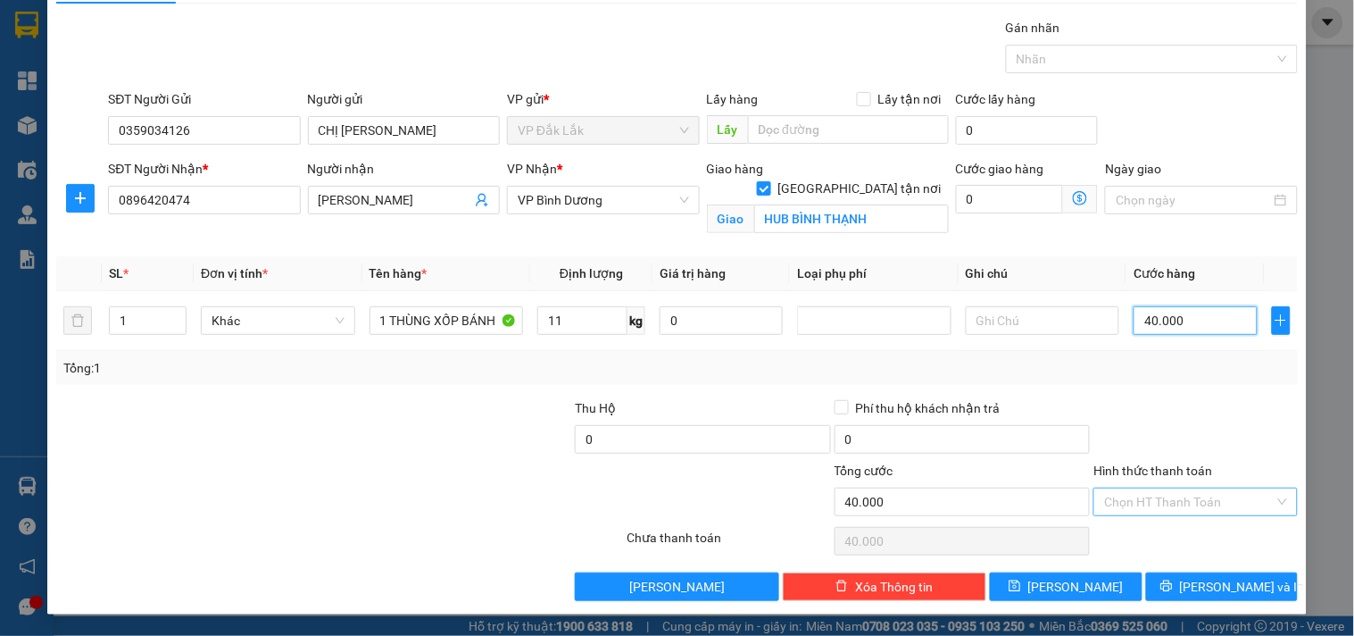
type input "40.000"
click at [1173, 495] on input "Hình thức thanh toán" at bounding box center [1189, 501] width 170 height 27
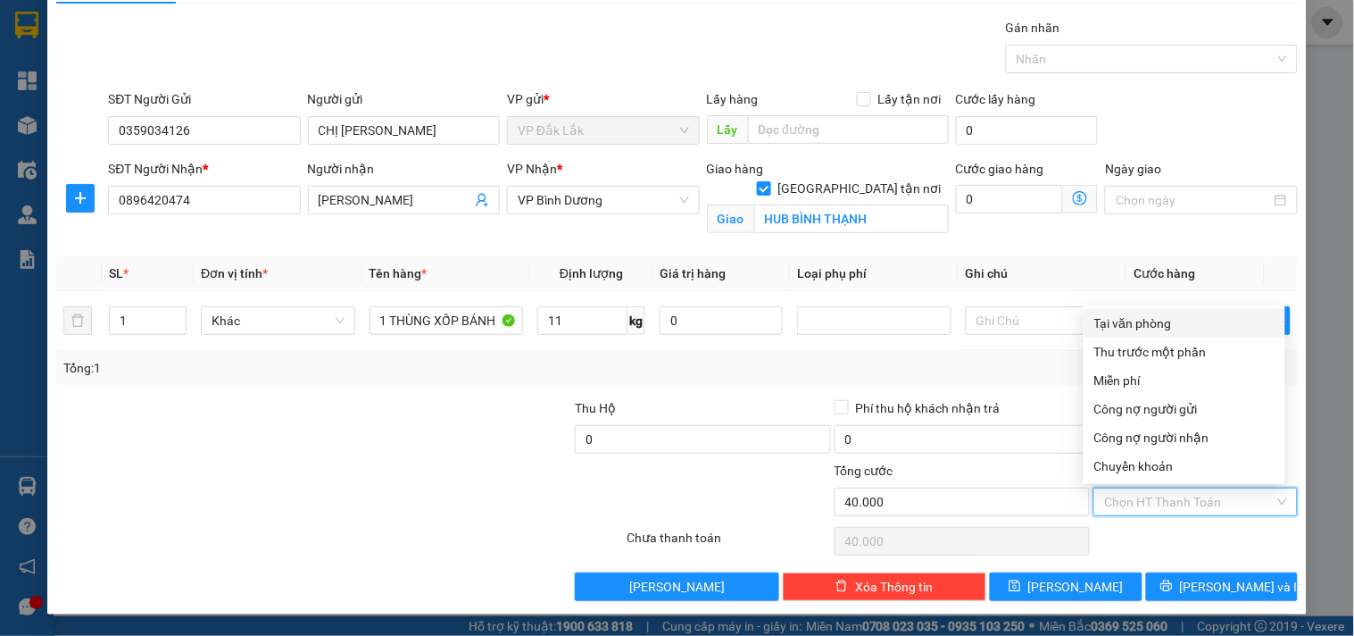
click at [1148, 313] on div "Tại văn phòng" at bounding box center [1184, 323] width 180 height 20
type input "0"
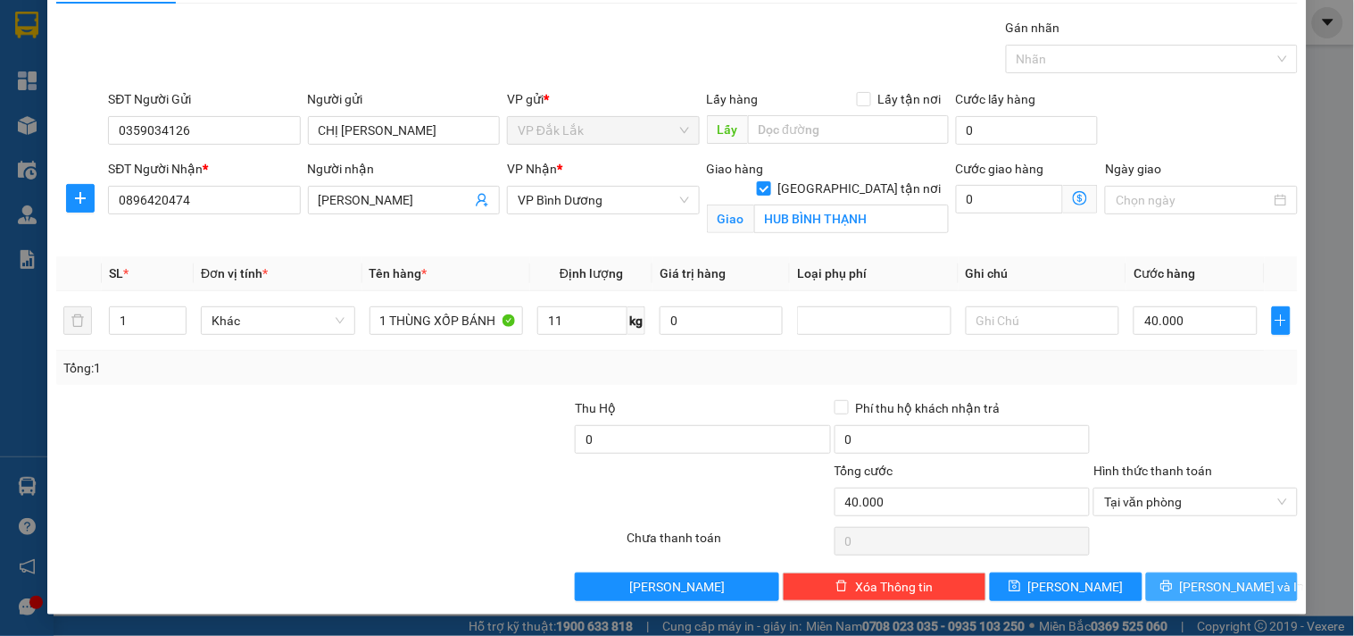
drag, startPoint x: 1188, startPoint y: 587, endPoint x: 1189, endPoint y: 420, distance: 166.0
click at [1189, 420] on div "Transit Pickup Surcharge Ids Transit Deliver Surcharge Ids Transit Deliver Surc…" at bounding box center [677, 309] width 1242 height 583
click at [770, 181] on input "[GEOGRAPHIC_DATA] tận nơi" at bounding box center [763, 187] width 12 height 12
checkbox input "false"
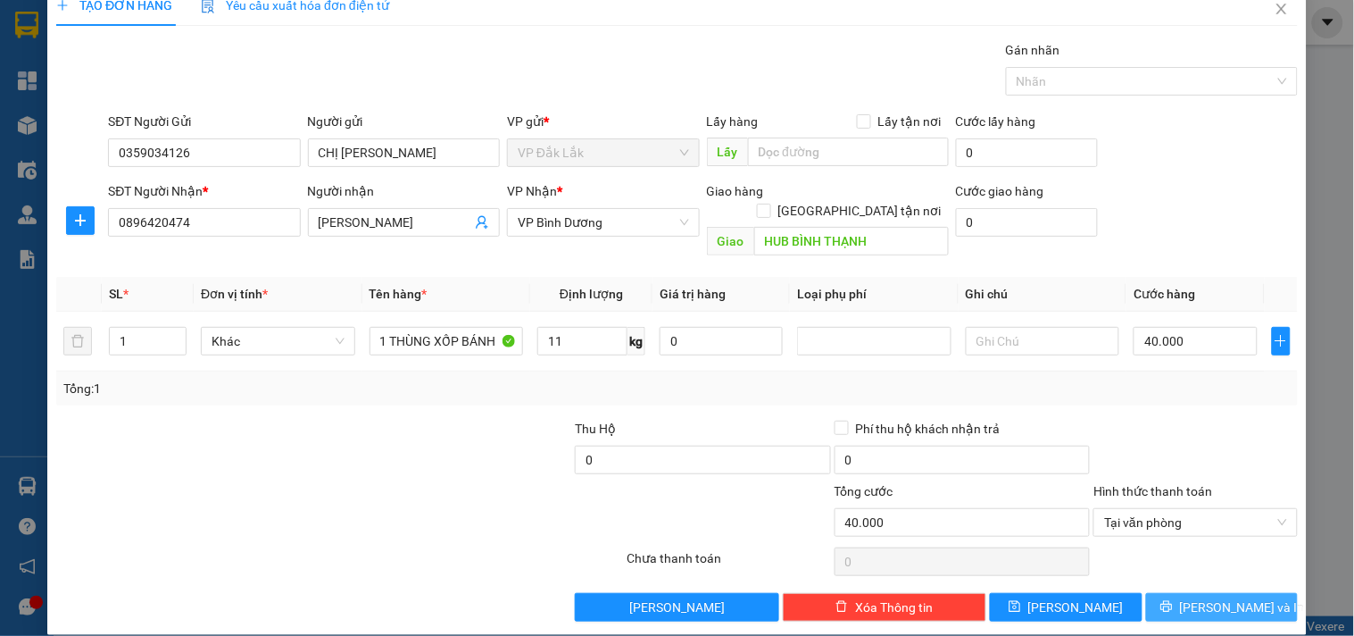
click at [1202, 598] on button "[PERSON_NAME] và In" at bounding box center [1222, 607] width 152 height 29
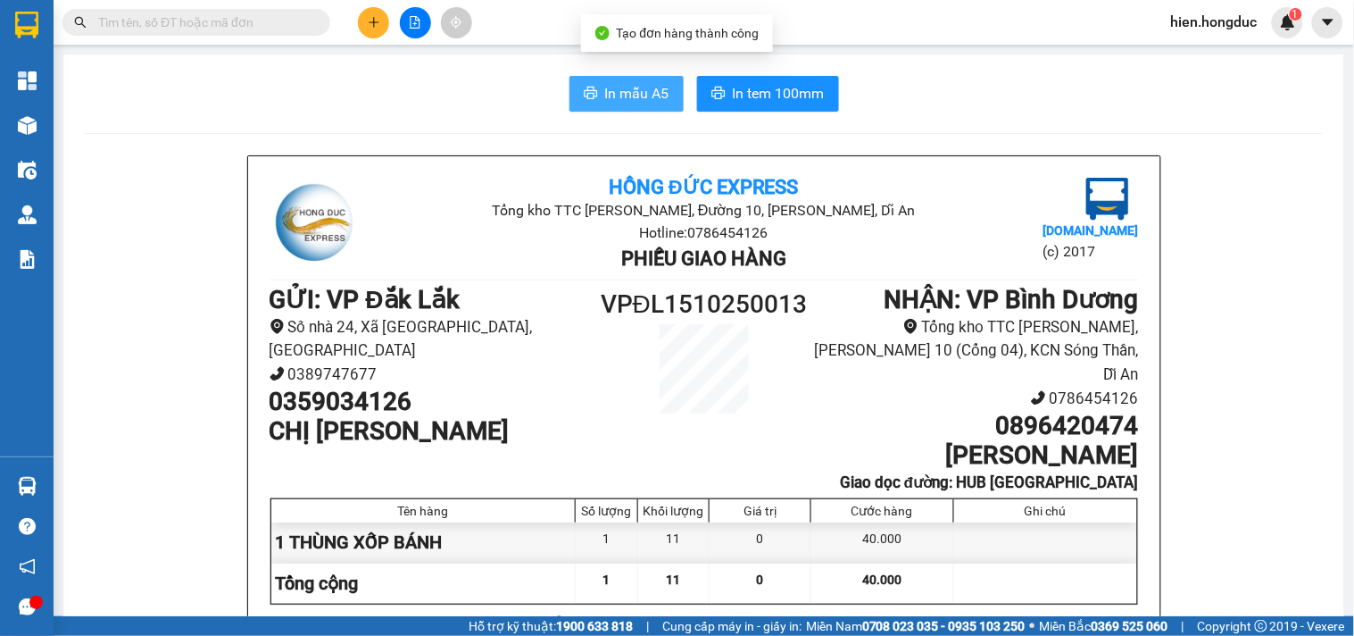
click at [619, 89] on span "In mẫu A5" at bounding box center [637, 93] width 64 height 22
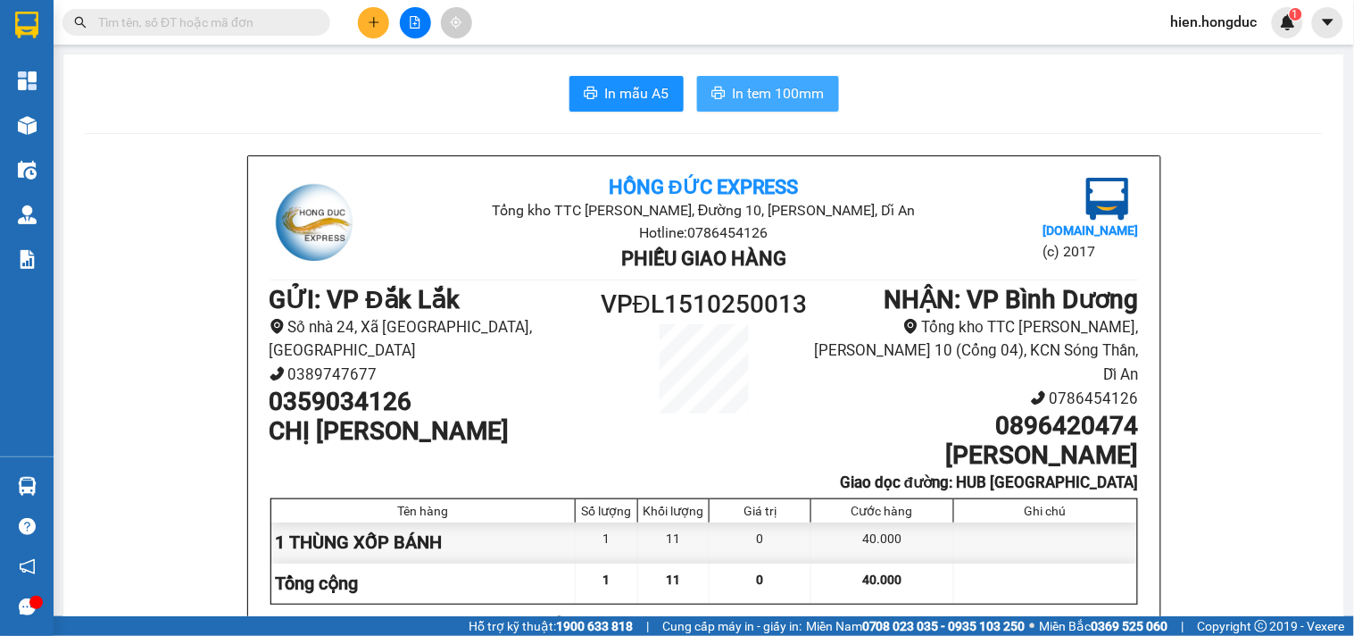
drag, startPoint x: 737, startPoint y: 91, endPoint x: 728, endPoint y: 95, distance: 9.6
click at [737, 91] on span "In tem 100mm" at bounding box center [779, 93] width 92 height 22
click at [379, 23] on icon "plus" at bounding box center [374, 22] width 12 height 12
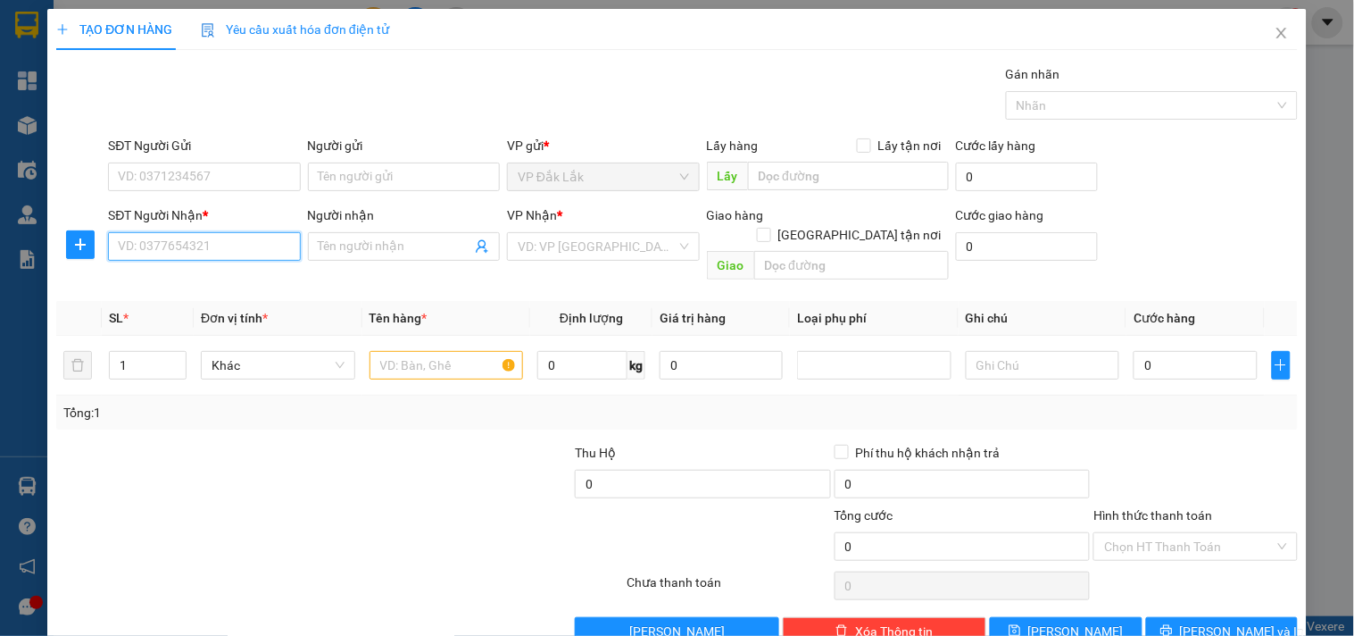
click at [202, 244] on input "SĐT Người Nhận *" at bounding box center [204, 246] width 192 height 29
type input "0906945720"
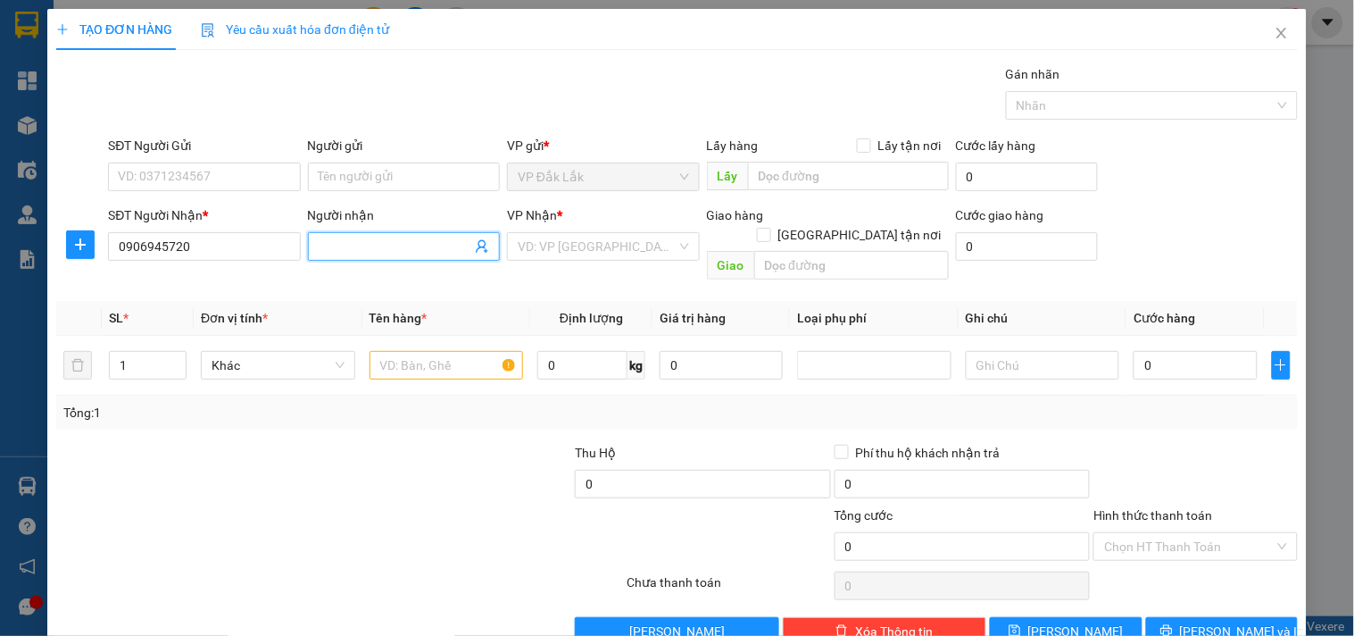
click at [428, 246] on input "Người nhận" at bounding box center [395, 247] width 153 height 20
type input "[PERSON_NAME]"
click at [609, 256] on input "search" at bounding box center [597, 246] width 158 height 27
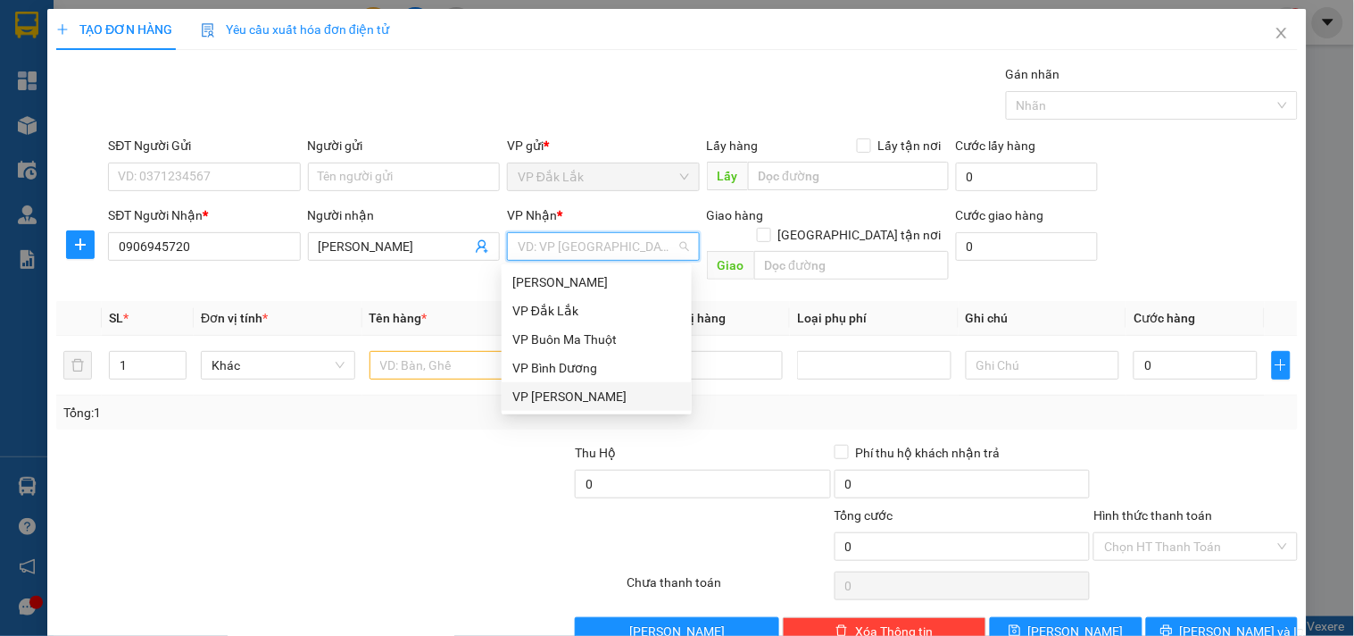
click at [586, 390] on div "VP [PERSON_NAME]" at bounding box center [596, 397] width 169 height 20
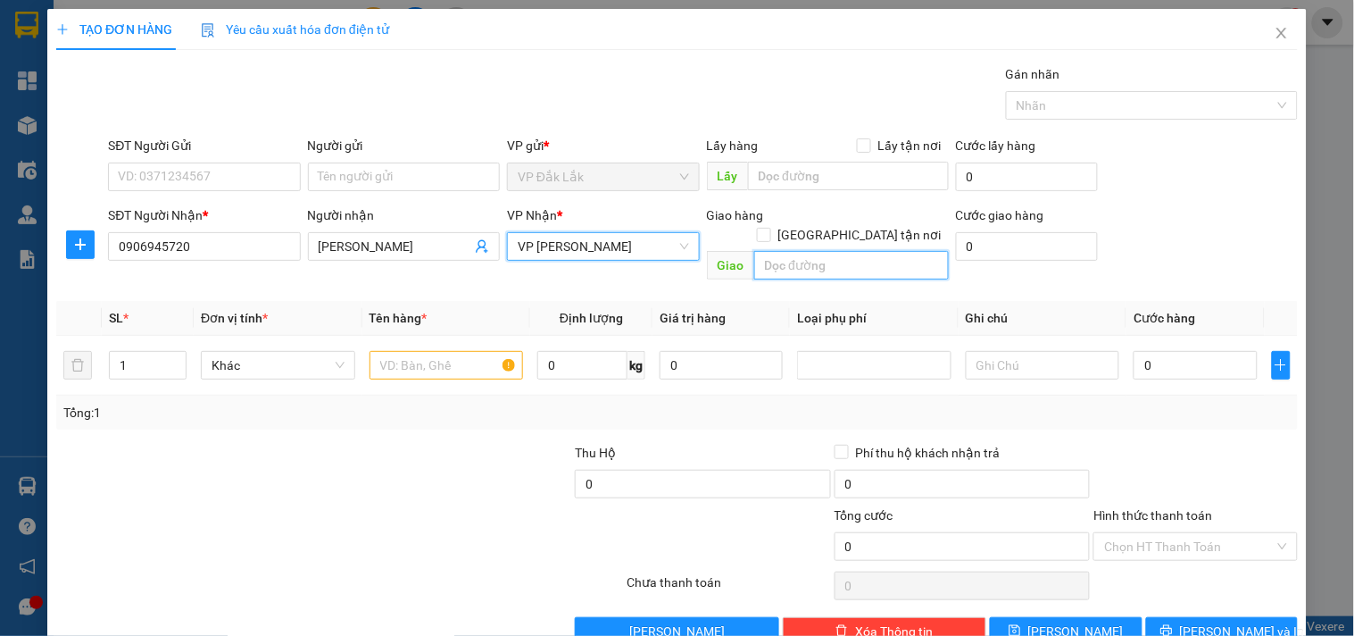
click at [830, 251] on input "text" at bounding box center [851, 265] width 195 height 29
type input "HUB BÌNH THẠNH"
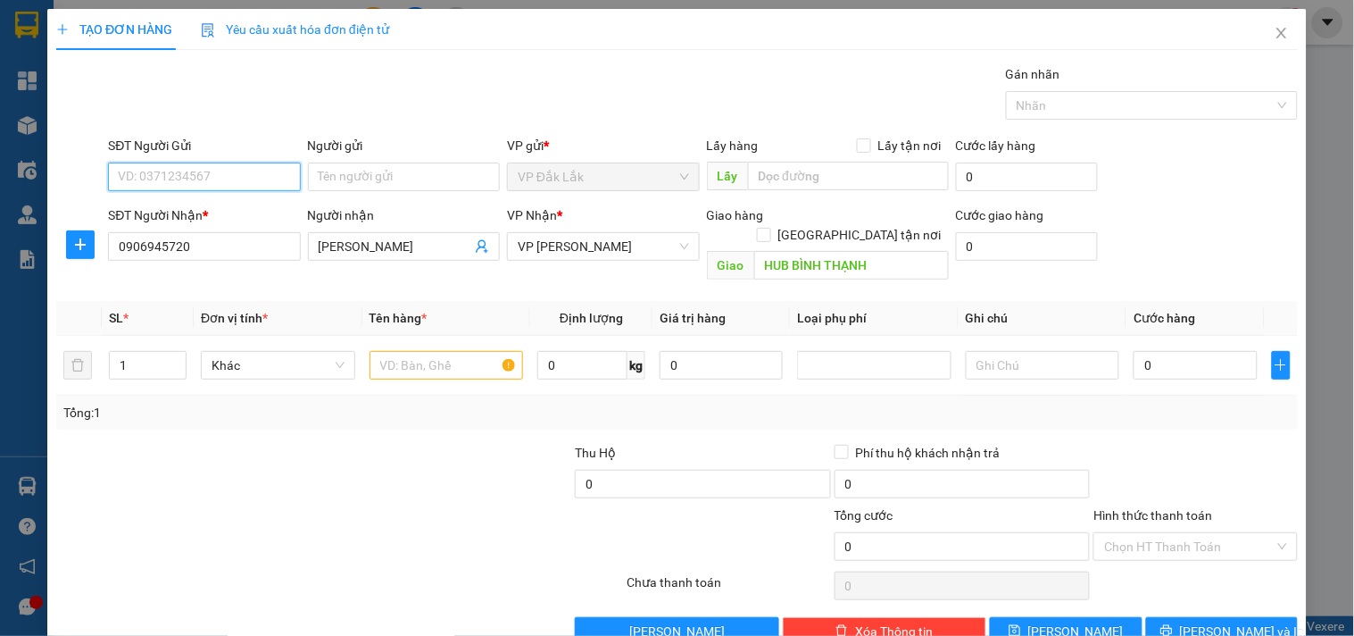
click at [215, 176] on input "SĐT Người Gửi" at bounding box center [204, 176] width 192 height 29
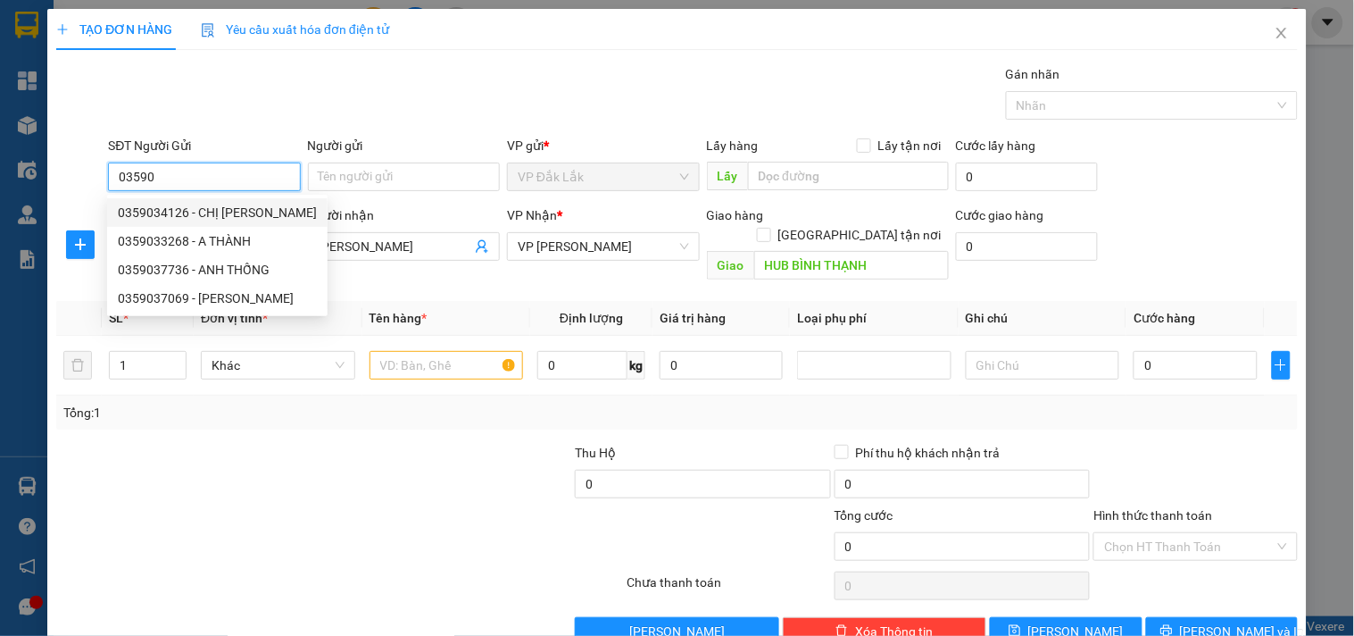
click at [247, 217] on div "0359034126 - CHỊ [PERSON_NAME]" at bounding box center [217, 213] width 199 height 20
type input "0359034126"
type input "CHỊ [PERSON_NAME]"
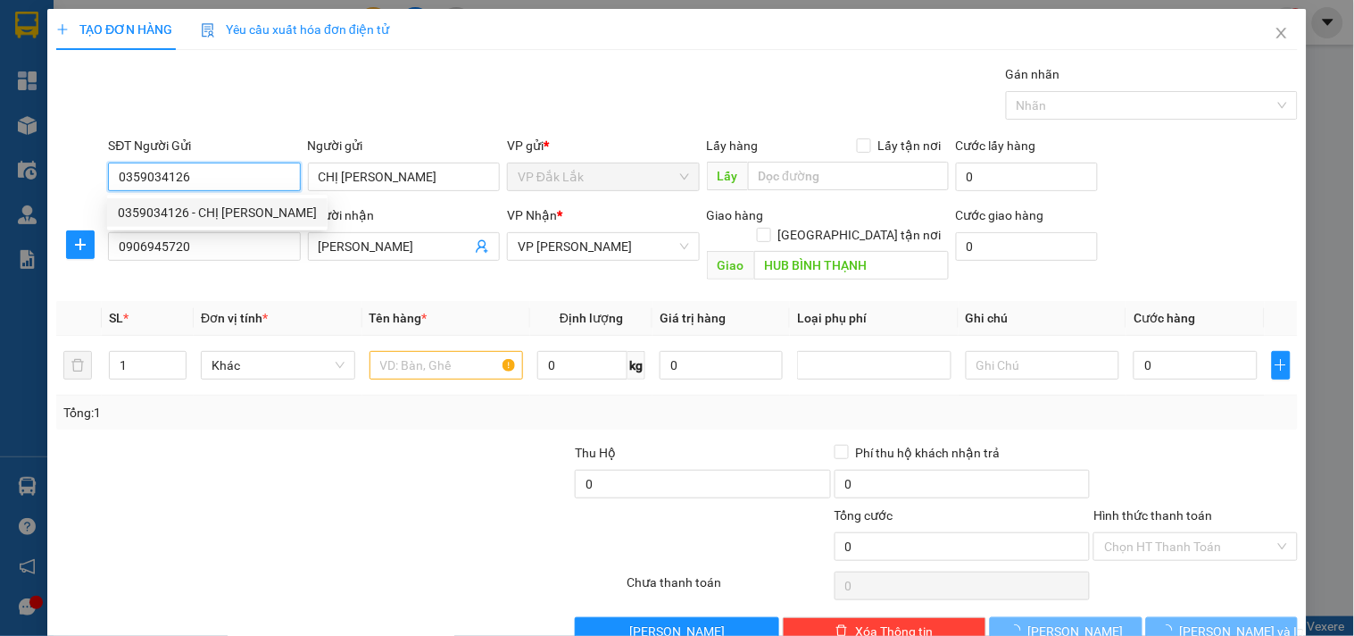
type input "40.000"
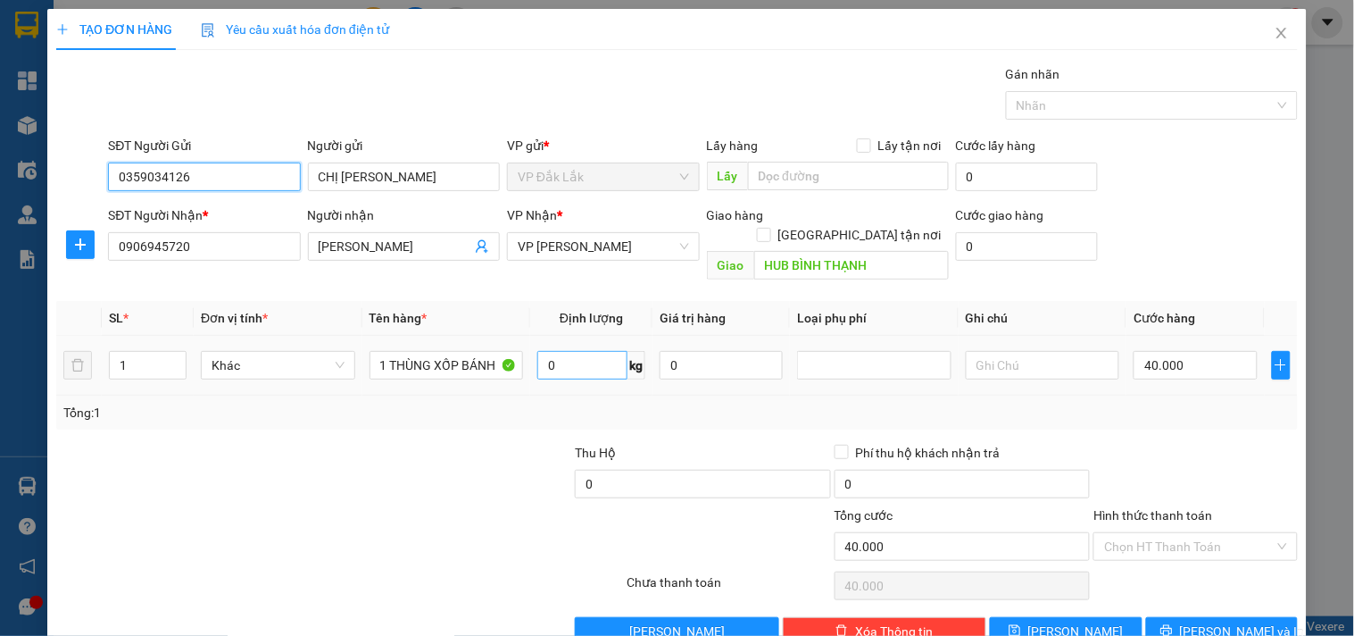
type input "0359034126"
click at [578, 351] on input "0" at bounding box center [582, 365] width 90 height 29
type input "11"
click at [1183, 533] on input "Hình thức thanh toán" at bounding box center [1189, 546] width 170 height 27
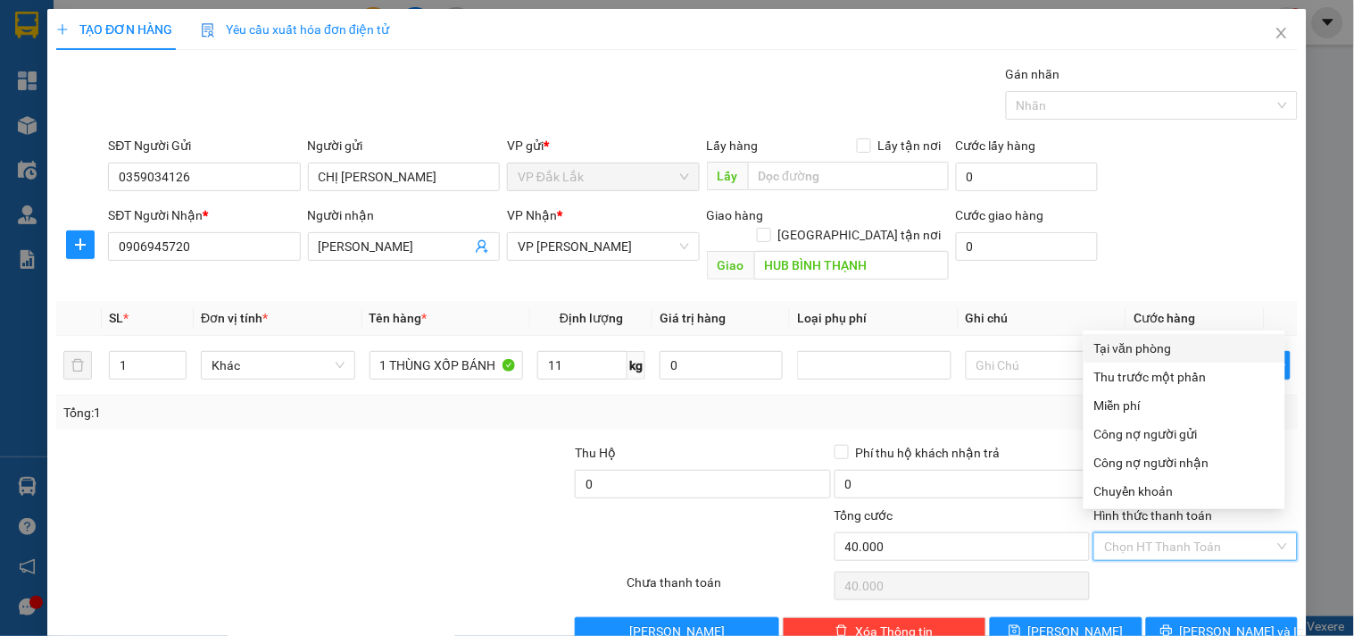
click at [1163, 346] on div "Tại văn phòng" at bounding box center [1184, 348] width 180 height 20
type input "0"
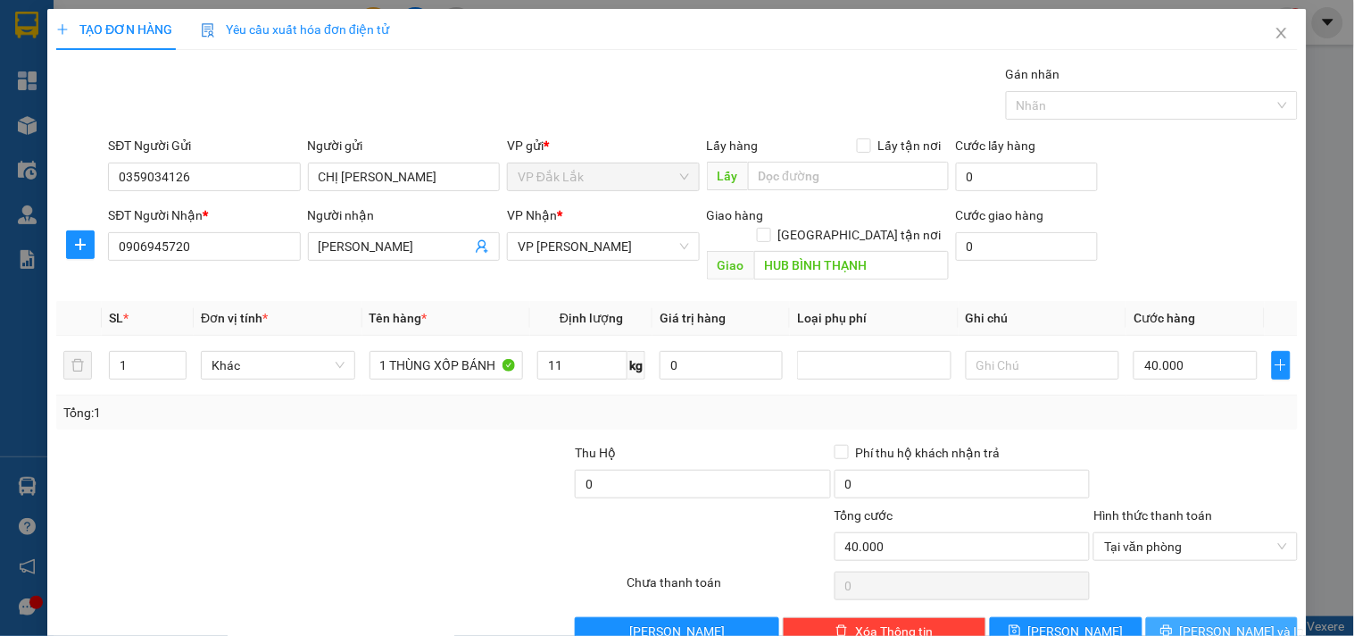
click at [1205, 621] on span "[PERSON_NAME] và In" at bounding box center [1242, 631] width 125 height 20
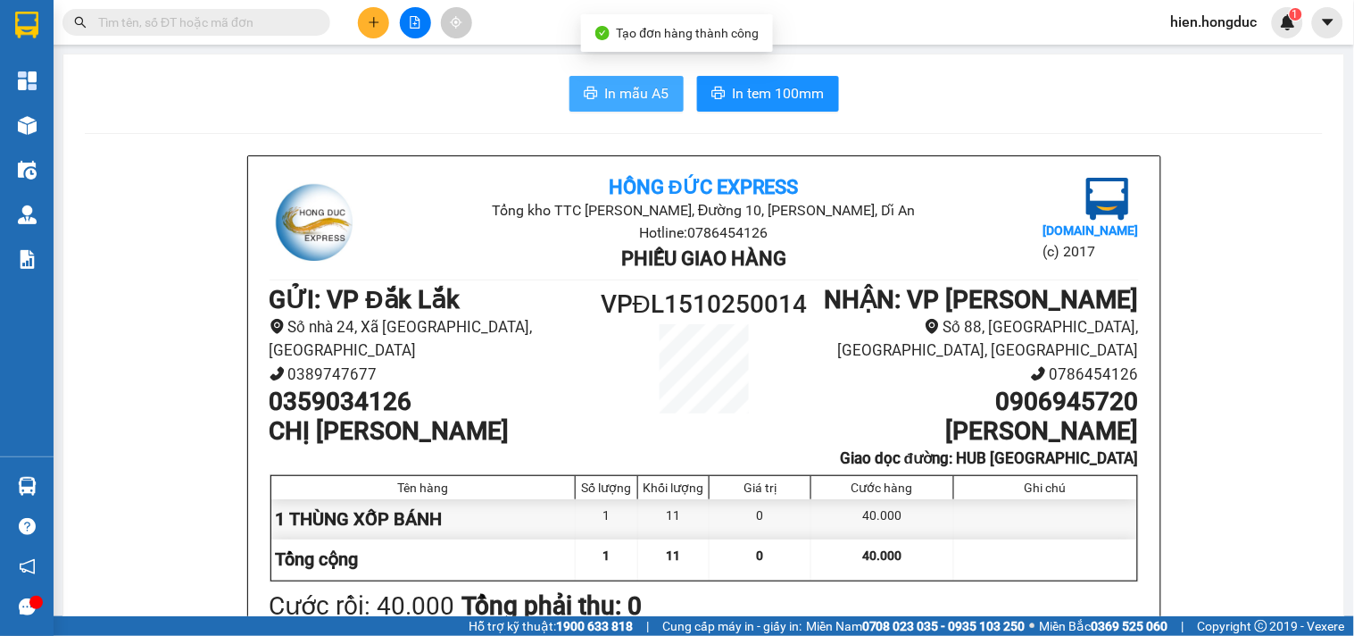
click at [605, 85] on span "In mẫu A5" at bounding box center [637, 93] width 64 height 22
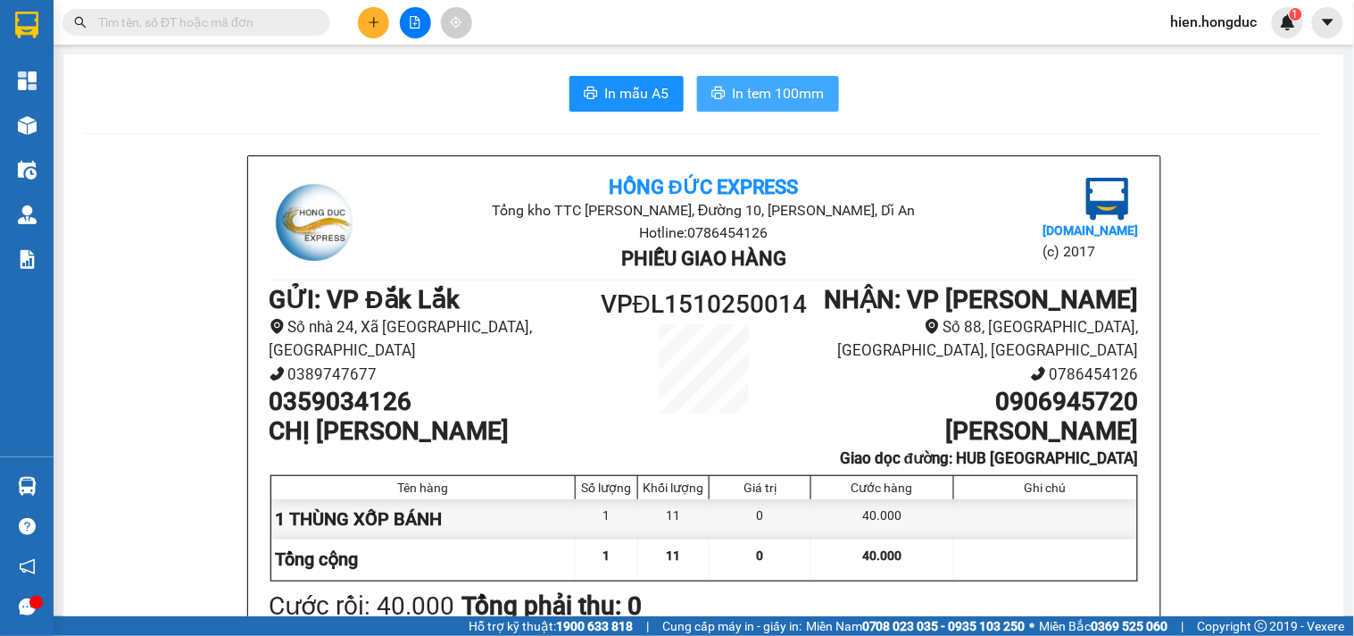
click at [781, 105] on button "In tem 100mm" at bounding box center [768, 94] width 142 height 36
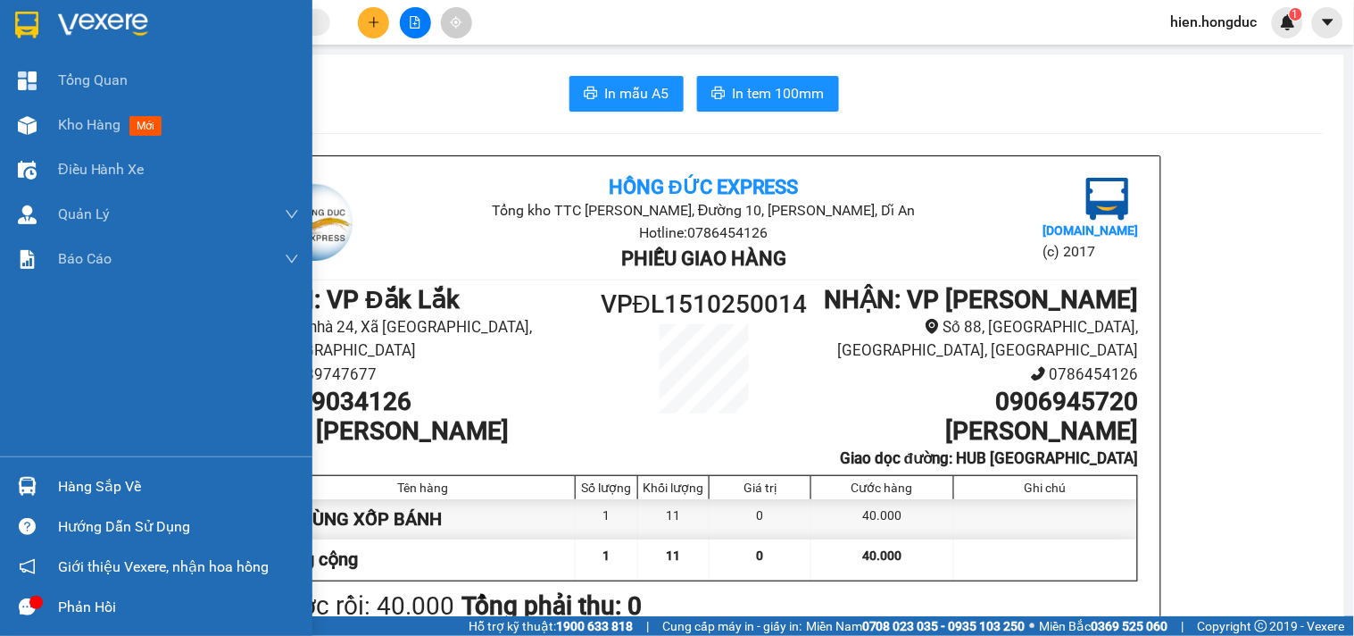
click at [43, 22] on div at bounding box center [156, 29] width 312 height 58
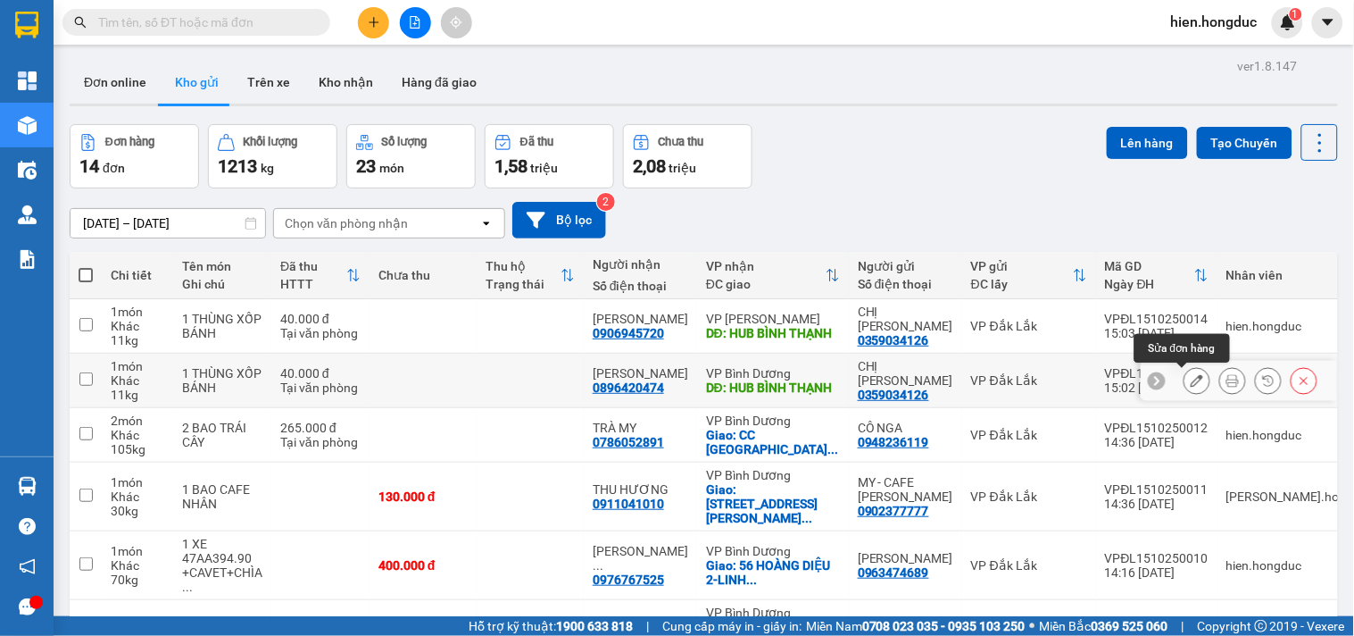
click at [1185, 381] on button at bounding box center [1197, 380] width 25 height 31
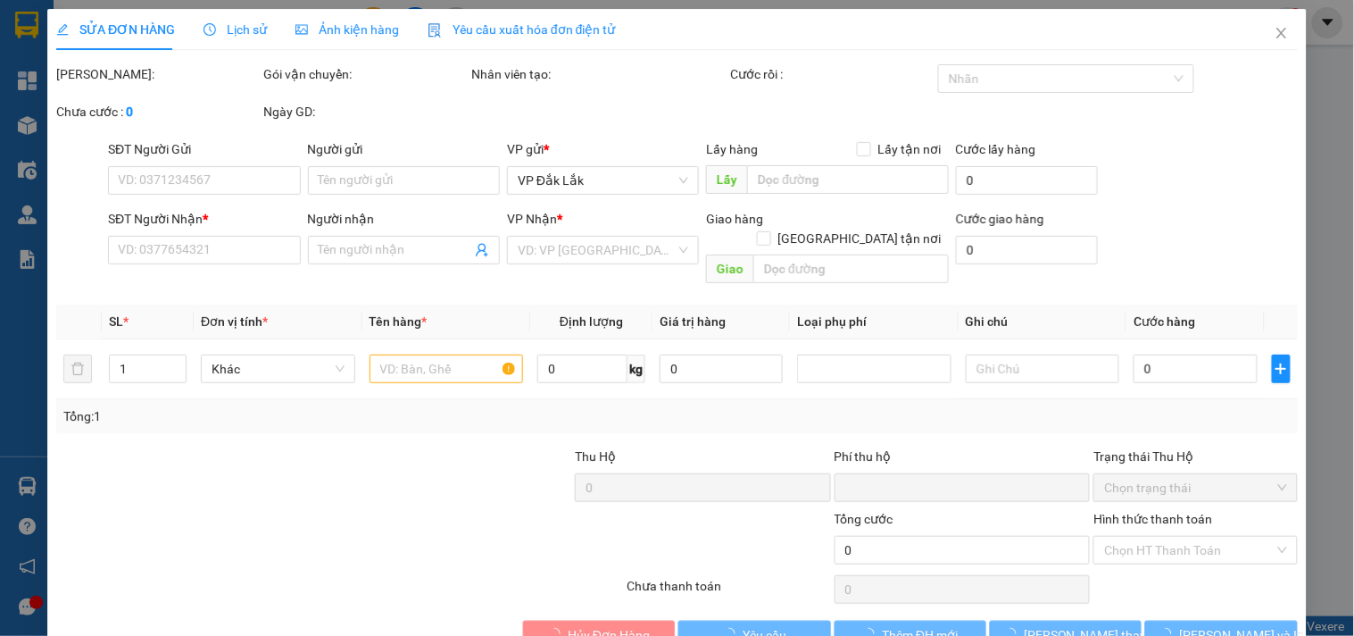
type input "0359034126"
type input "CHỊ [PERSON_NAME]"
type input "0896420474"
type input "[PERSON_NAME]"
type input "HUB BÌNH THẠNH"
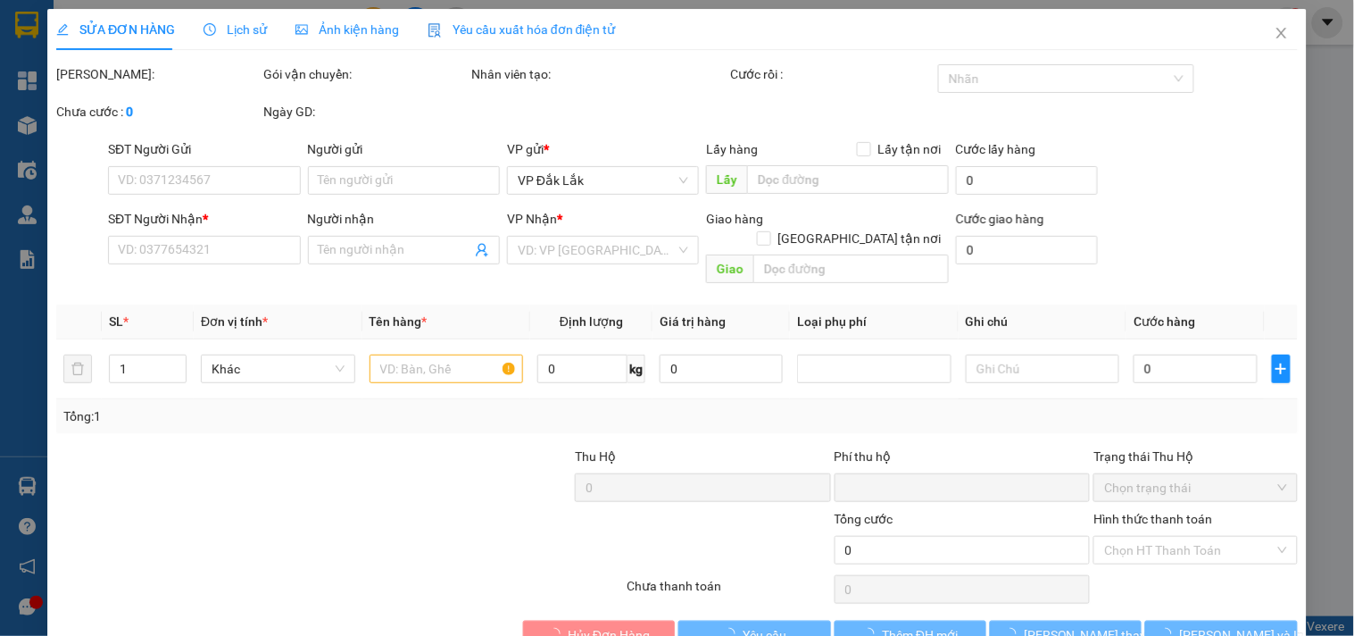
type input "0"
type input "40.000"
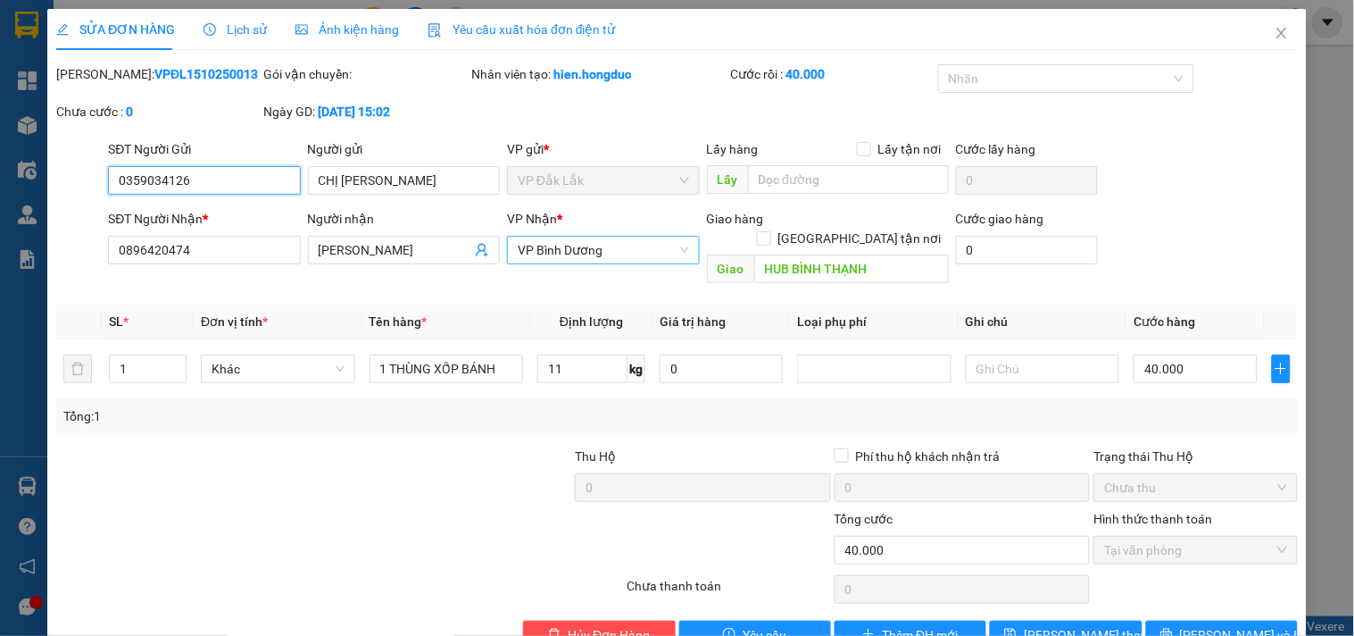
click at [557, 252] on span "VP Bình Dương" at bounding box center [603, 250] width 171 height 27
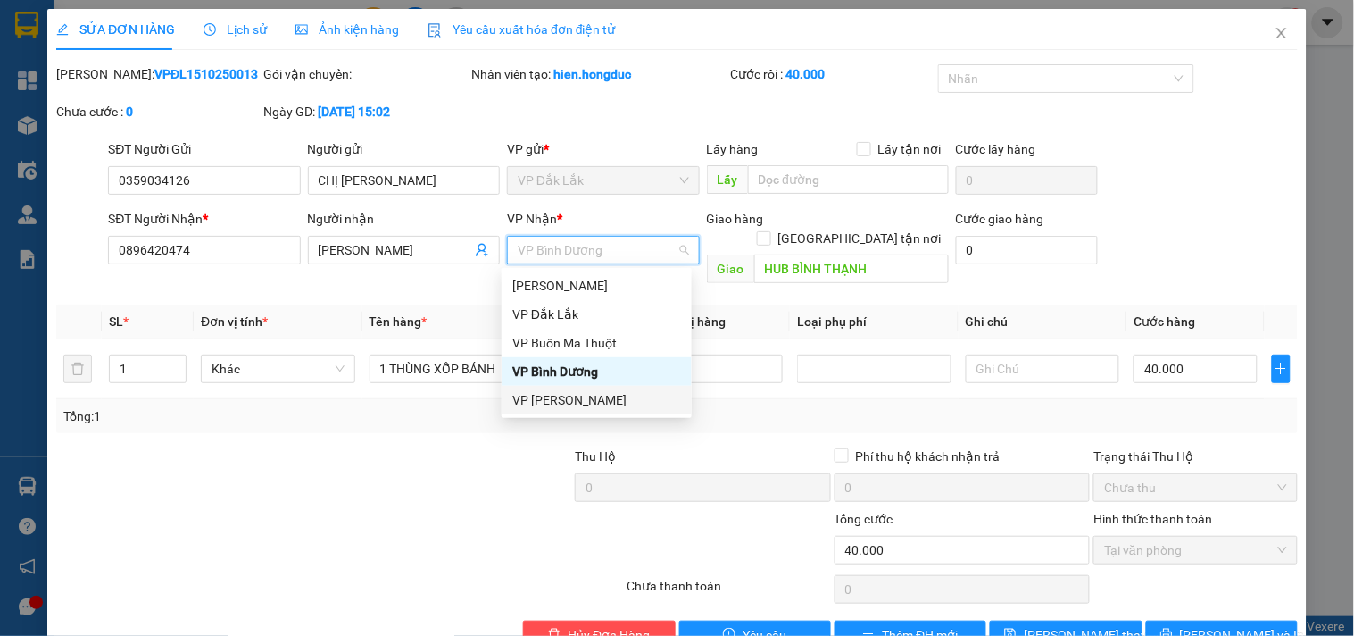
click at [563, 390] on div "VP [PERSON_NAME]" at bounding box center [596, 400] width 169 height 20
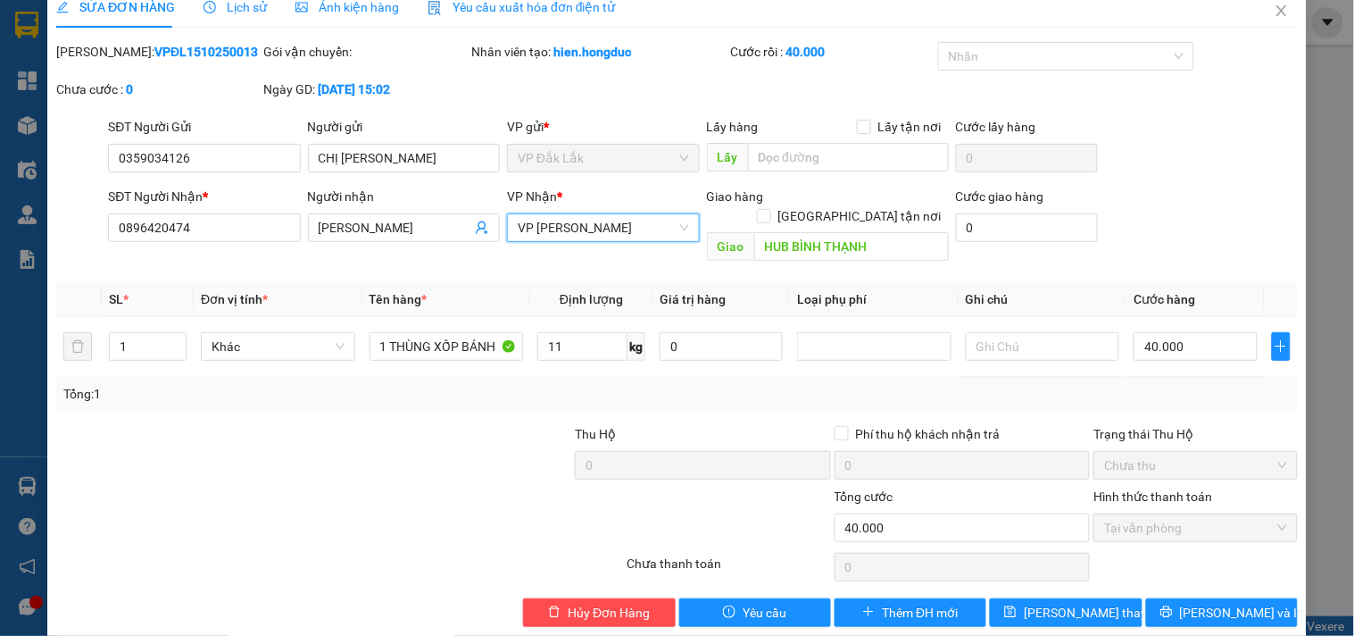
scroll to position [29, 0]
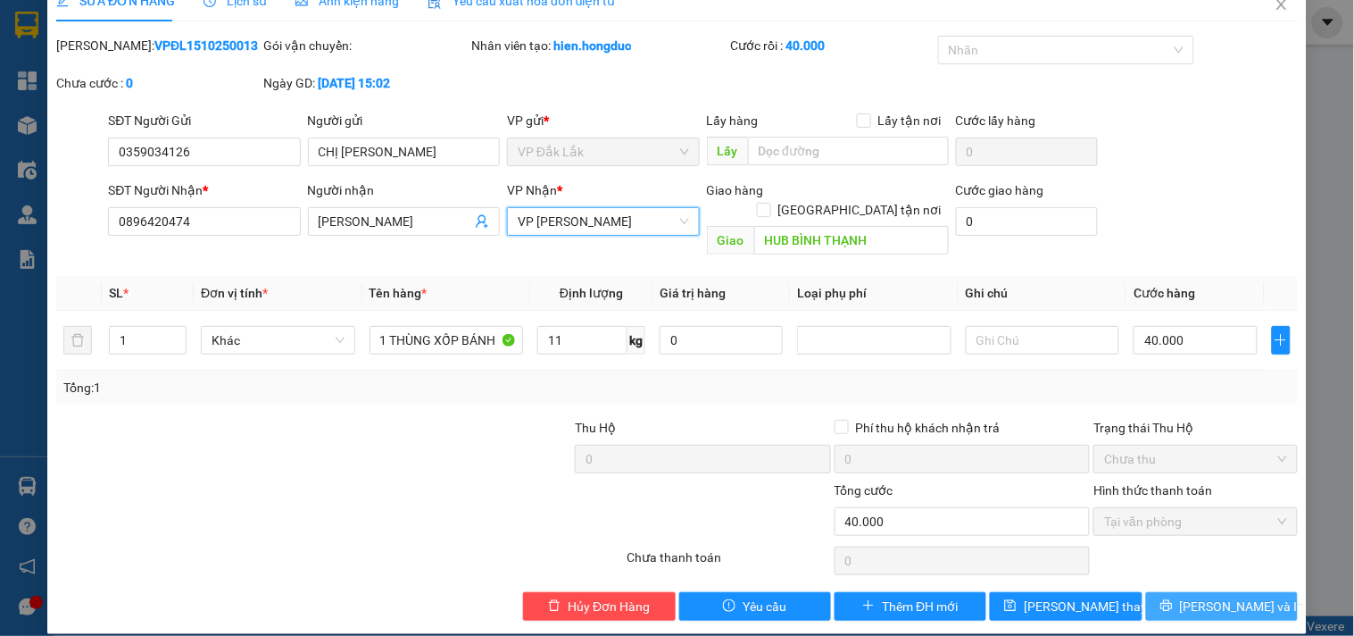
click at [1221, 596] on span "[PERSON_NAME] và In" at bounding box center [1242, 606] width 125 height 20
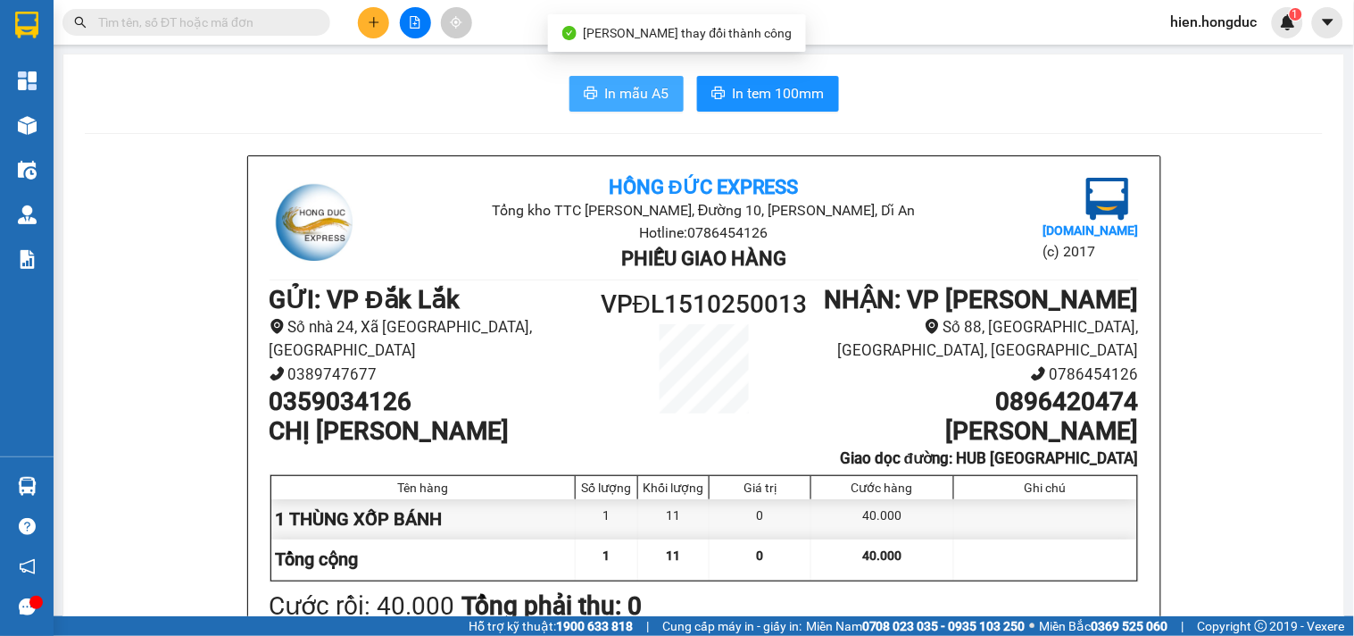
click at [648, 90] on span "In mẫu A5" at bounding box center [637, 93] width 64 height 22
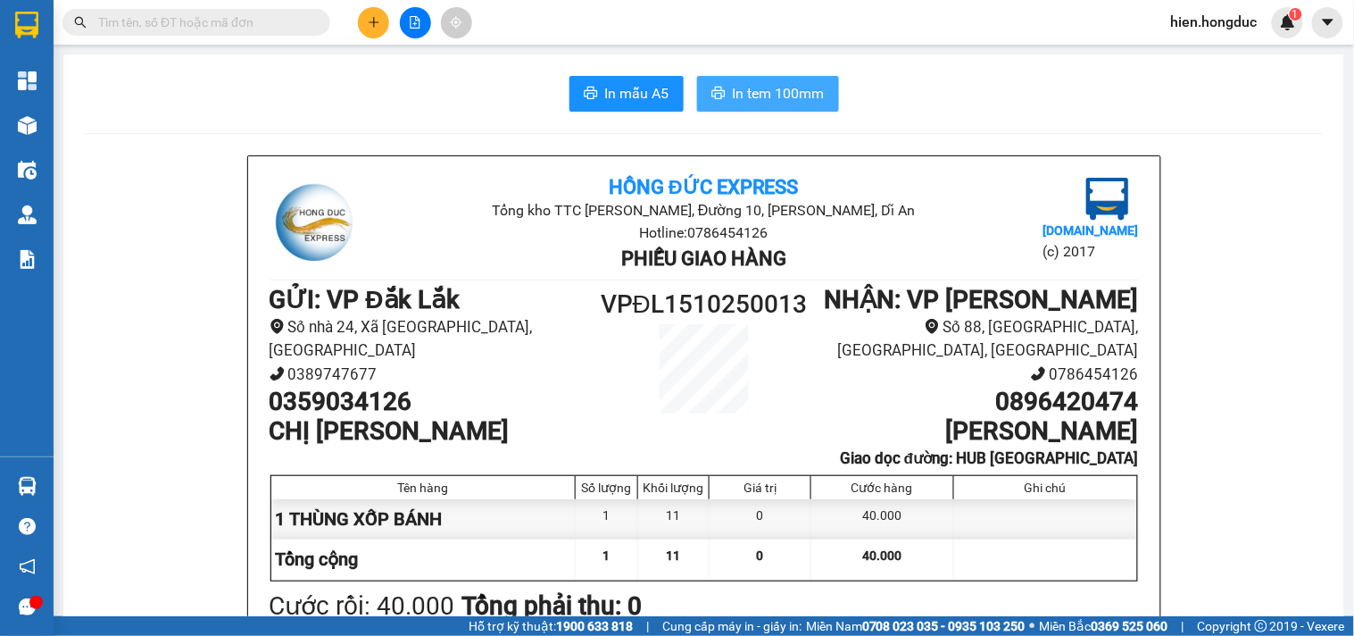
click at [756, 91] on span "In tem 100mm" at bounding box center [779, 93] width 92 height 22
click at [207, 24] on input "text" at bounding box center [203, 22] width 211 height 20
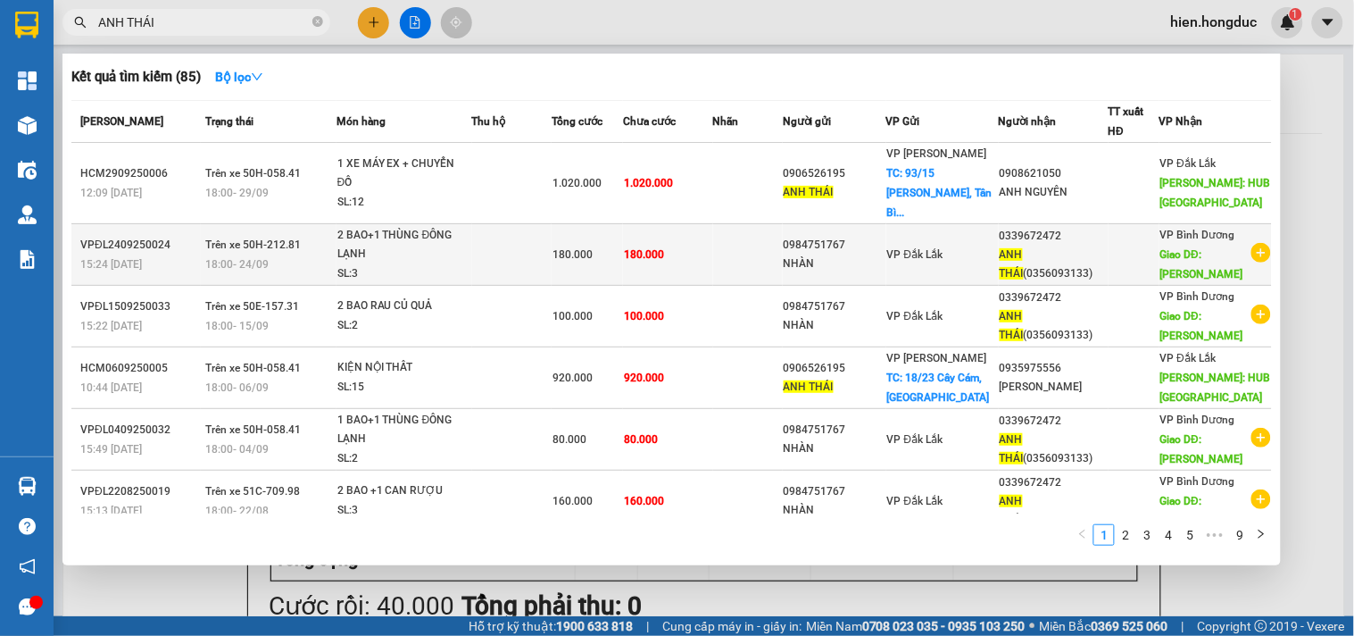
type input "ANH THÁI"
click at [1260, 243] on icon "plus-circle" at bounding box center [1262, 253] width 20 height 20
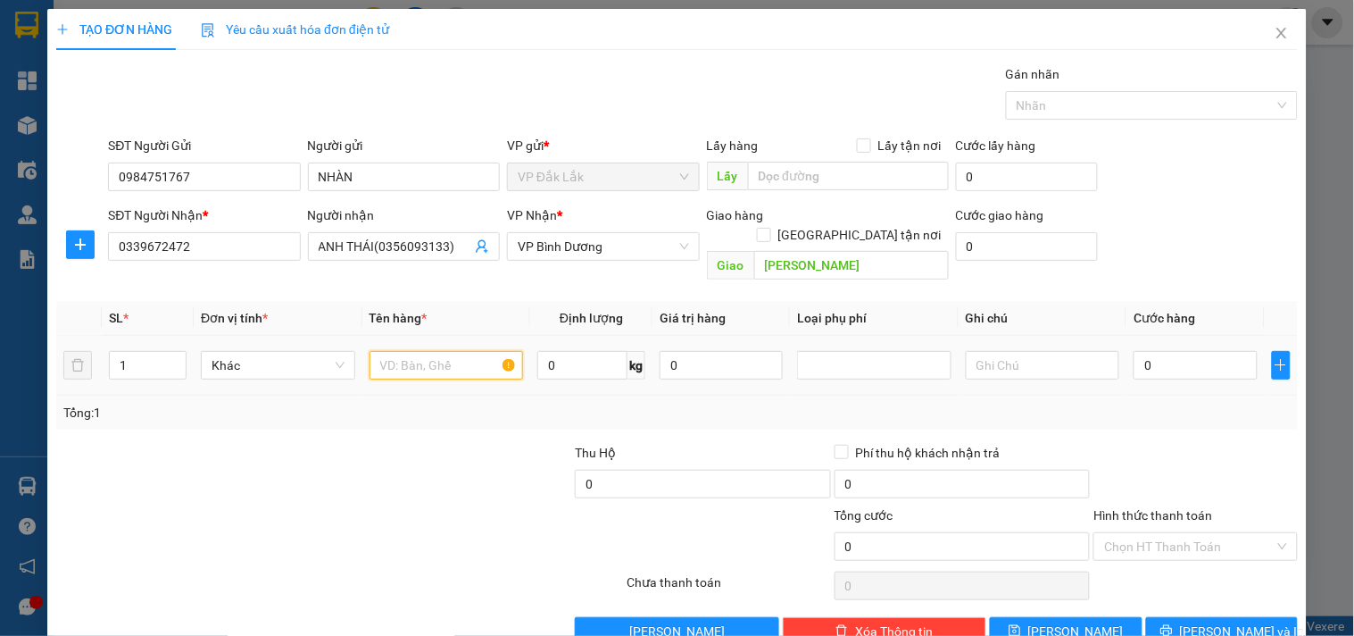
click at [402, 355] on input "text" at bounding box center [447, 365] width 154 height 29
click at [173, 362] on span "Decrease Value" at bounding box center [176, 370] width 20 height 16
type input "1 BAO"
type input "2"
click at [176, 358] on icon "up" at bounding box center [177, 361] width 6 height 6
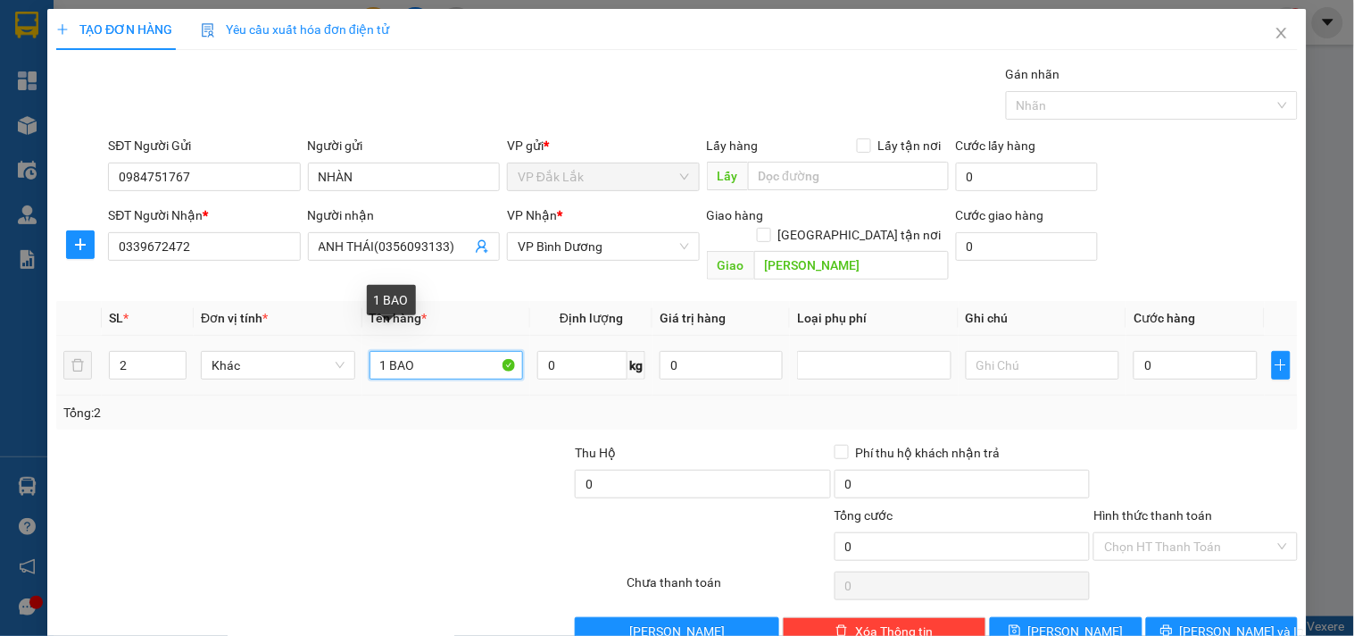
click at [422, 352] on input "1 BAO" at bounding box center [447, 365] width 154 height 29
type input "1 BAO +1 THÙNG ĐÔNG LẠNH"
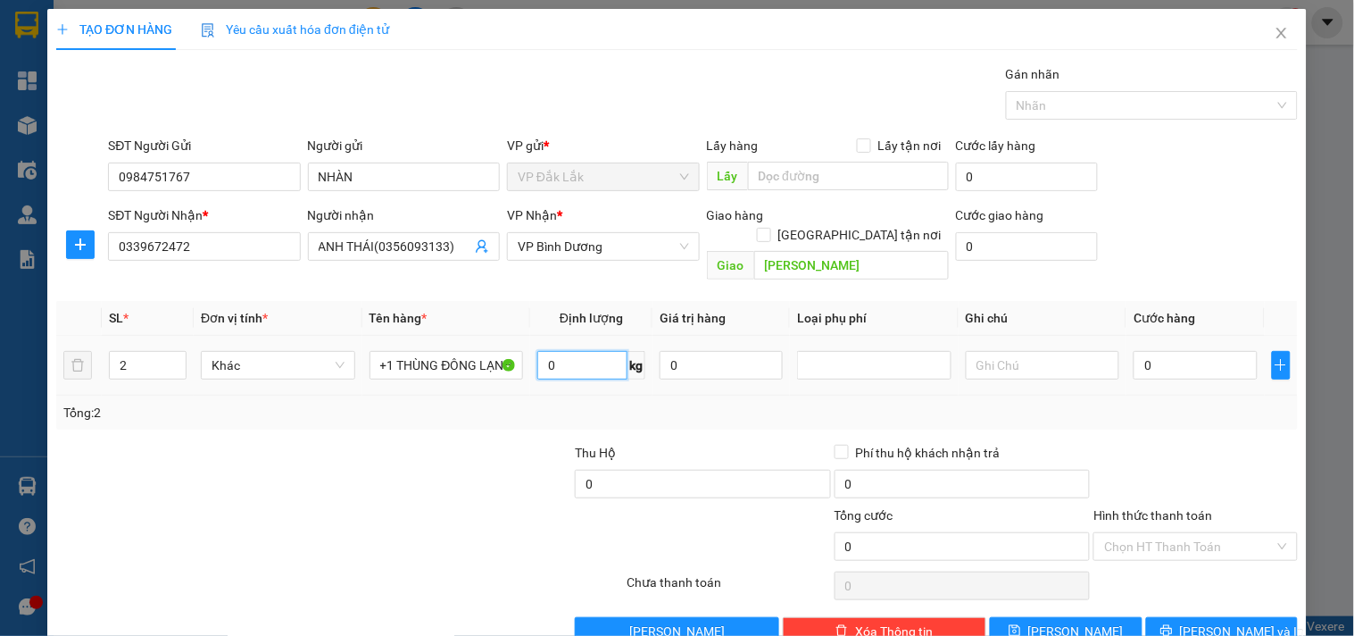
scroll to position [0, 0]
click at [552, 351] on input "0" at bounding box center [582, 365] width 90 height 29
type input "72"
click at [1176, 351] on input "0" at bounding box center [1195, 365] width 123 height 29
type input "1"
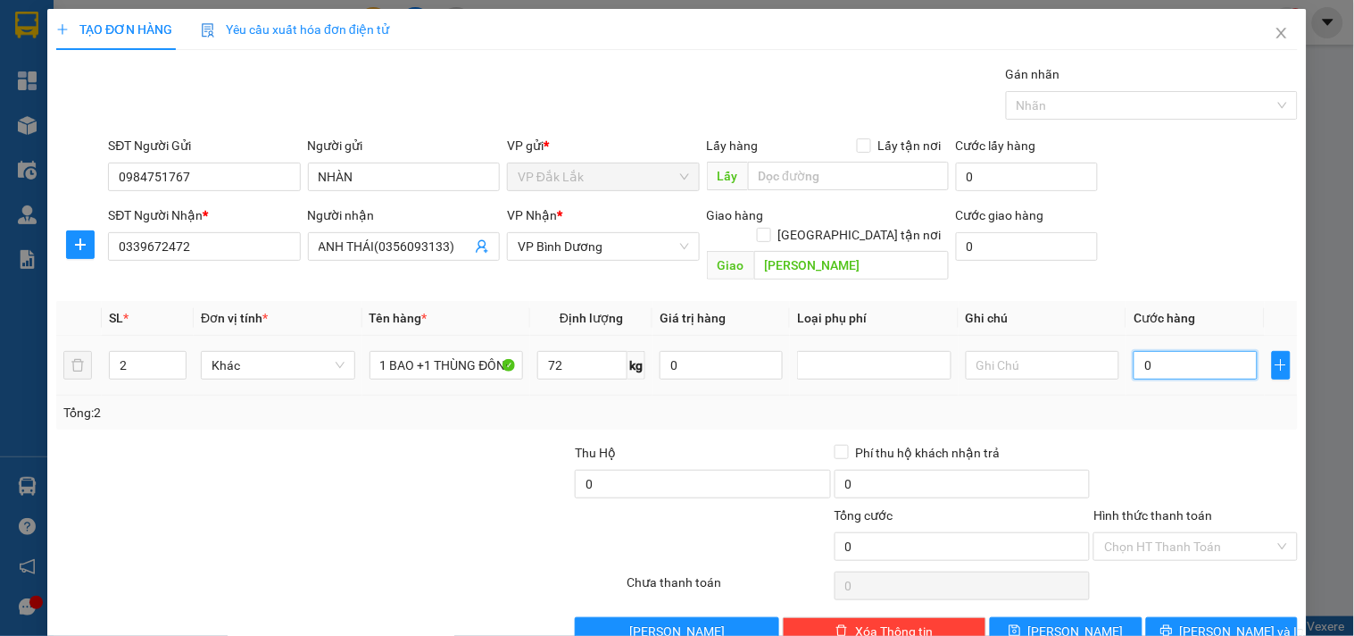
type input "1"
type input "14"
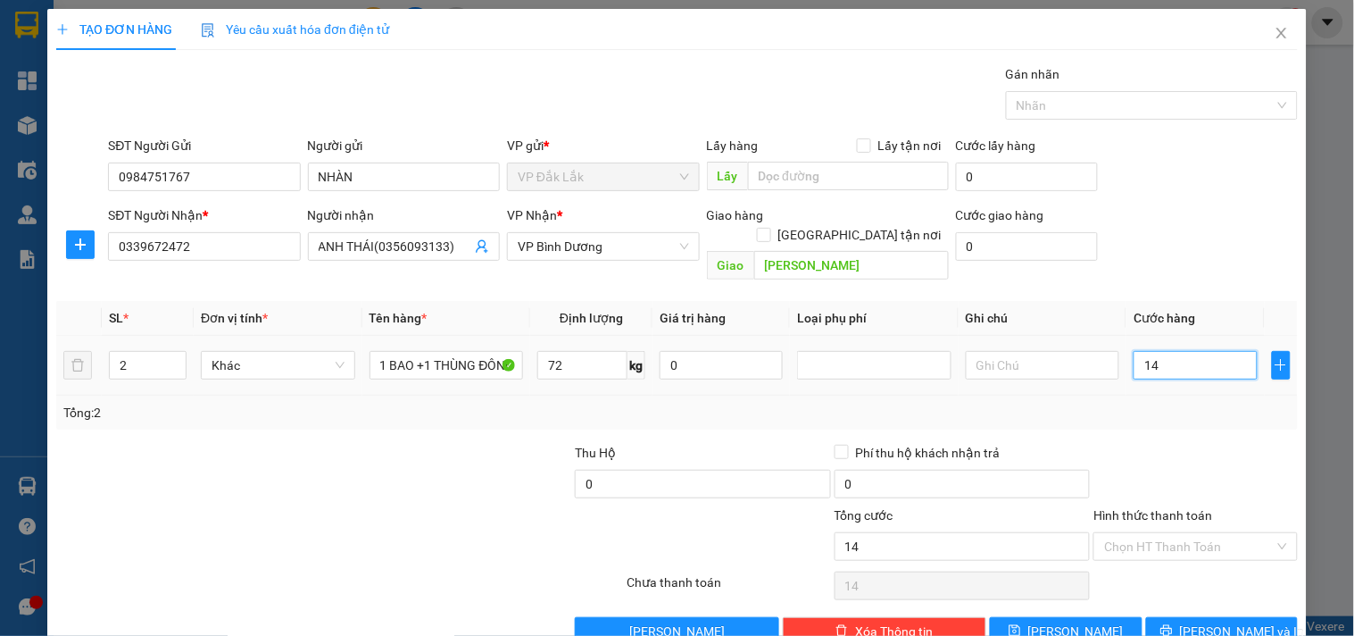
type input "140"
type input "1.400"
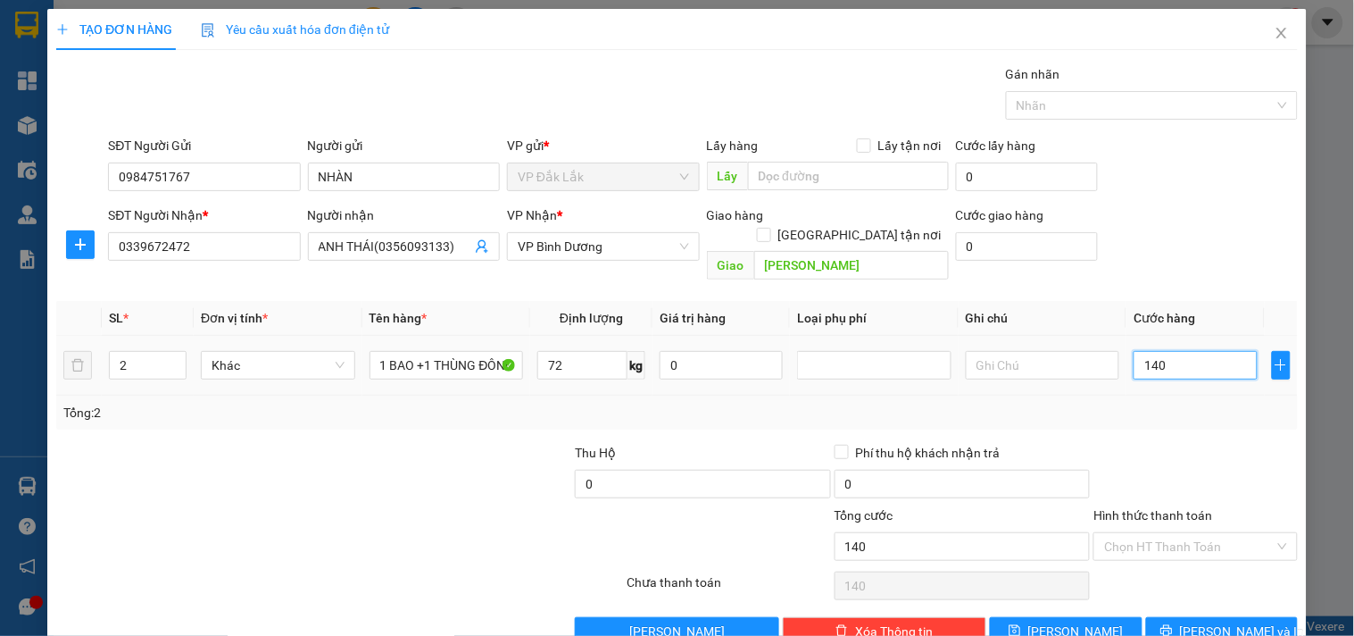
type input "1.400"
type input "14.000"
type input "140.000"
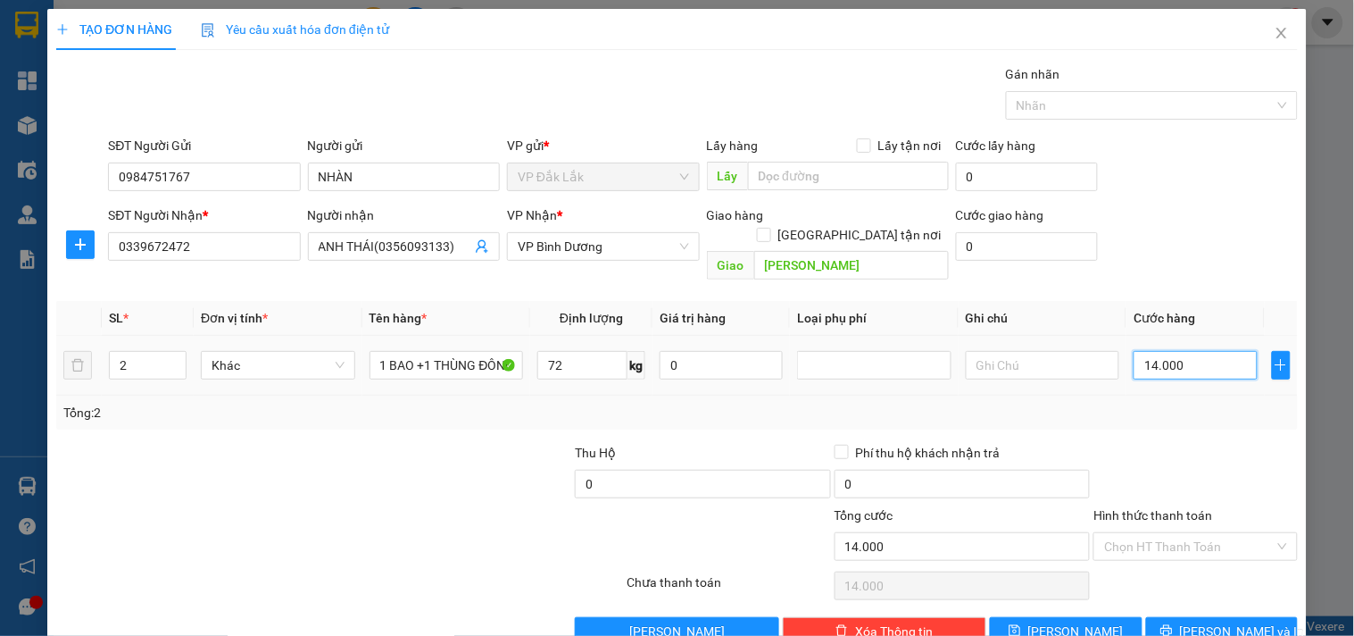
type input "140.000"
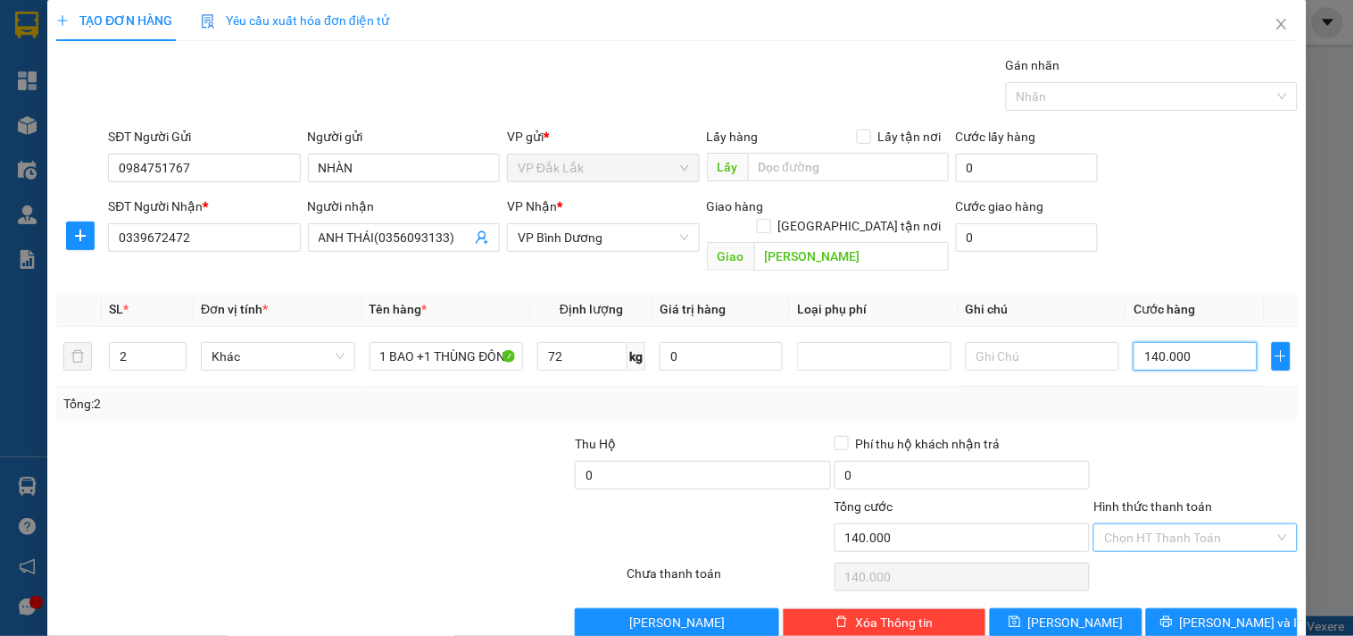
scroll to position [24, 0]
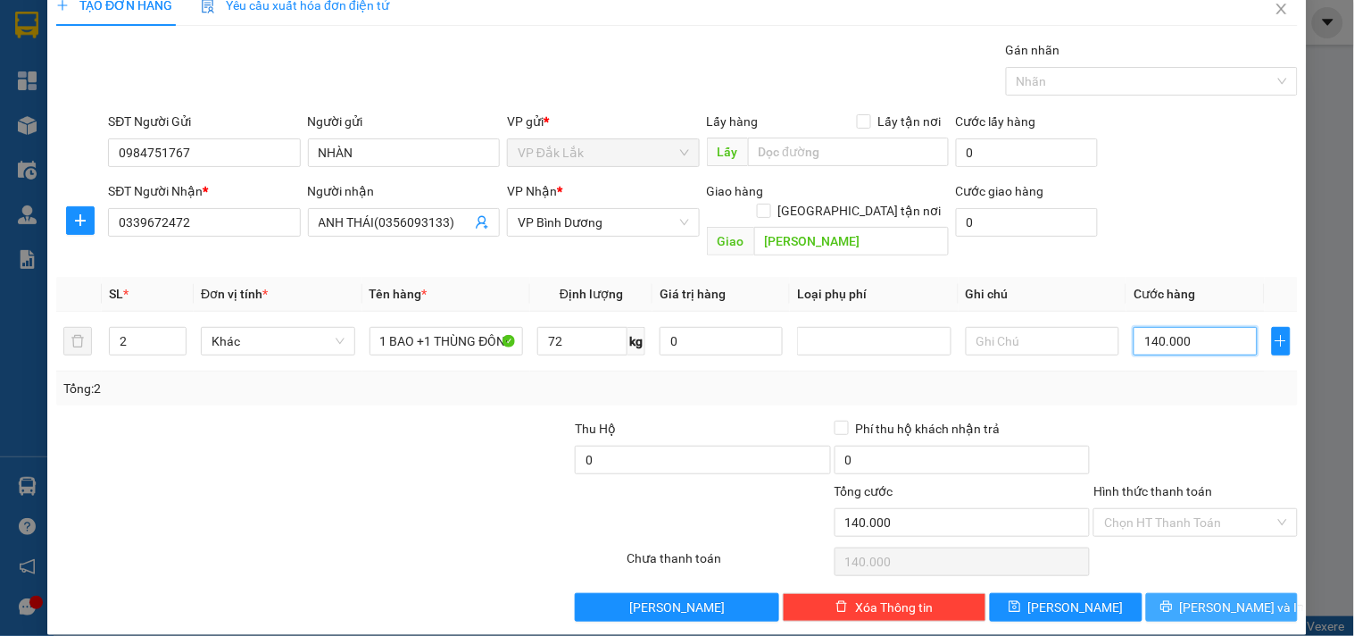
type input "140.000"
click at [1212, 597] on span "[PERSON_NAME] và In" at bounding box center [1242, 607] width 125 height 20
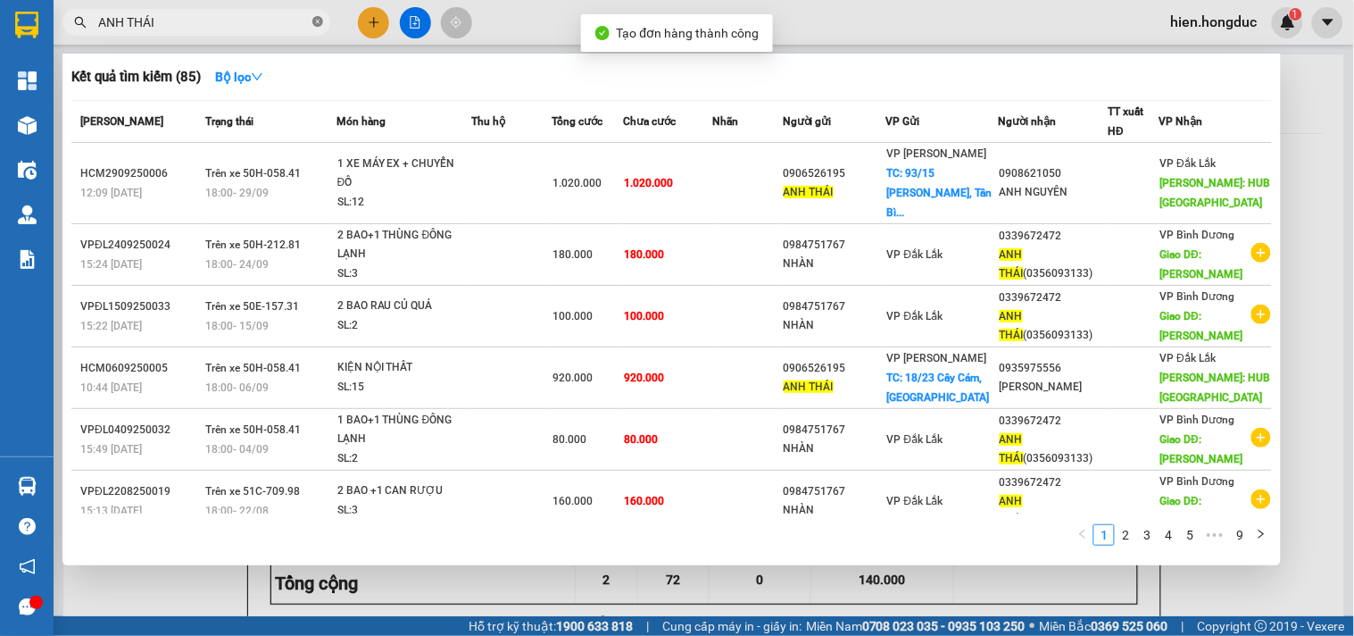
click at [317, 22] on icon "close-circle" at bounding box center [317, 21] width 11 height 11
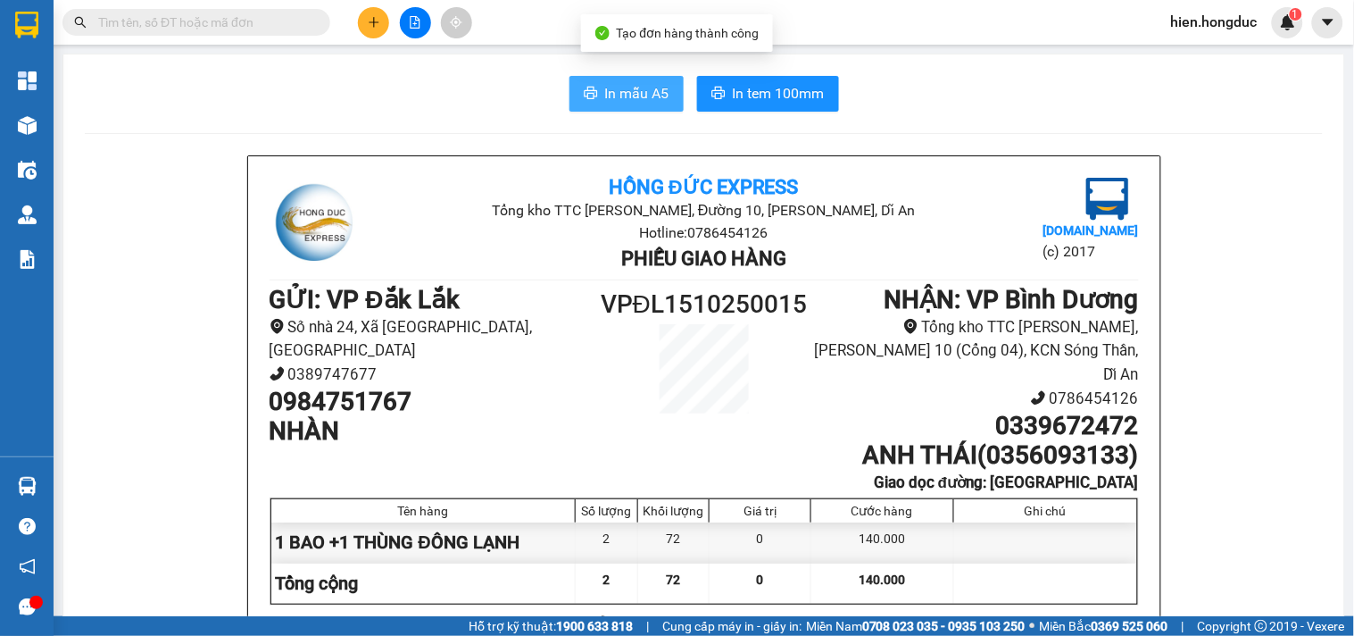
click at [612, 84] on span "In mẫu A5" at bounding box center [637, 93] width 64 height 22
click at [641, 84] on span "In mẫu A5" at bounding box center [637, 93] width 64 height 22
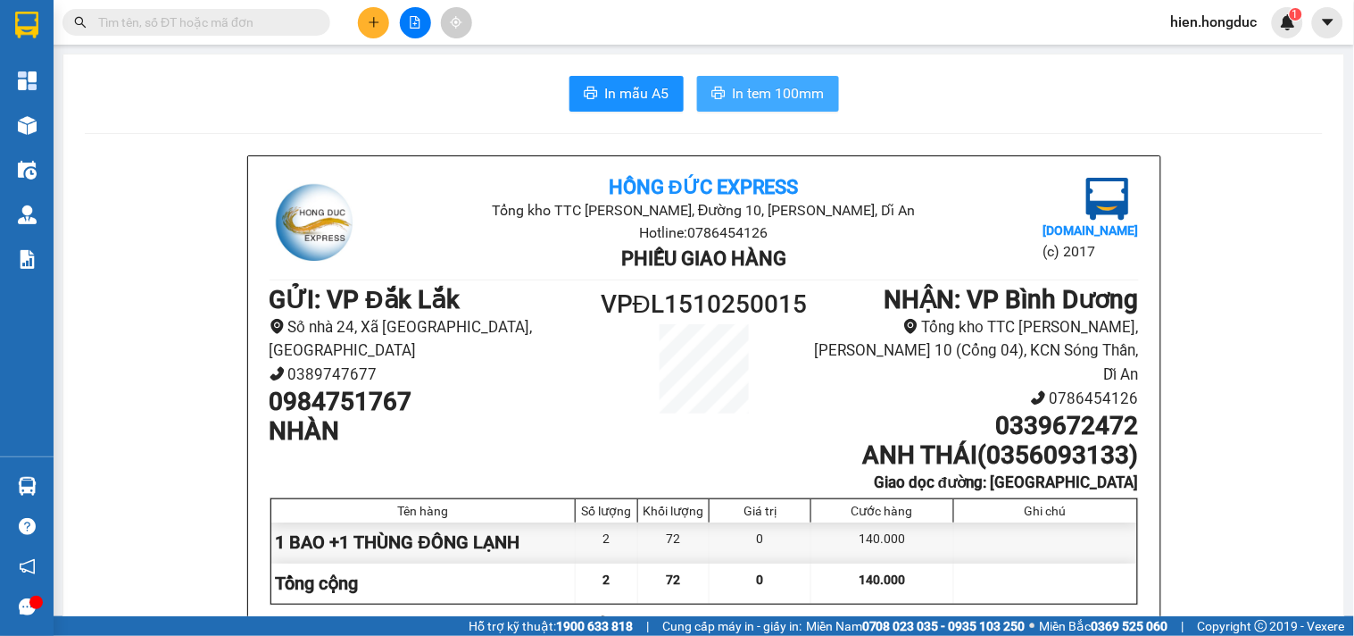
click at [769, 89] on span "In tem 100mm" at bounding box center [779, 93] width 92 height 22
click at [733, 84] on span "In tem 100mm" at bounding box center [779, 93] width 92 height 22
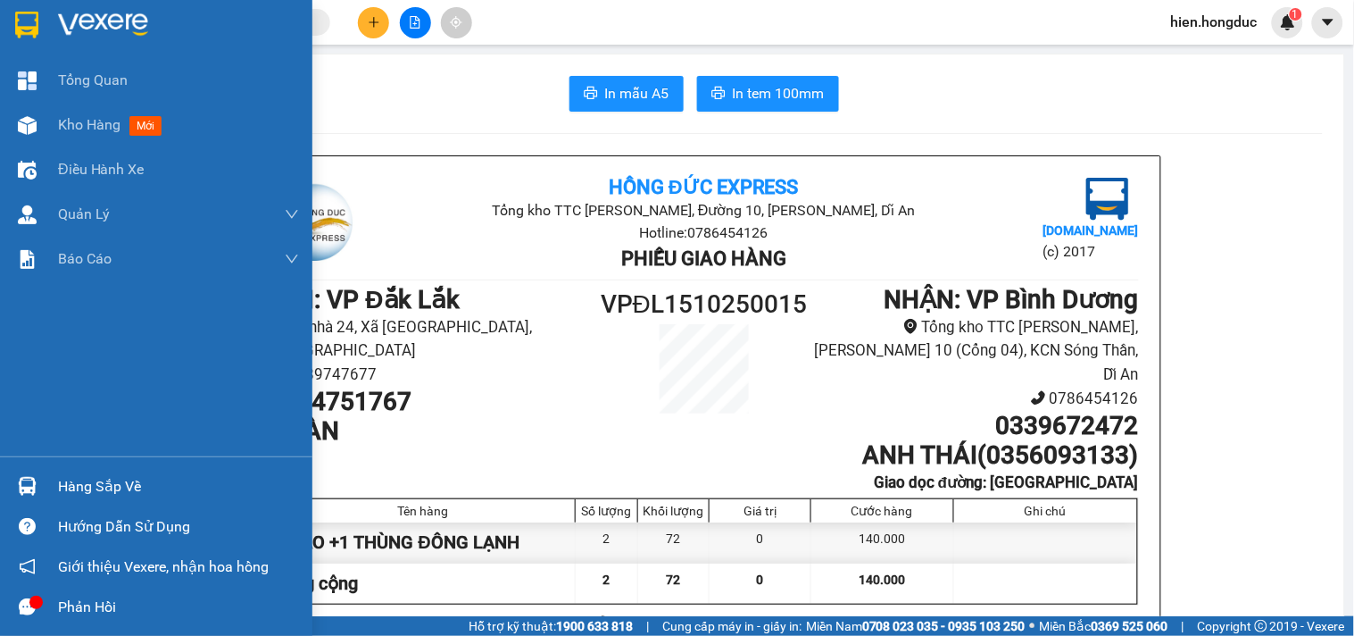
click at [79, 13] on img at bounding box center [103, 25] width 90 height 27
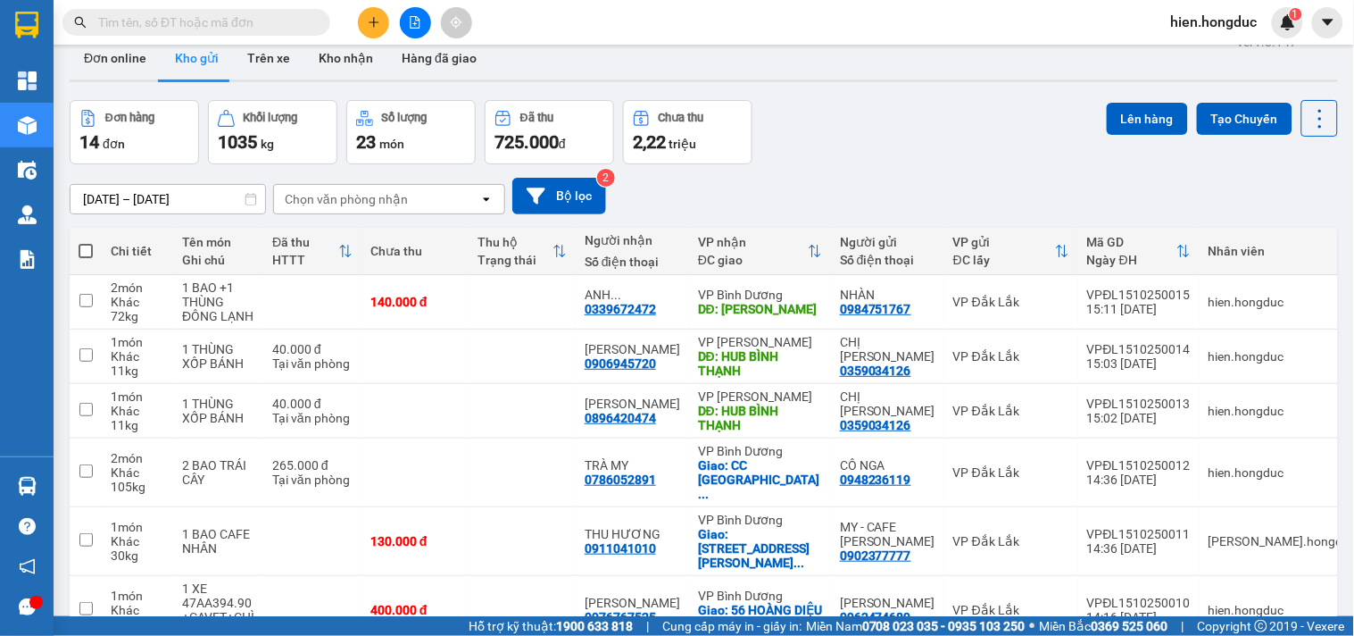
scroll to position [302, 0]
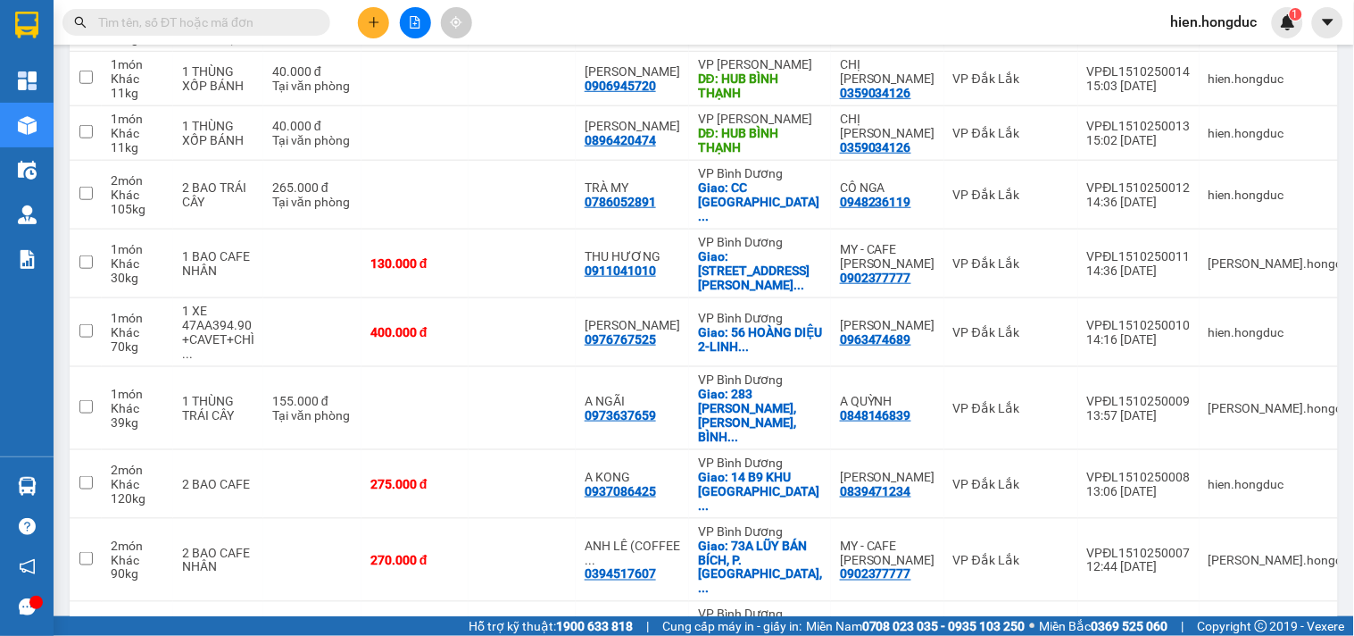
click at [245, 19] on input "text" at bounding box center [203, 22] width 211 height 20
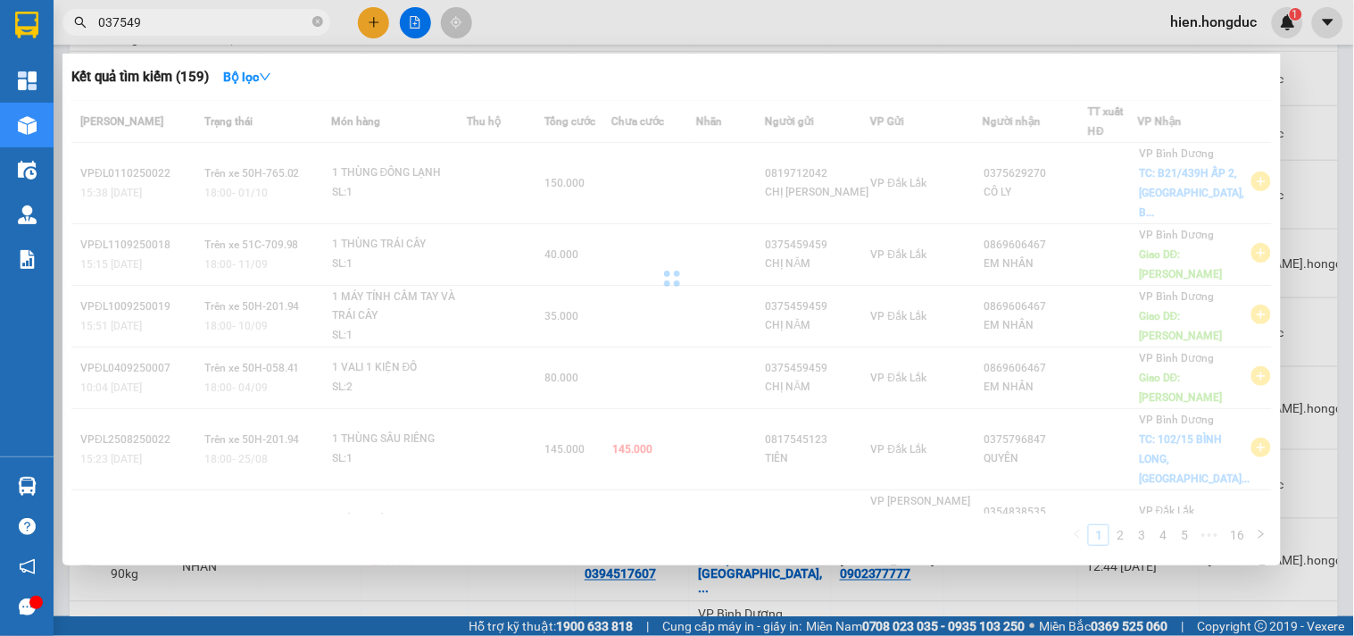
type input "0375491"
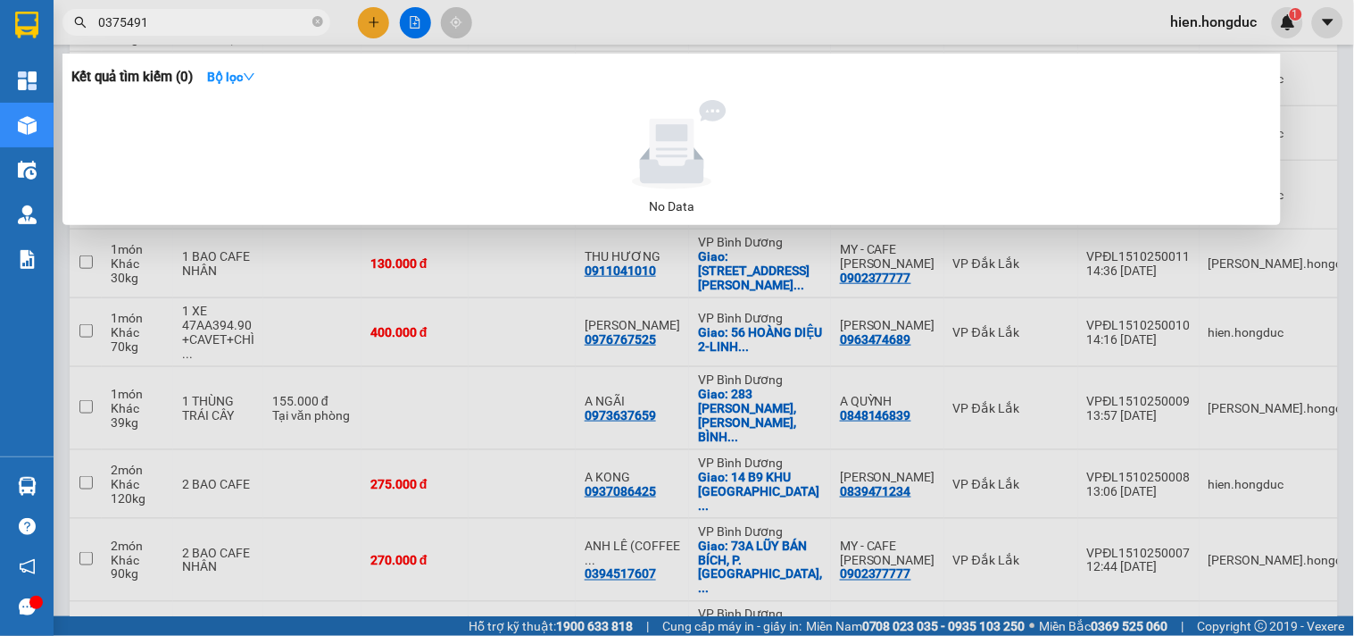
drag, startPoint x: 168, startPoint y: 24, endPoint x: 82, endPoint y: 32, distance: 86.1
click at [82, 32] on span "0375491" at bounding box center [196, 22] width 268 height 27
click at [319, 21] on icon "close-circle" at bounding box center [317, 21] width 11 height 11
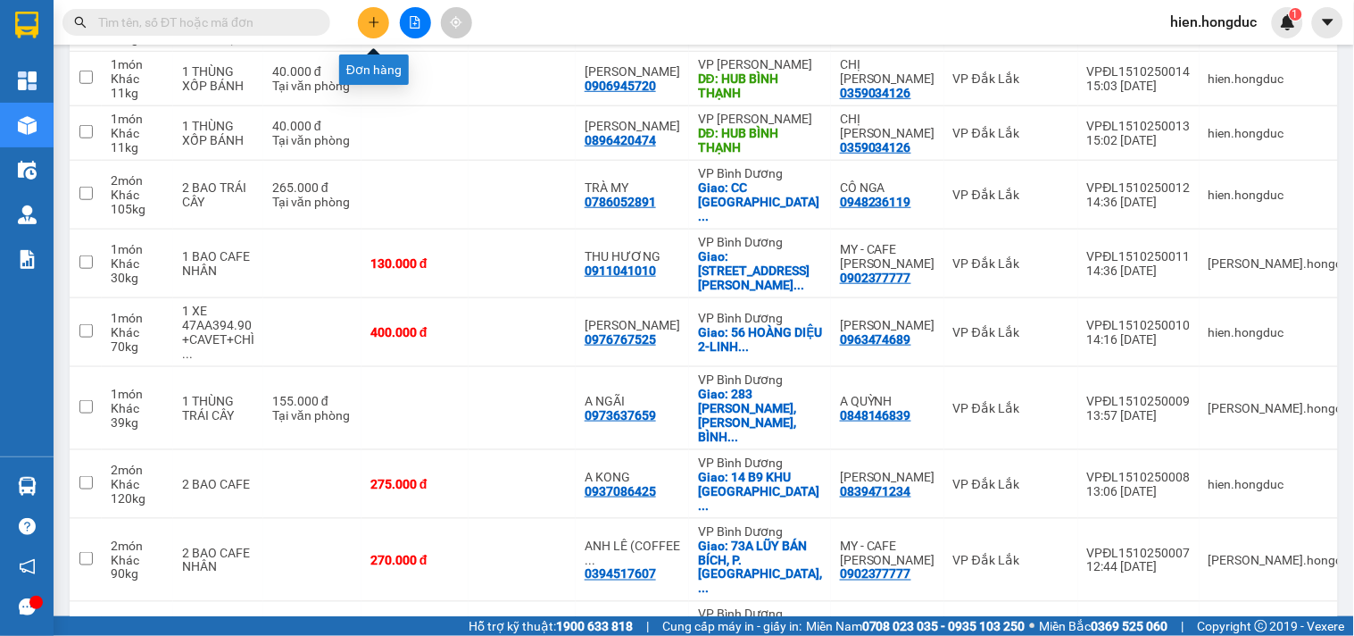
click at [370, 27] on icon "plus" at bounding box center [374, 22] width 12 height 12
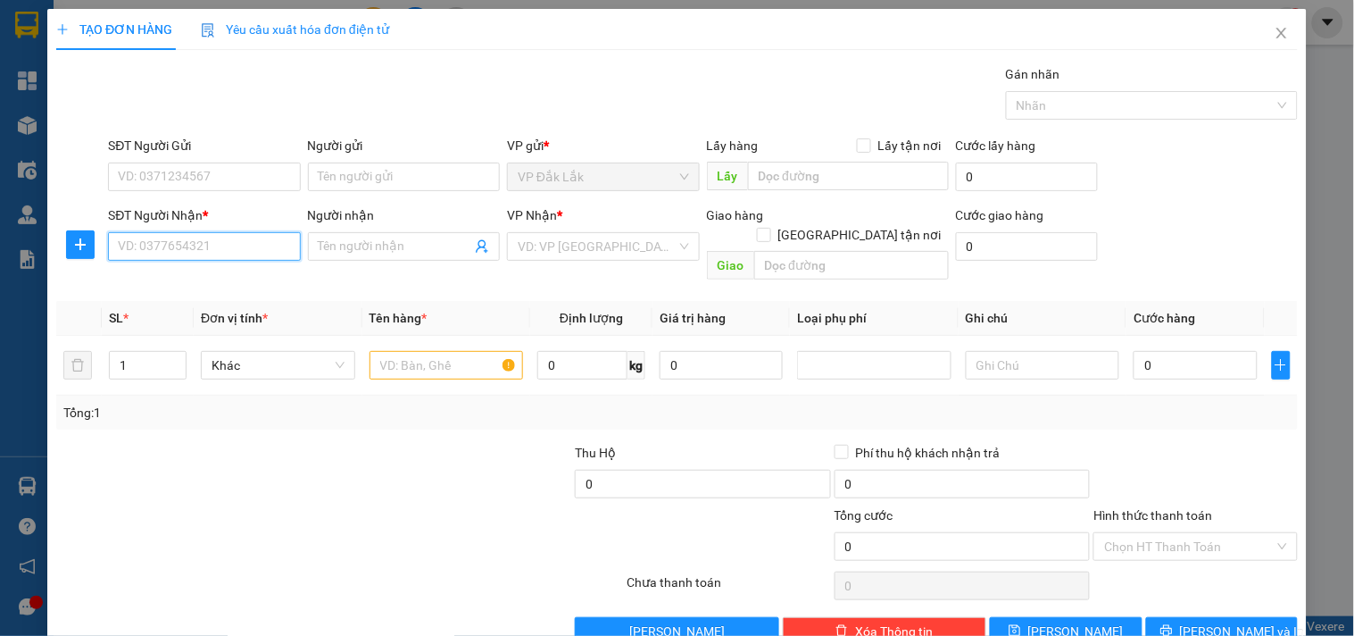
click at [201, 250] on input "SĐT Người Nhận *" at bounding box center [204, 246] width 192 height 29
click at [201, 252] on input "SĐT Người Nhận *" at bounding box center [204, 246] width 192 height 29
type input "0387962382"
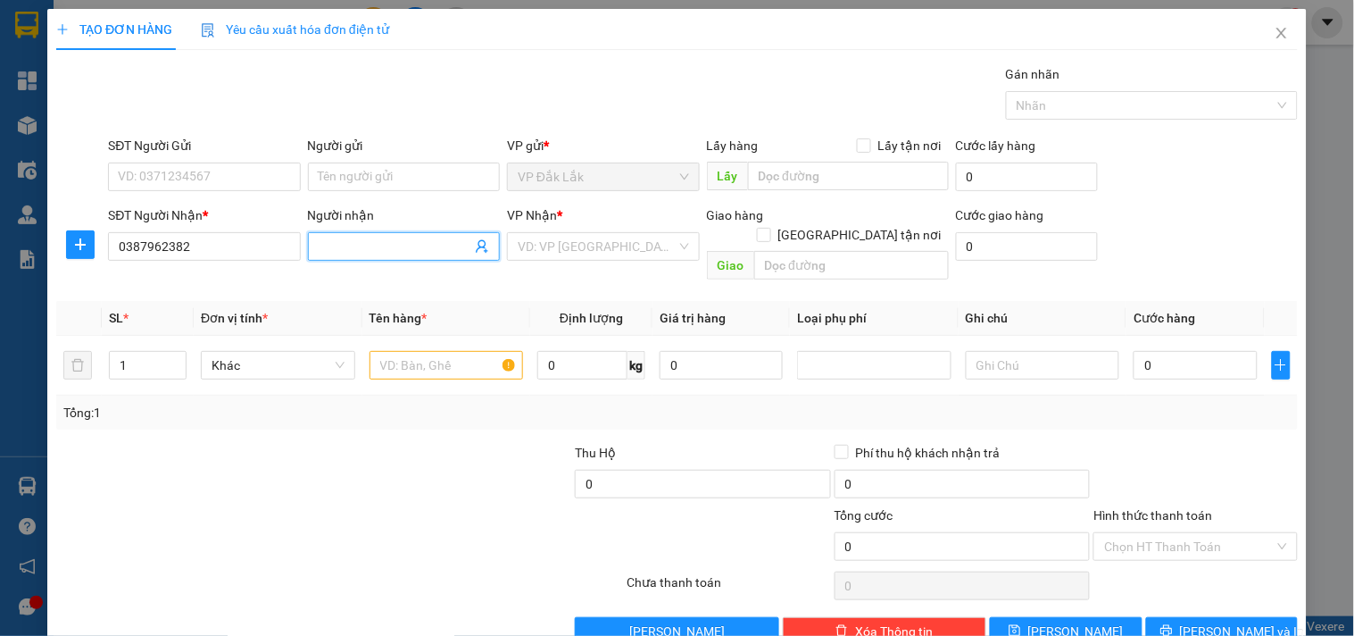
click at [343, 255] on input "Người nhận" at bounding box center [395, 247] width 153 height 20
type input "NGỌC"
click at [653, 253] on input "search" at bounding box center [597, 246] width 158 height 27
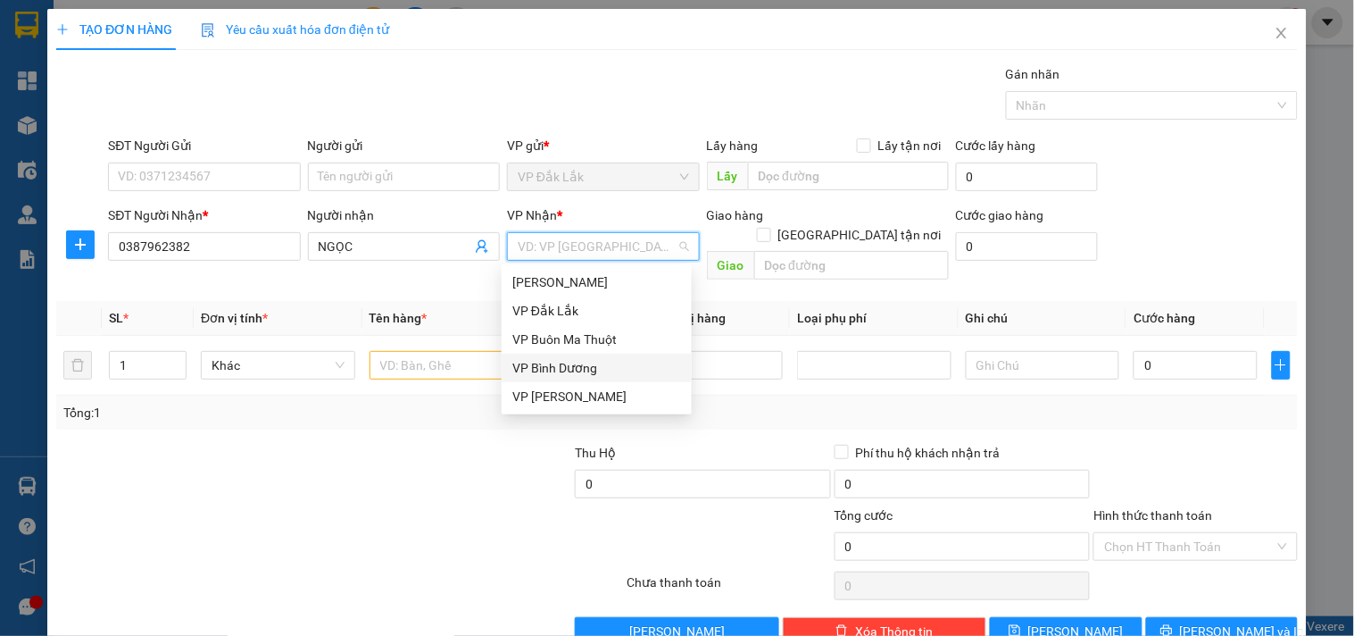
click at [584, 367] on div "VP Bình Dương" at bounding box center [596, 368] width 169 height 20
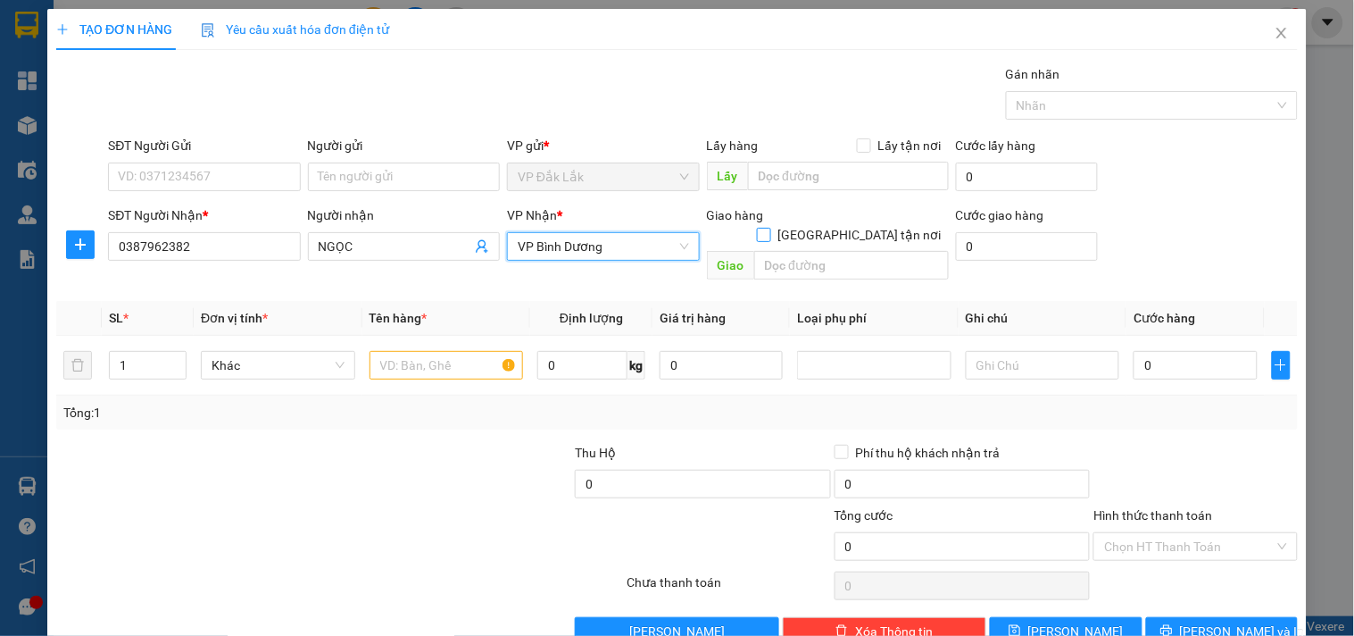
click at [770, 228] on input "[GEOGRAPHIC_DATA] tận nơi" at bounding box center [763, 234] width 12 height 12
checkbox input "true"
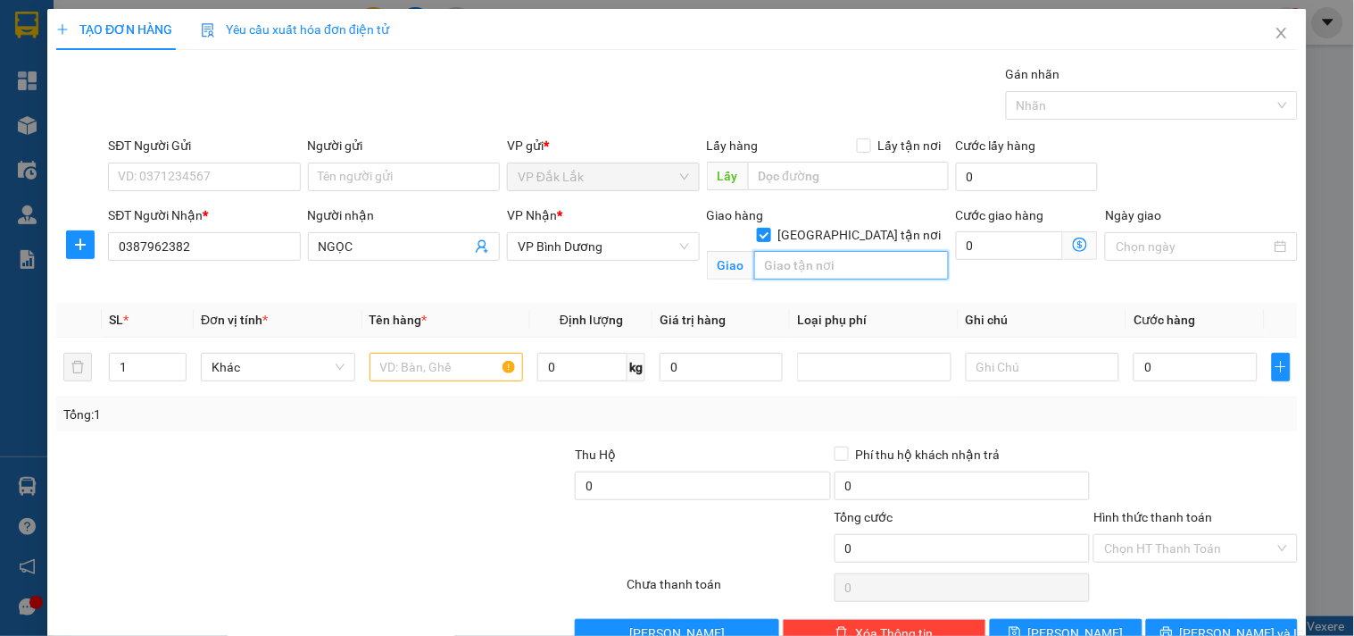
click at [821, 251] on input "text" at bounding box center [851, 265] width 195 height 29
type input "303/5W [PERSON_NAME],ẤP [GEOGRAPHIC_DATA],[GEOGRAPHIC_DATA],[GEOGRAPHIC_DATA]"
click at [968, 246] on input "0" at bounding box center [1010, 245] width 108 height 29
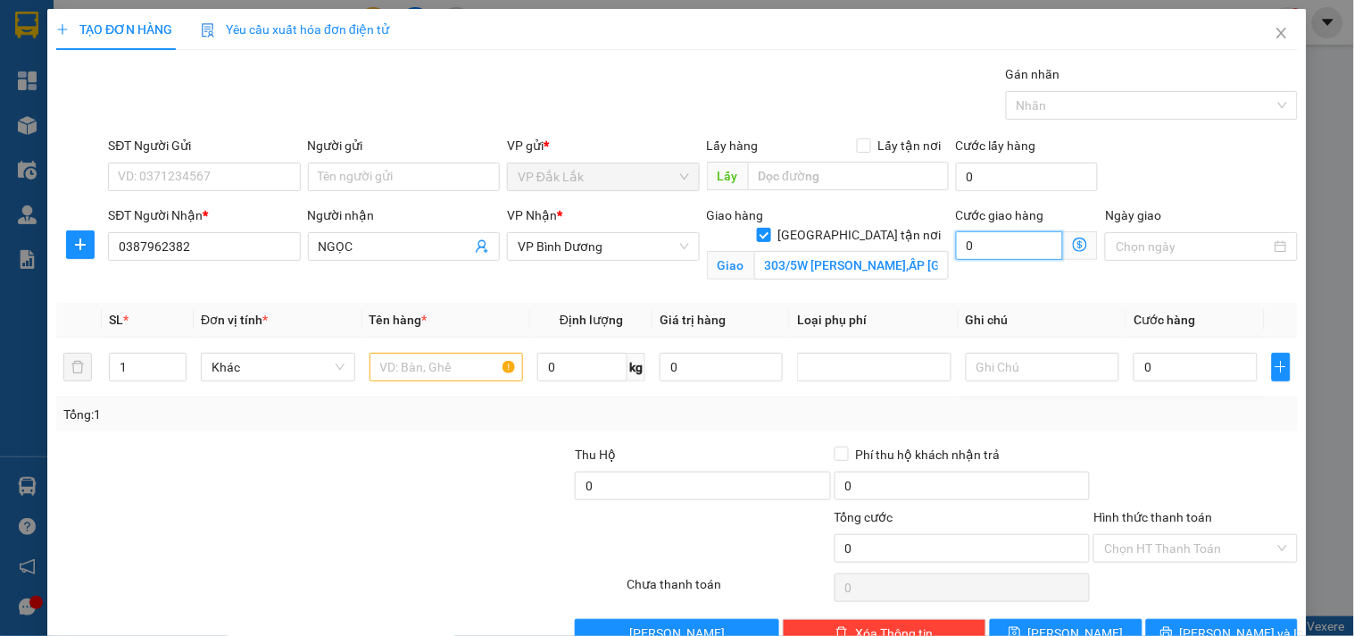
type input "1"
type input "12"
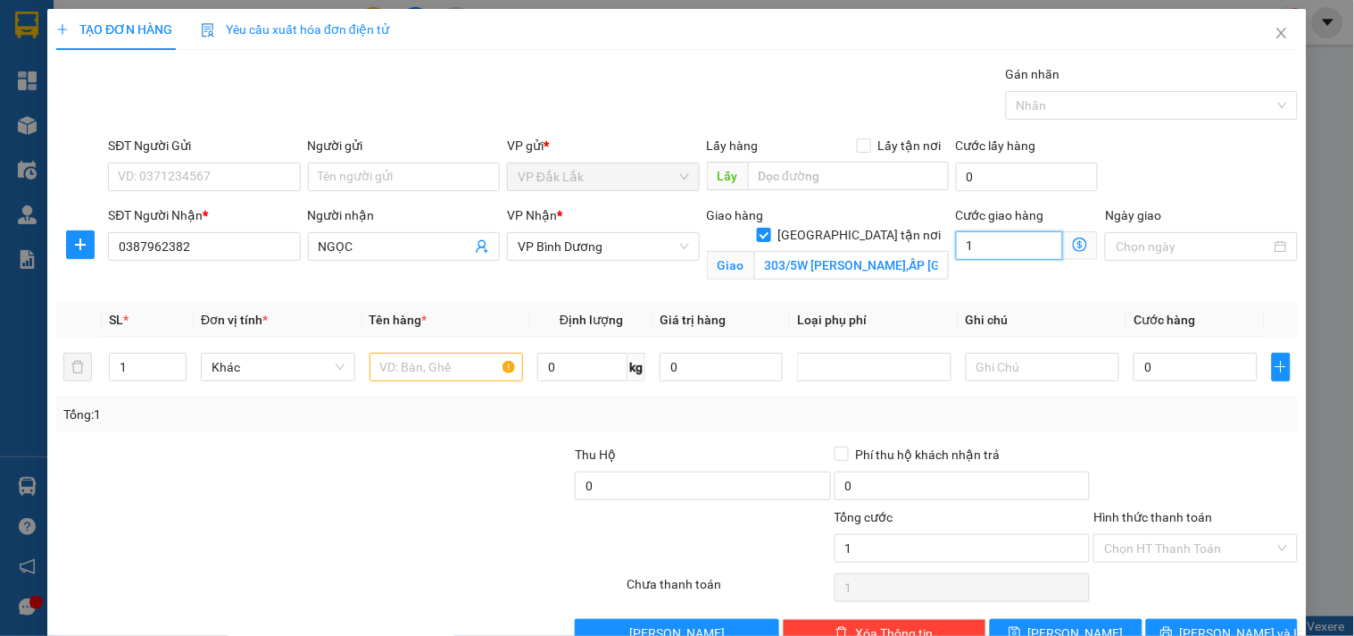
type input "12"
type input "120"
type input "1.200"
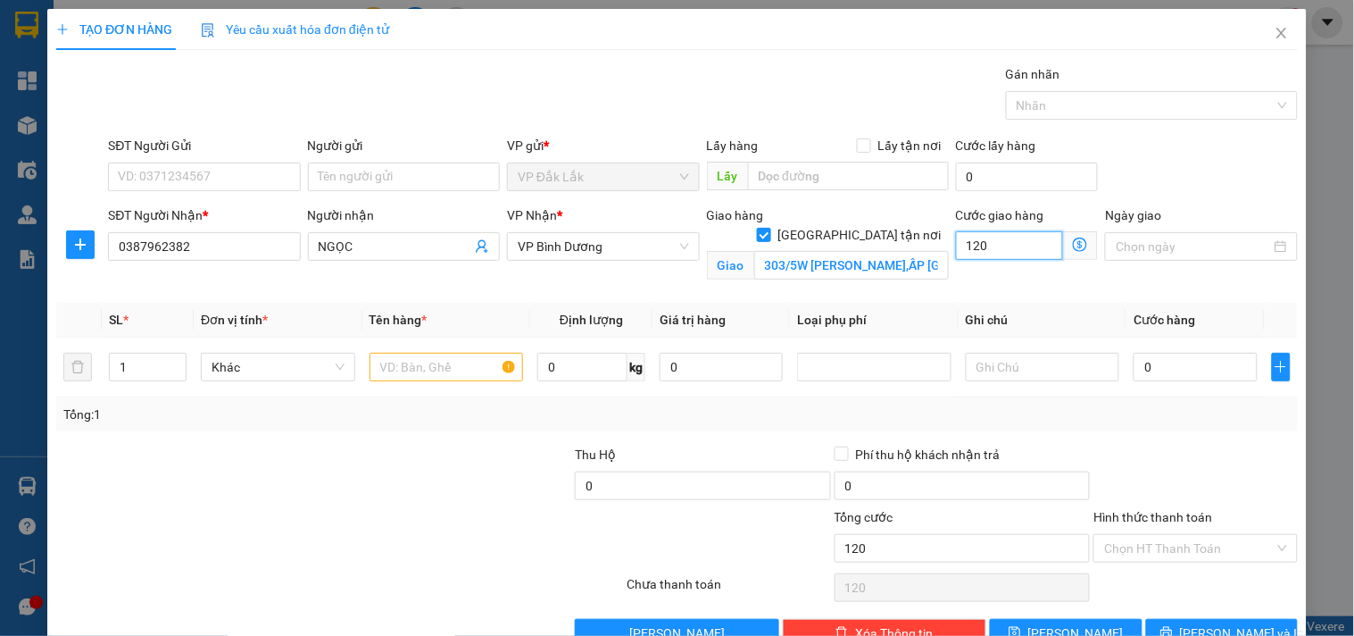
type input "1.200"
type input "12.000"
type input "120.000"
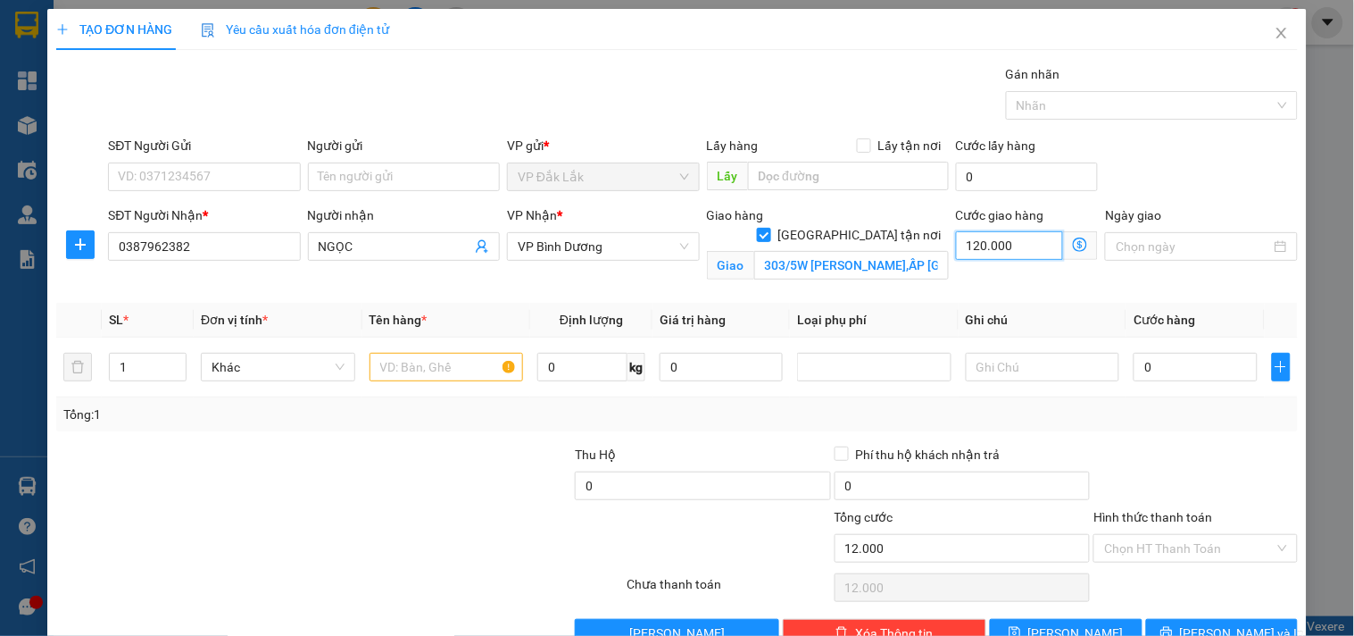
type input "120.000"
click at [441, 363] on input "text" at bounding box center [447, 367] width 154 height 29
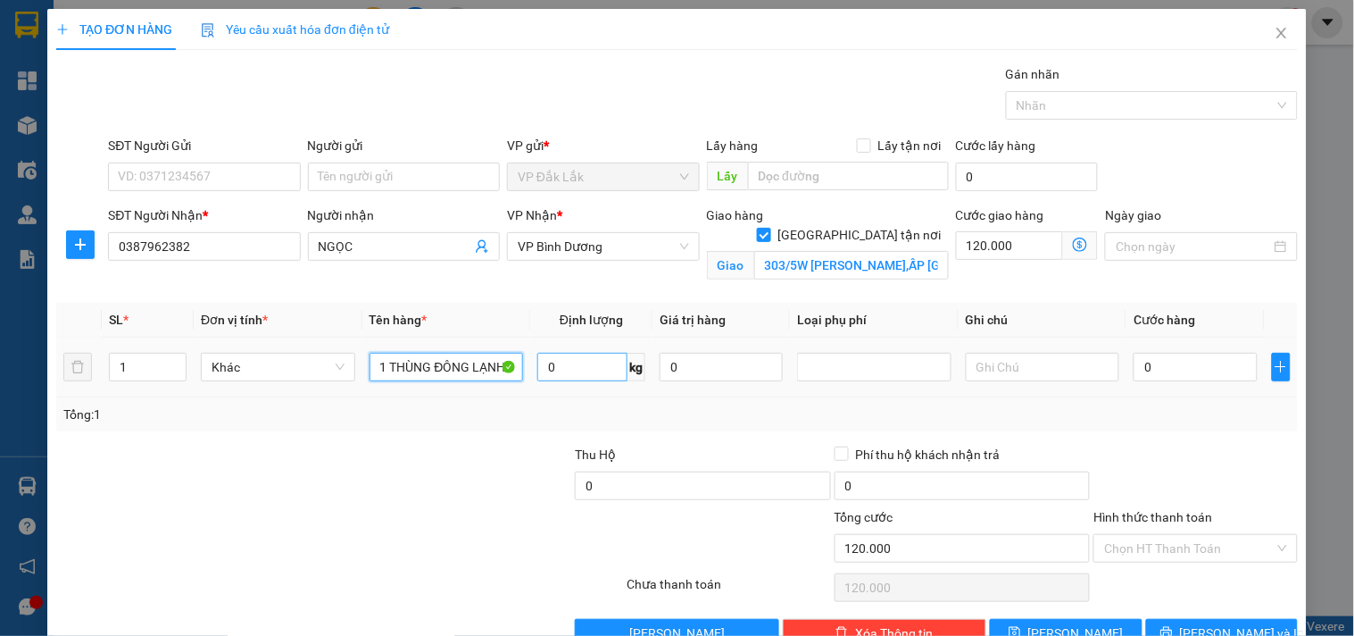
type input "1 THÙNG ĐÔNG LẠNH"
click at [551, 362] on input "0" at bounding box center [582, 367] width 90 height 29
type input "14"
click at [1202, 370] on input "0" at bounding box center [1195, 367] width 123 height 29
type input "4"
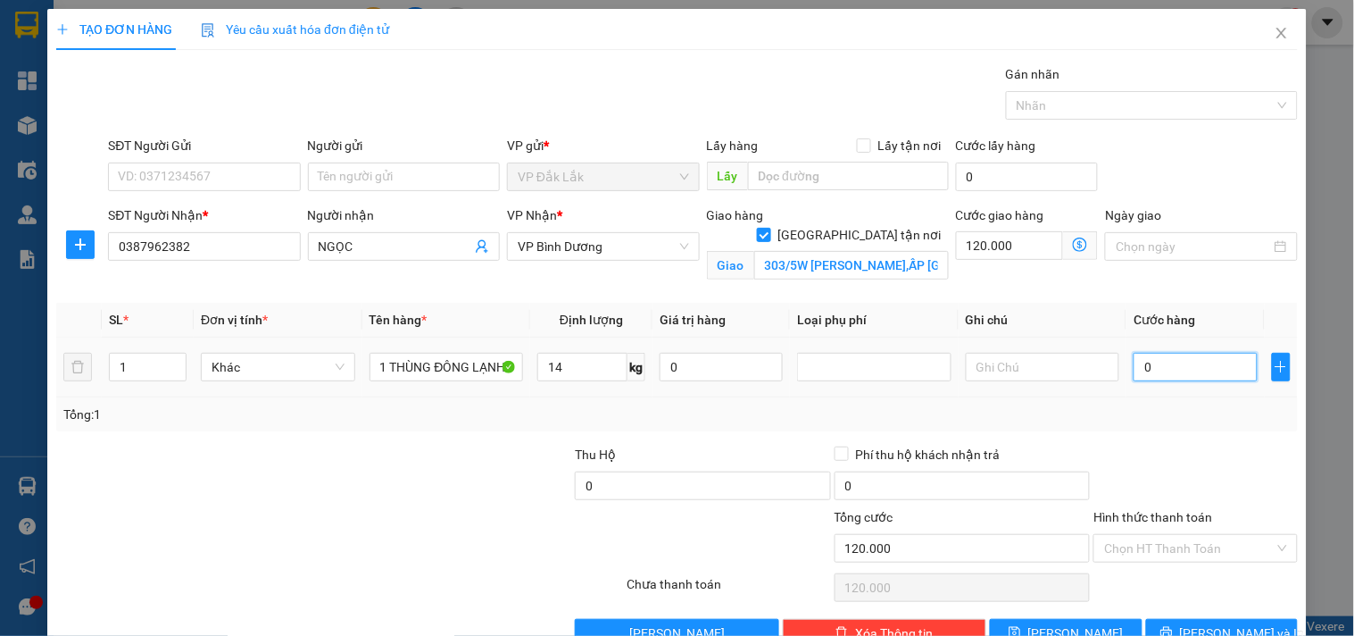
type input "120.004"
type input "40"
type input "120.040"
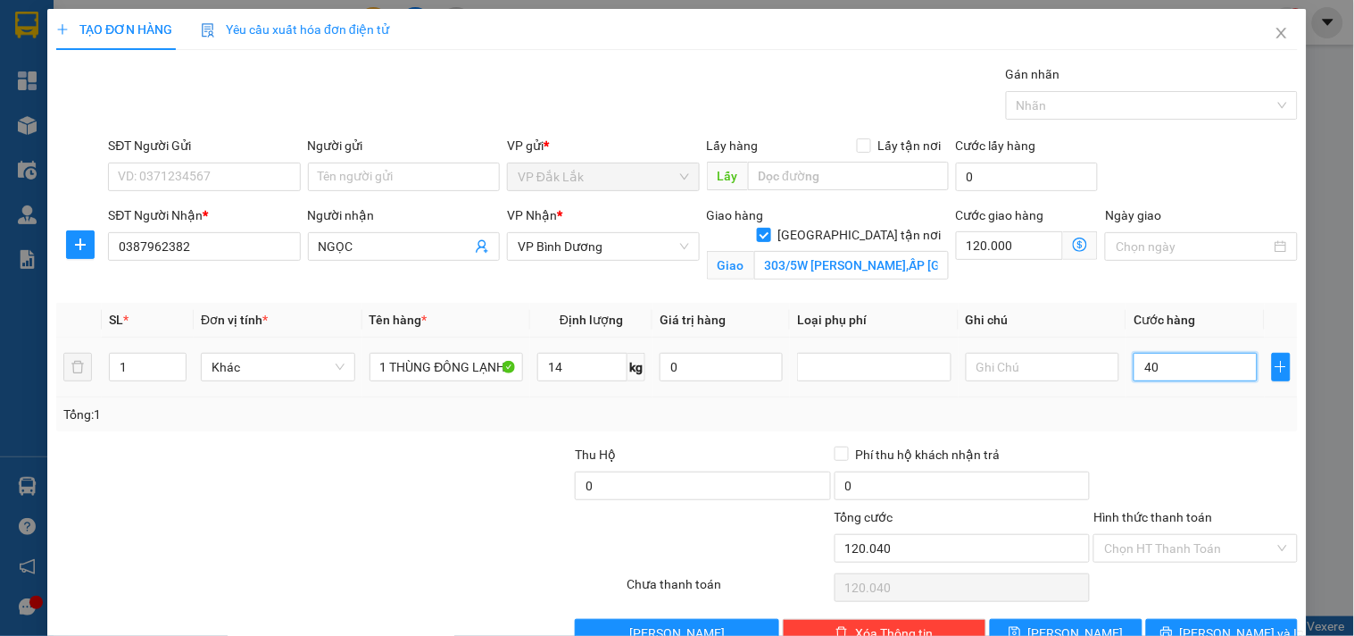
type input "400"
type input "120.400"
type input "4.000"
type input "124.000"
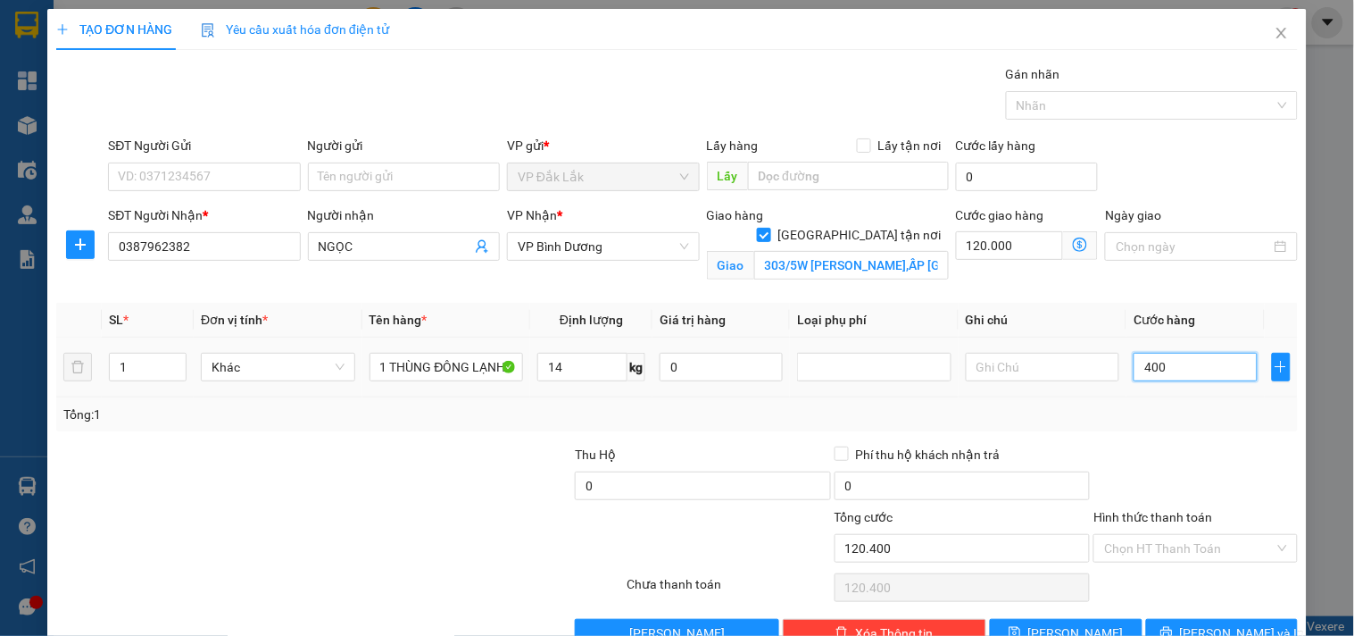
type input "124.000"
type input "40.000"
type input "160.000"
type input "40.000"
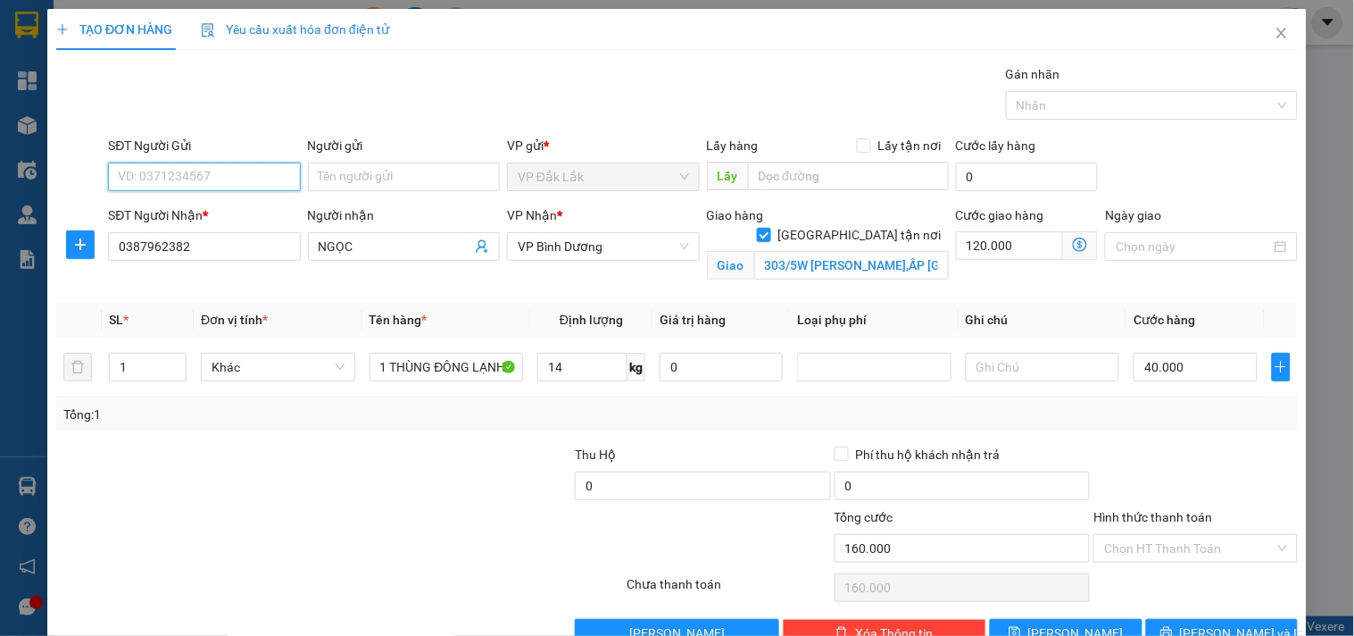
click at [212, 179] on input "SĐT Người Gửi" at bounding box center [204, 176] width 192 height 29
type input "0375491770"
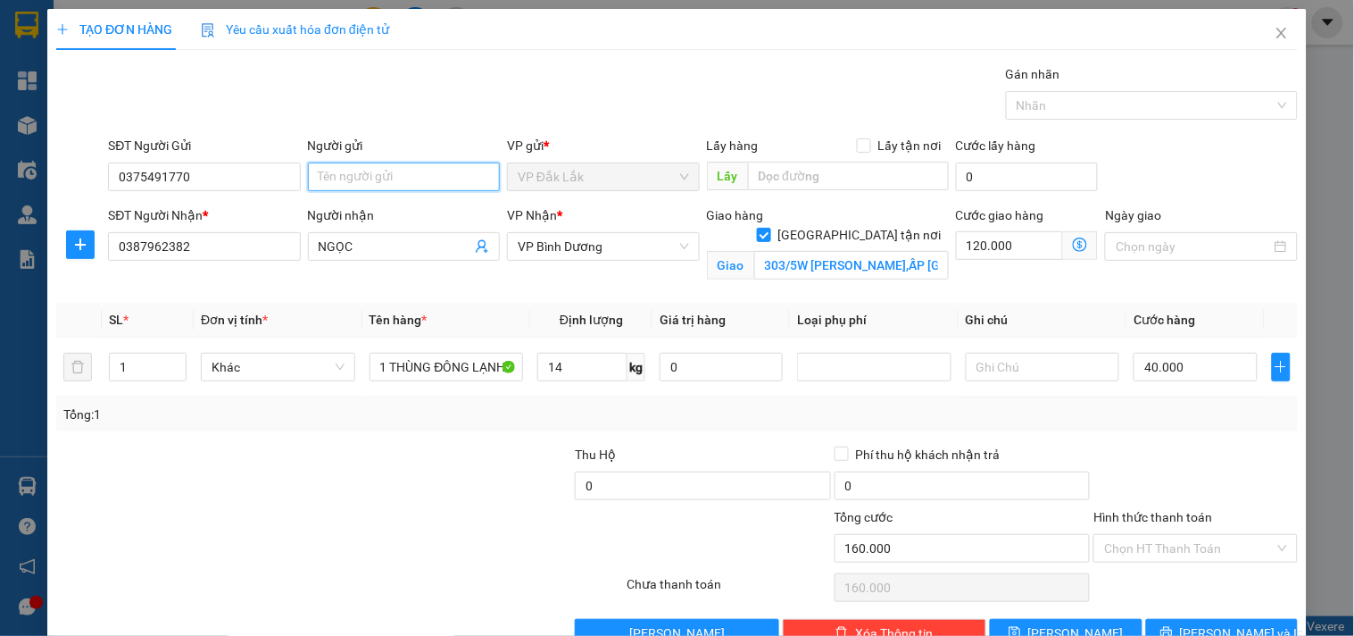
click at [370, 182] on input "Người gửi" at bounding box center [404, 176] width 192 height 29
click at [228, 509] on div at bounding box center [235, 538] width 363 height 62
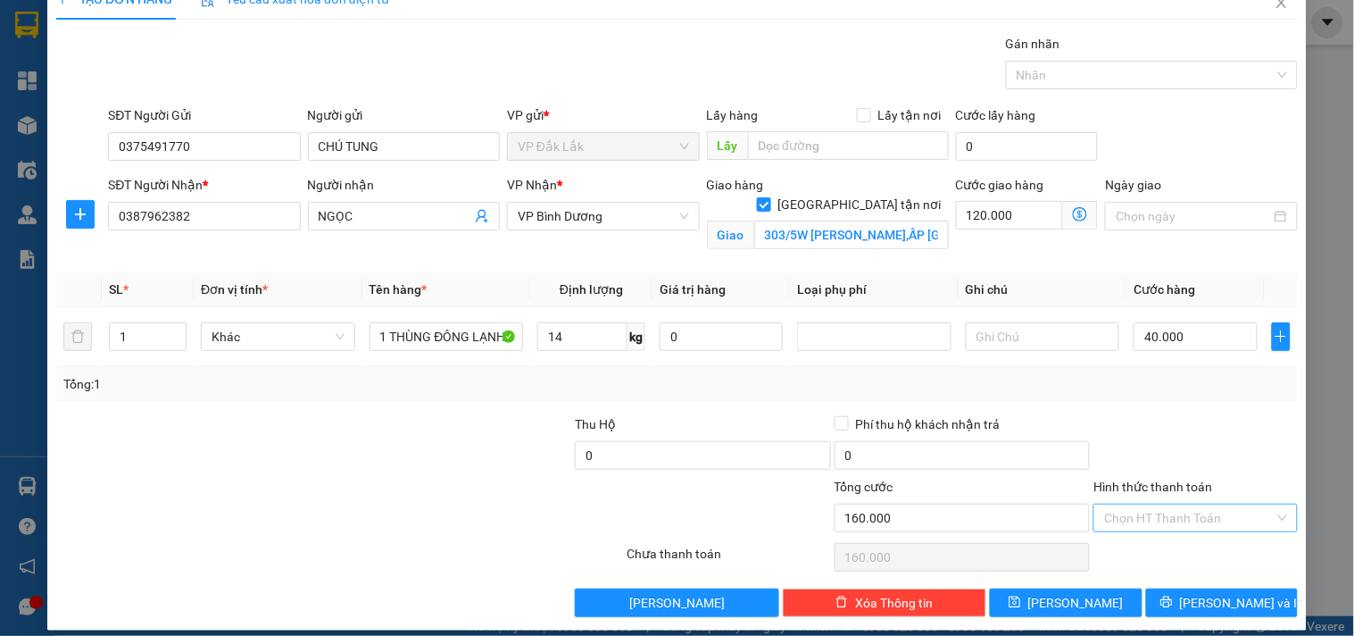
scroll to position [46, 0]
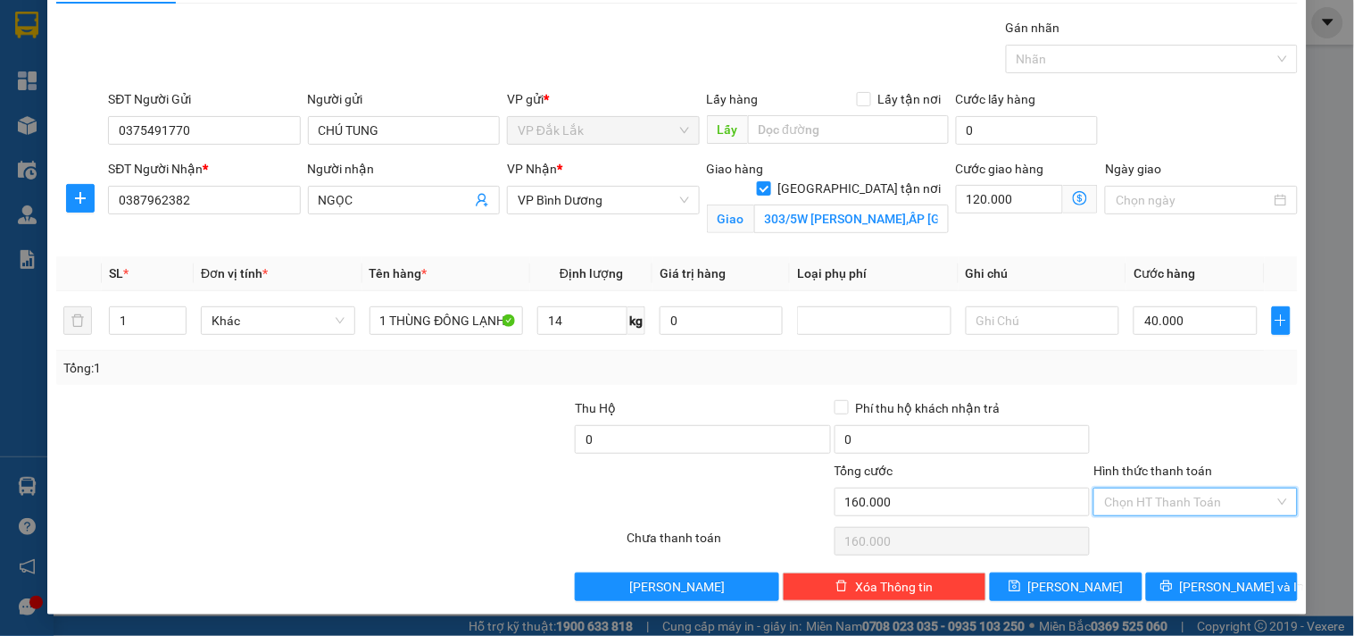
click at [1184, 495] on input "Hình thức thanh toán" at bounding box center [1189, 501] width 170 height 27
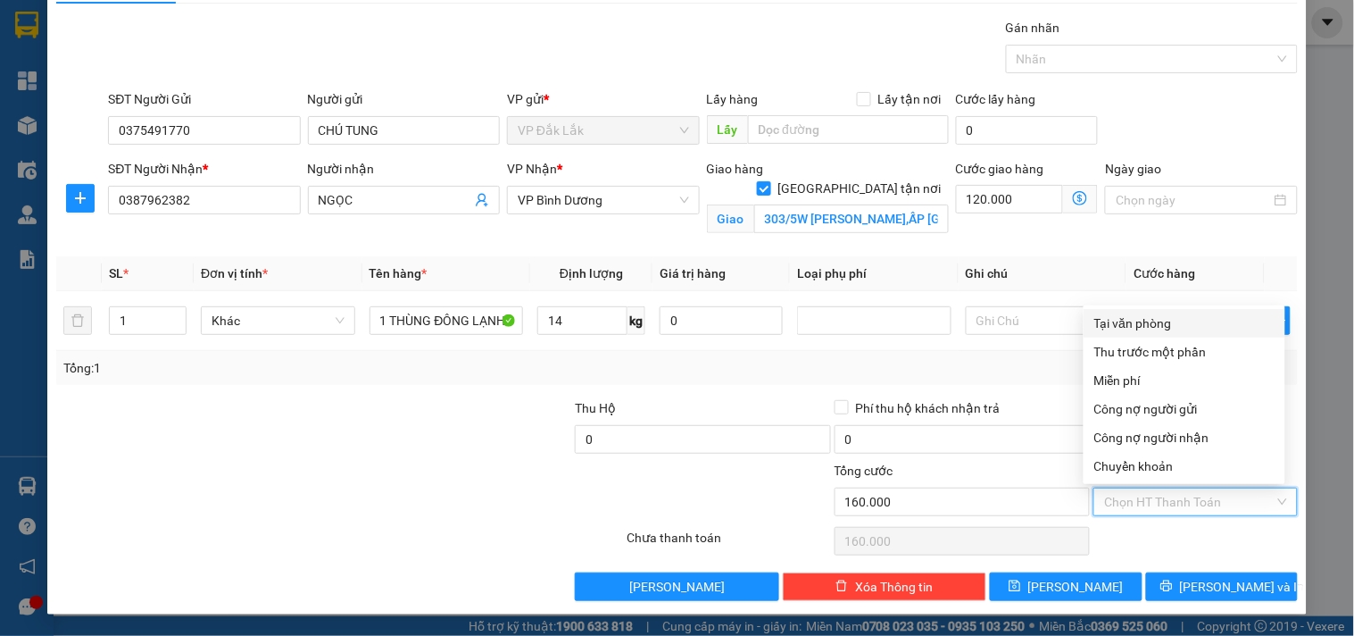
click at [1144, 324] on div "Tại văn phòng" at bounding box center [1184, 323] width 180 height 20
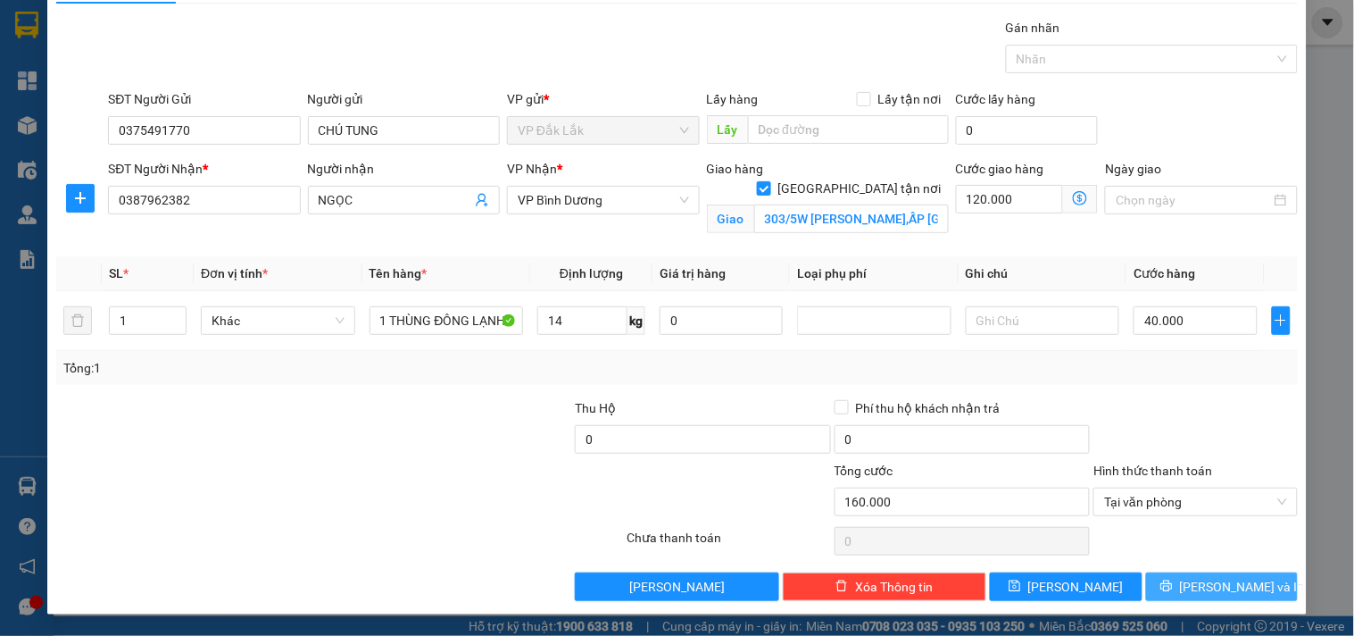
click at [1210, 595] on span "[PERSON_NAME] và In" at bounding box center [1242, 587] width 125 height 20
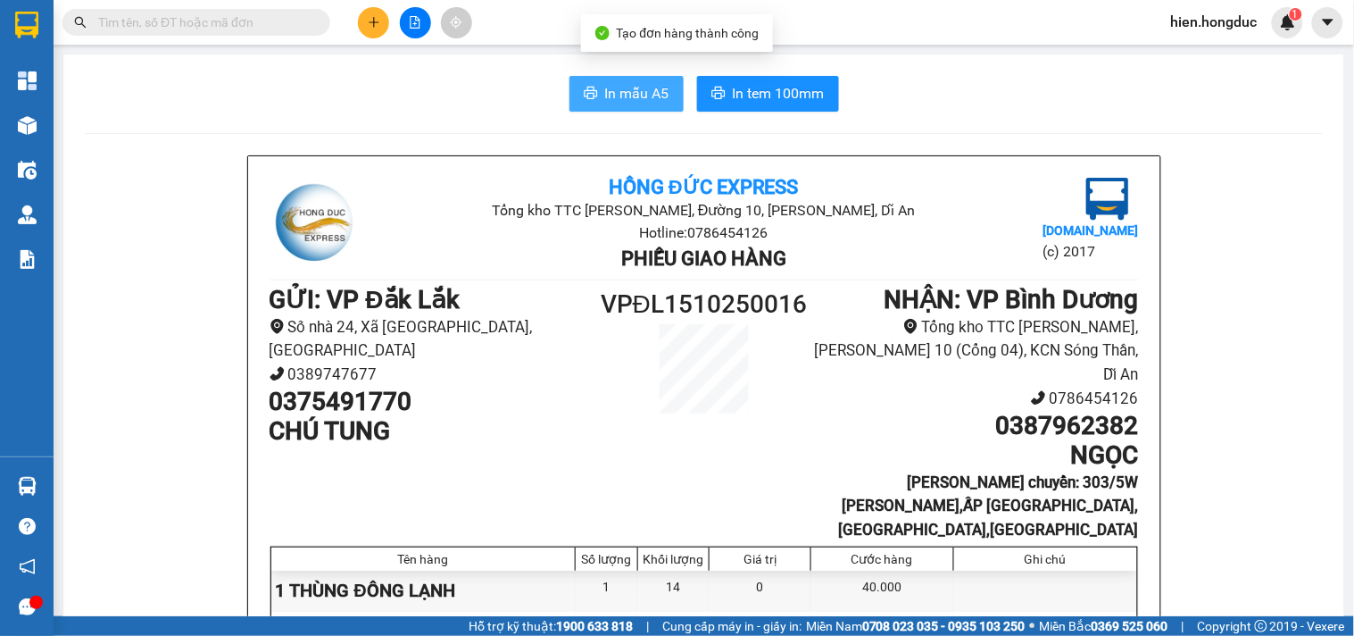
click at [605, 87] on span "In mẫu A5" at bounding box center [637, 93] width 64 height 22
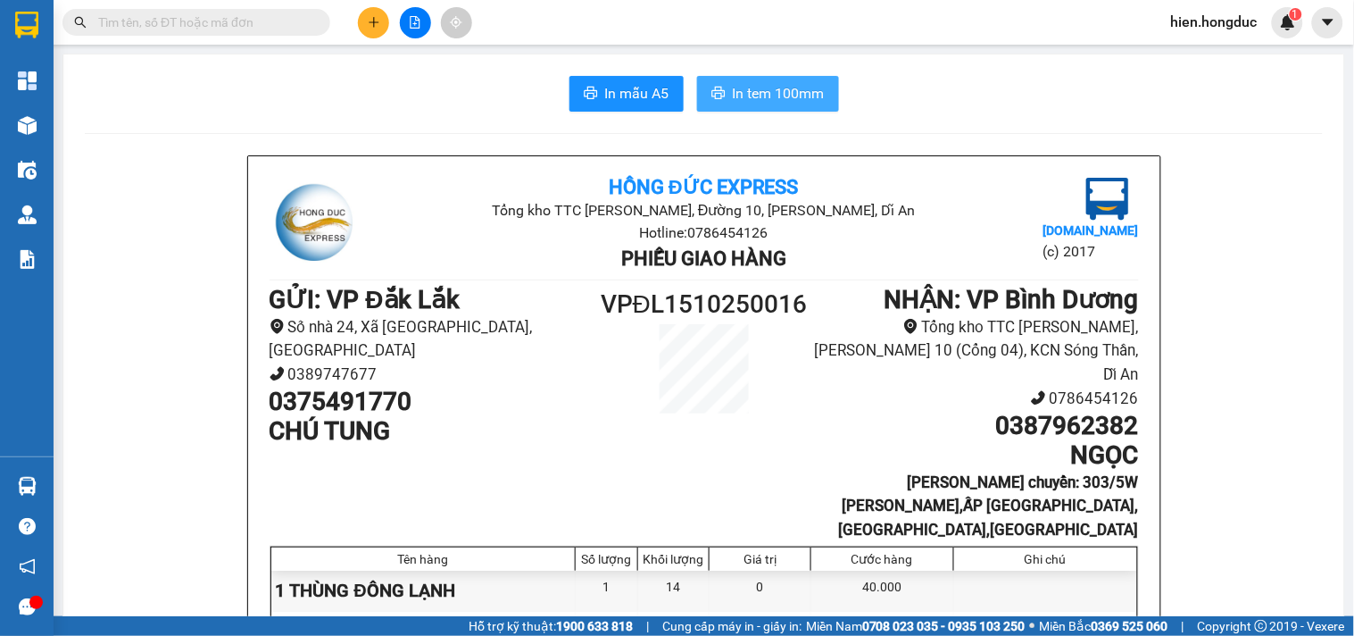
drag, startPoint x: 736, startPoint y: 80, endPoint x: 741, endPoint y: 91, distance: 12.0
click at [736, 80] on button "In tem 100mm" at bounding box center [768, 94] width 142 height 36
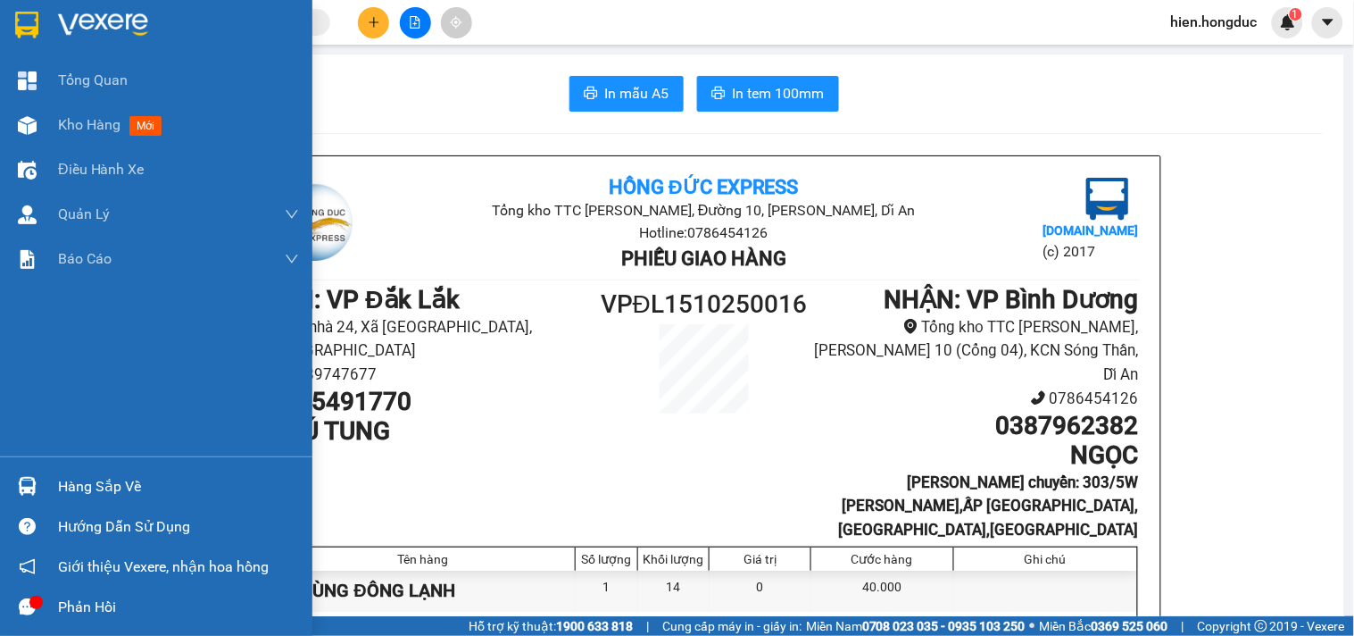
click at [85, 14] on img at bounding box center [103, 25] width 90 height 27
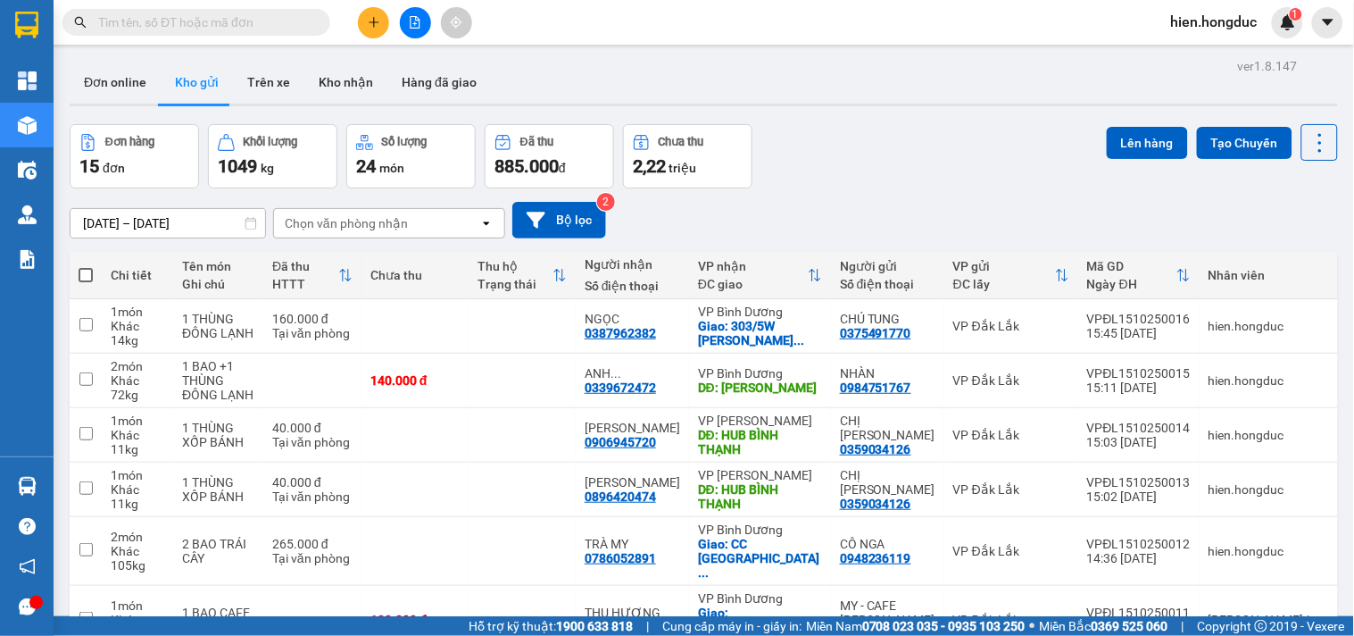
click at [255, 19] on input "text" at bounding box center [203, 22] width 211 height 20
click at [380, 15] on button at bounding box center [373, 22] width 31 height 31
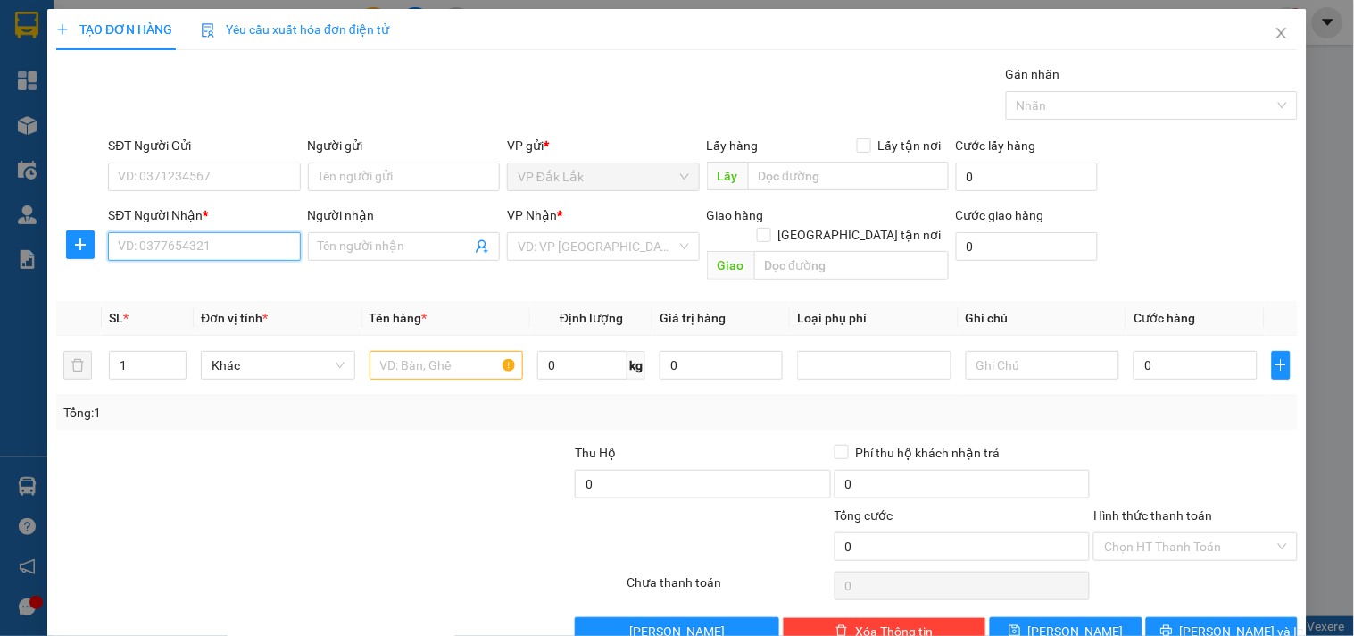
click at [159, 254] on input "SĐT Người Nhận *" at bounding box center [204, 246] width 192 height 29
click at [154, 283] on div "0911485888 - ANH QUÂN" at bounding box center [202, 282] width 169 height 20
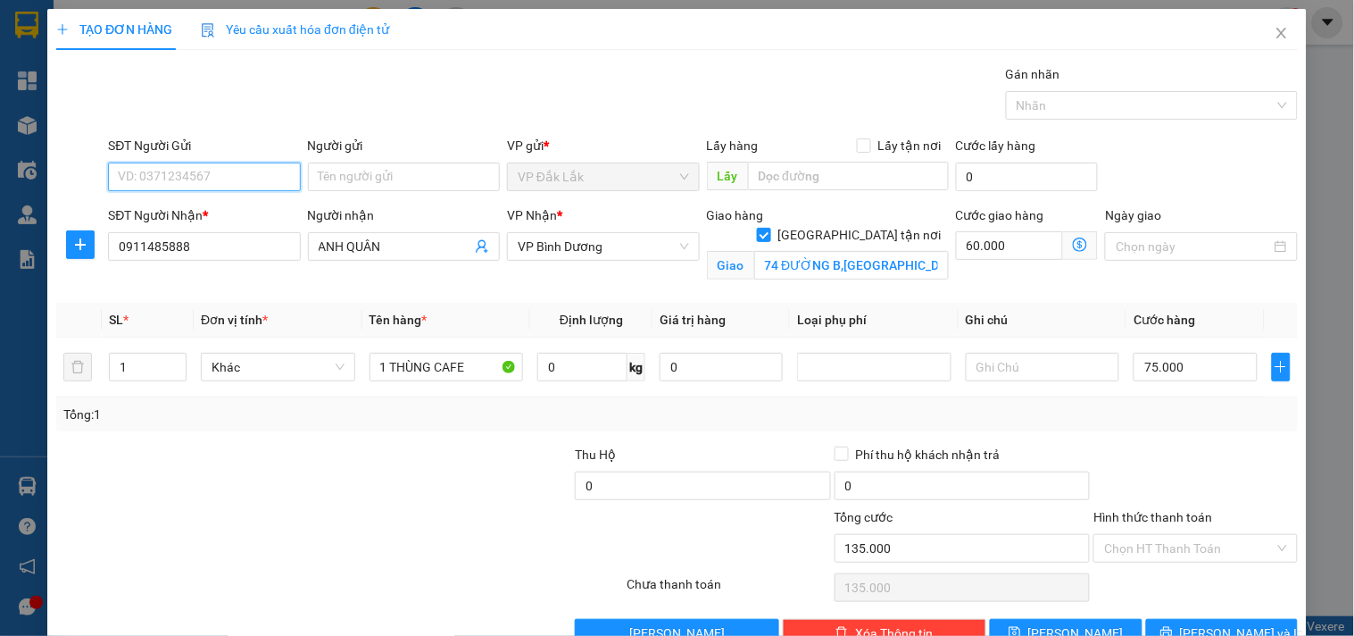
click at [173, 177] on input "SĐT Người Gửi" at bounding box center [204, 176] width 192 height 29
click at [209, 215] on div "0837215587 - ANH TRƯỜNG" at bounding box center [202, 213] width 169 height 20
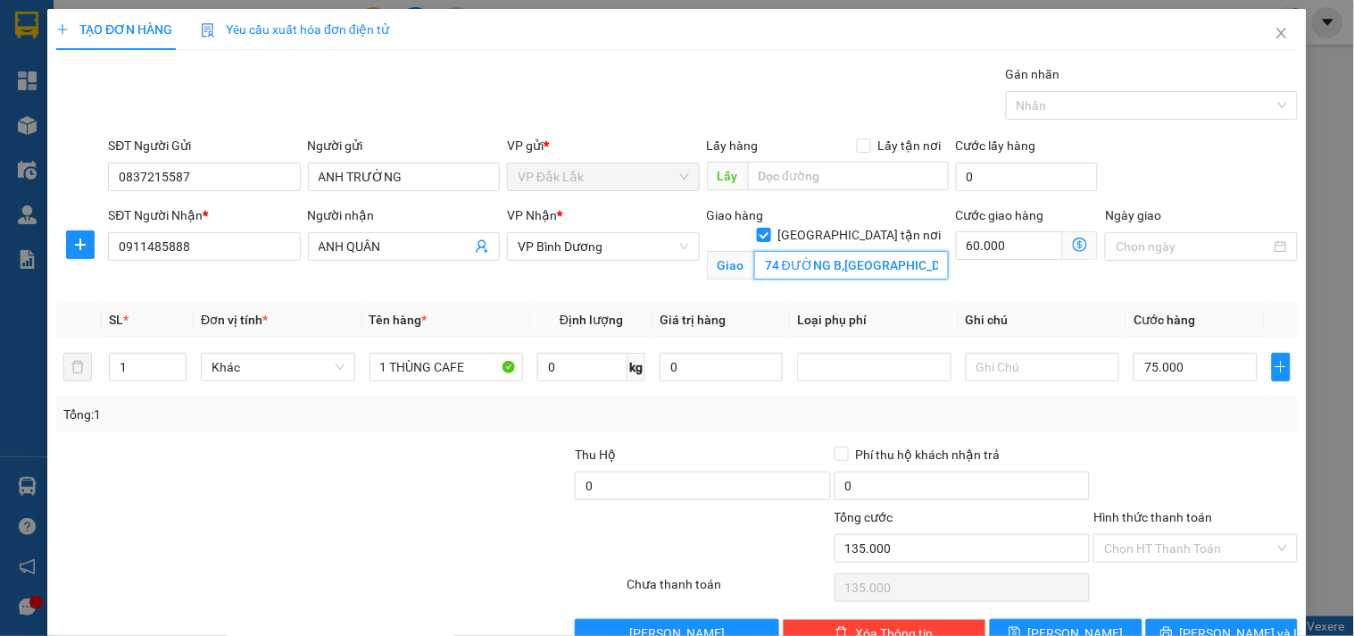
click at [806, 251] on input "74 ĐƯỜNG B,[GEOGRAPHIC_DATA],THỦ [GEOGRAPHIC_DATA]" at bounding box center [851, 265] width 195 height 29
click at [813, 251] on input "74 ĐƯỜNG B,[GEOGRAPHIC_DATA],THỦ [GEOGRAPHIC_DATA]" at bounding box center [851, 265] width 195 height 29
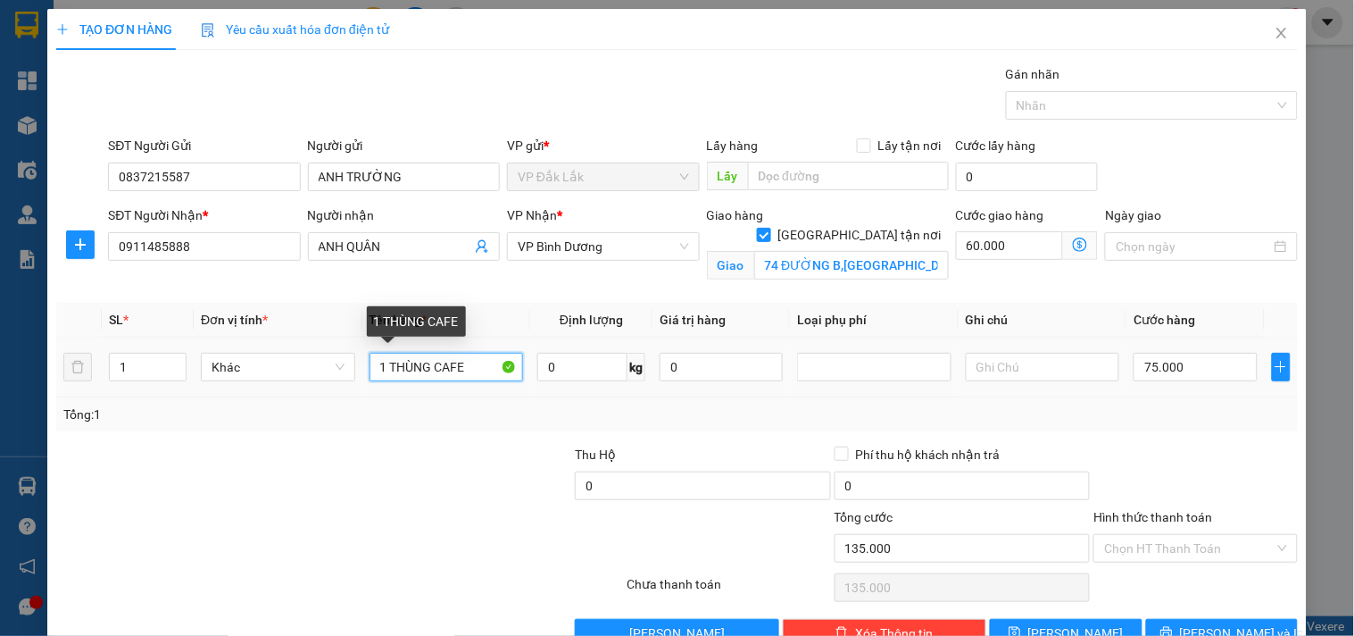
click at [426, 364] on input "1 THÙNG CAFE" at bounding box center [447, 367] width 154 height 29
click at [609, 370] on input "0" at bounding box center [582, 367] width 90 height 29
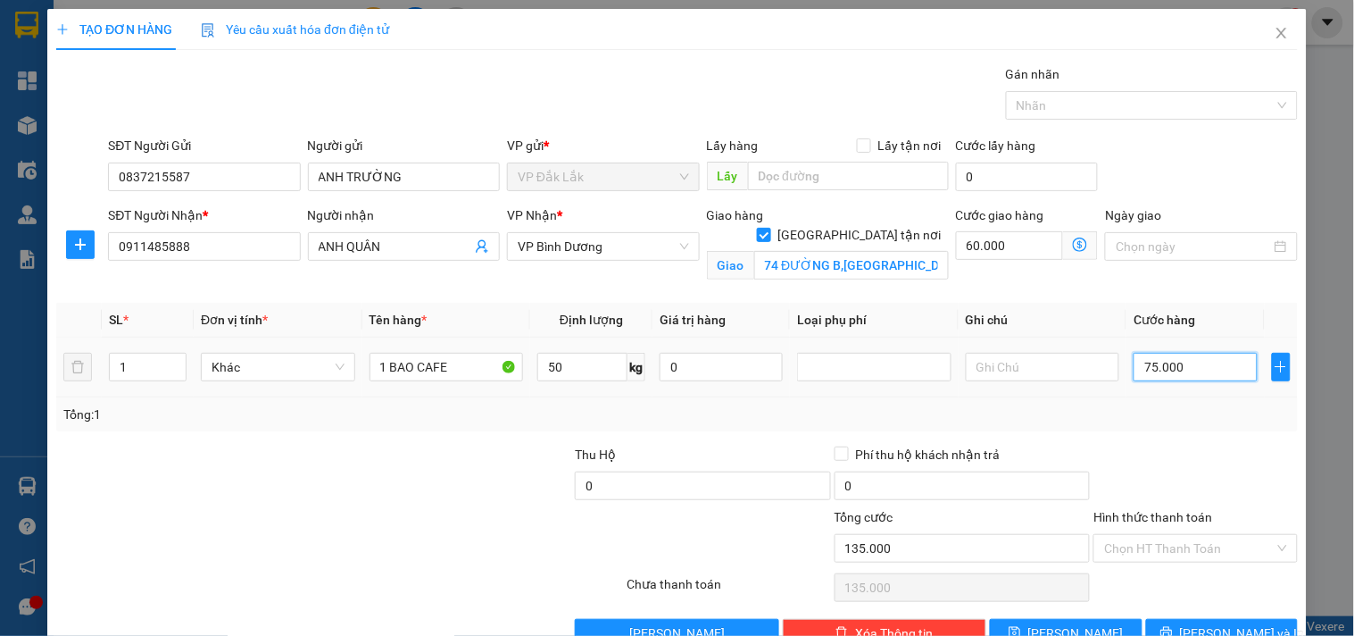
click at [1157, 364] on input "75.000" at bounding box center [1195, 367] width 123 height 29
click at [1152, 422] on div "Tổng: 1" at bounding box center [676, 414] width 1227 height 20
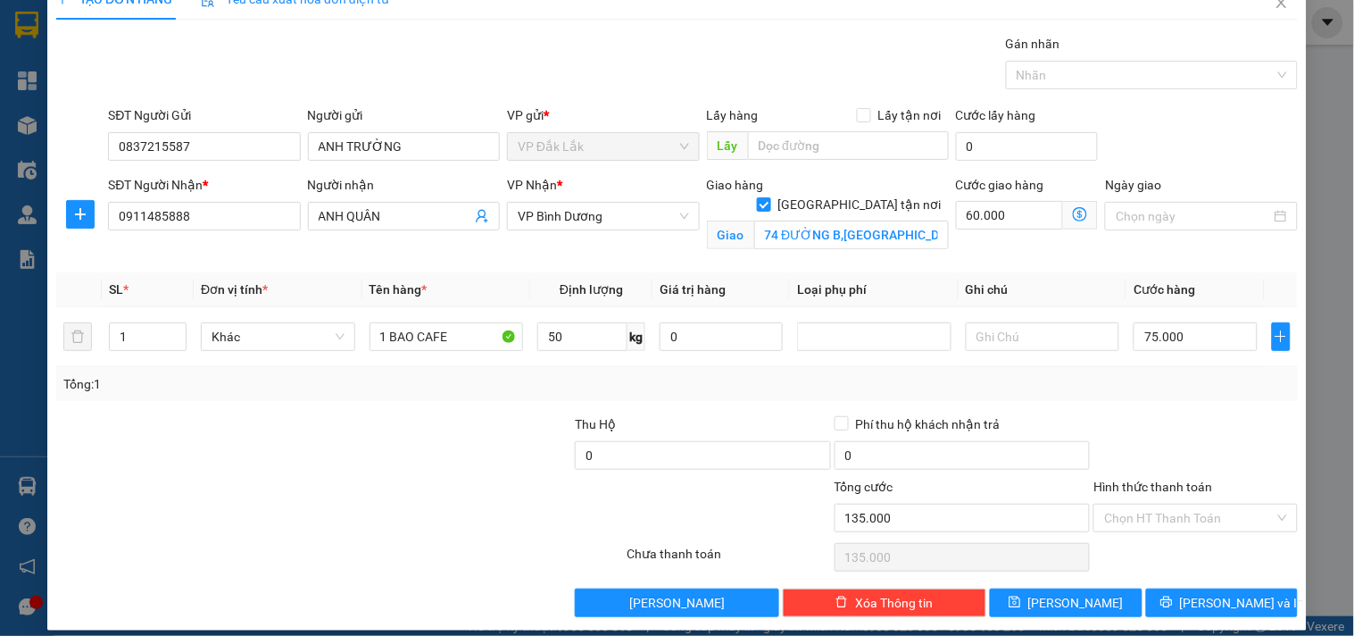
scroll to position [46, 0]
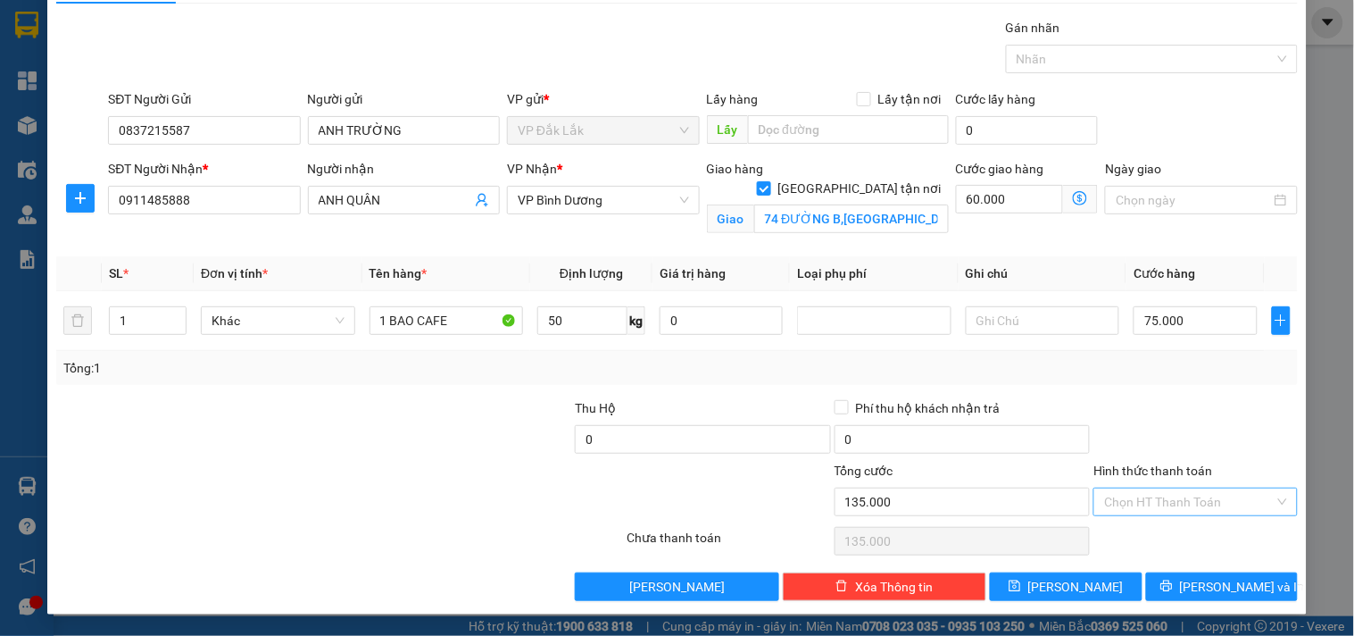
click at [1228, 500] on input "Hình thức thanh toán" at bounding box center [1189, 501] width 170 height 27
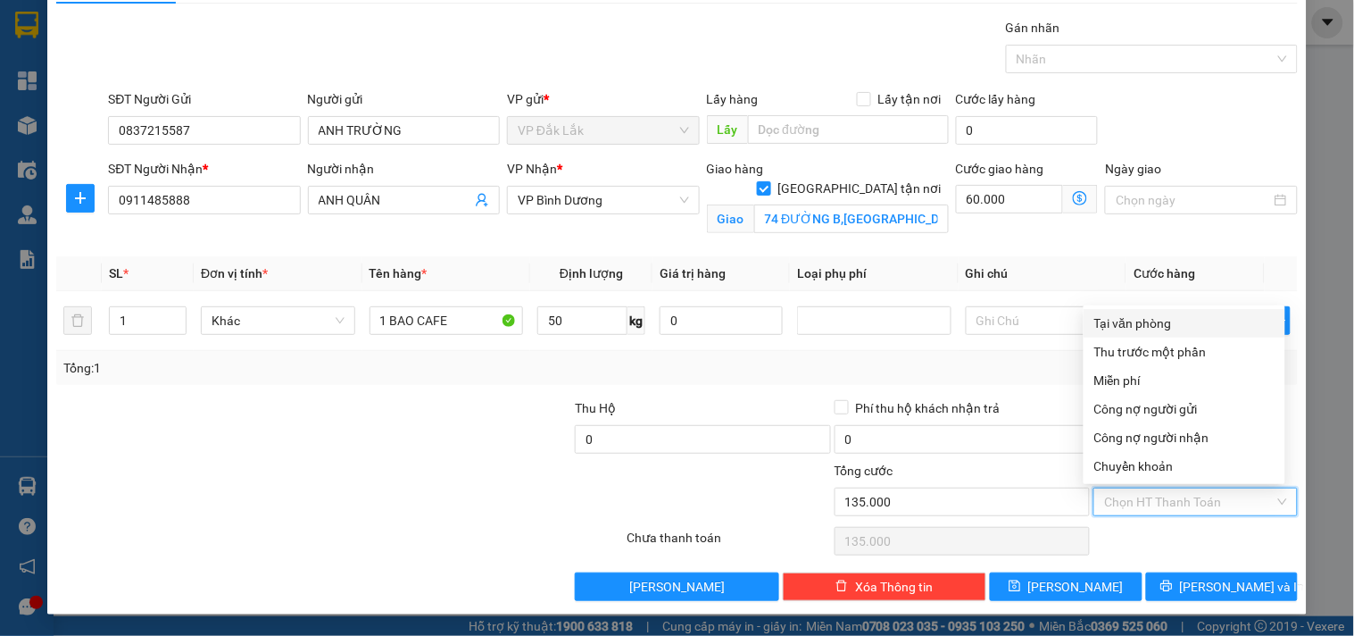
click at [1155, 325] on div "Tại văn phòng" at bounding box center [1184, 323] width 180 height 20
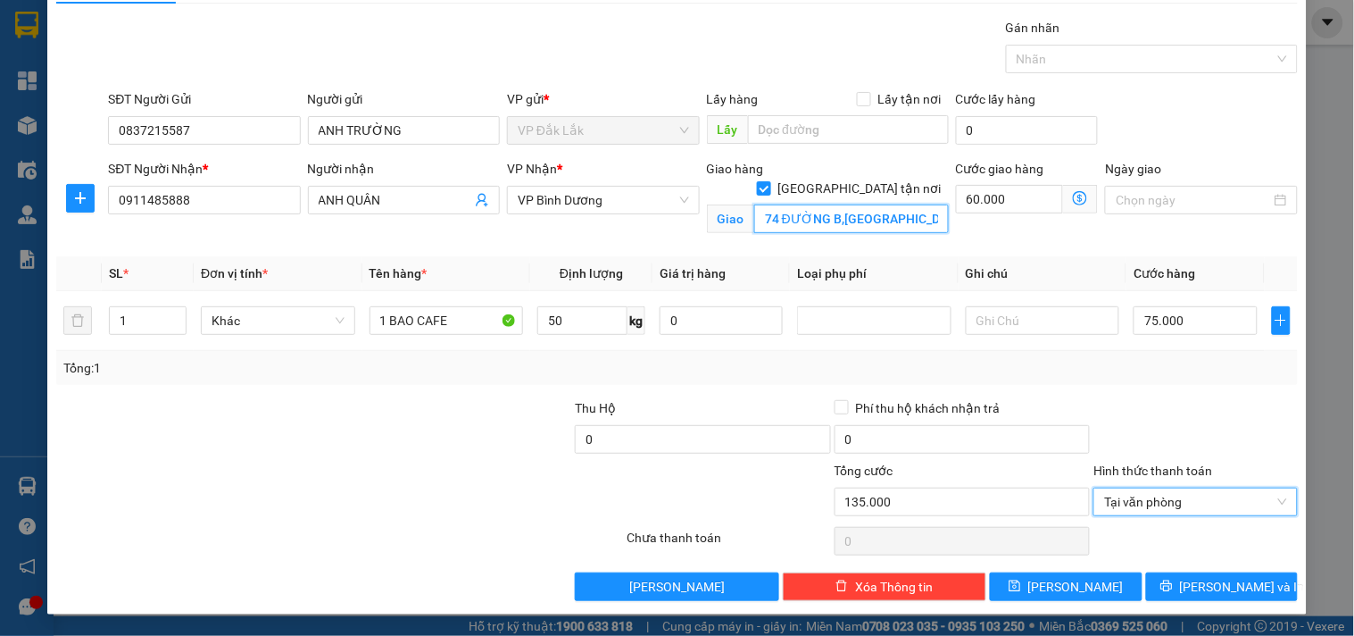
click at [875, 204] on input "74 ĐƯỜNG B,[GEOGRAPHIC_DATA],THỦ [GEOGRAPHIC_DATA]" at bounding box center [851, 218] width 195 height 29
click at [891, 205] on input "74 ĐƯỜNG B,[GEOGRAPHIC_DATA],THỦ [GEOGRAPHIC_DATA]" at bounding box center [851, 218] width 195 height 29
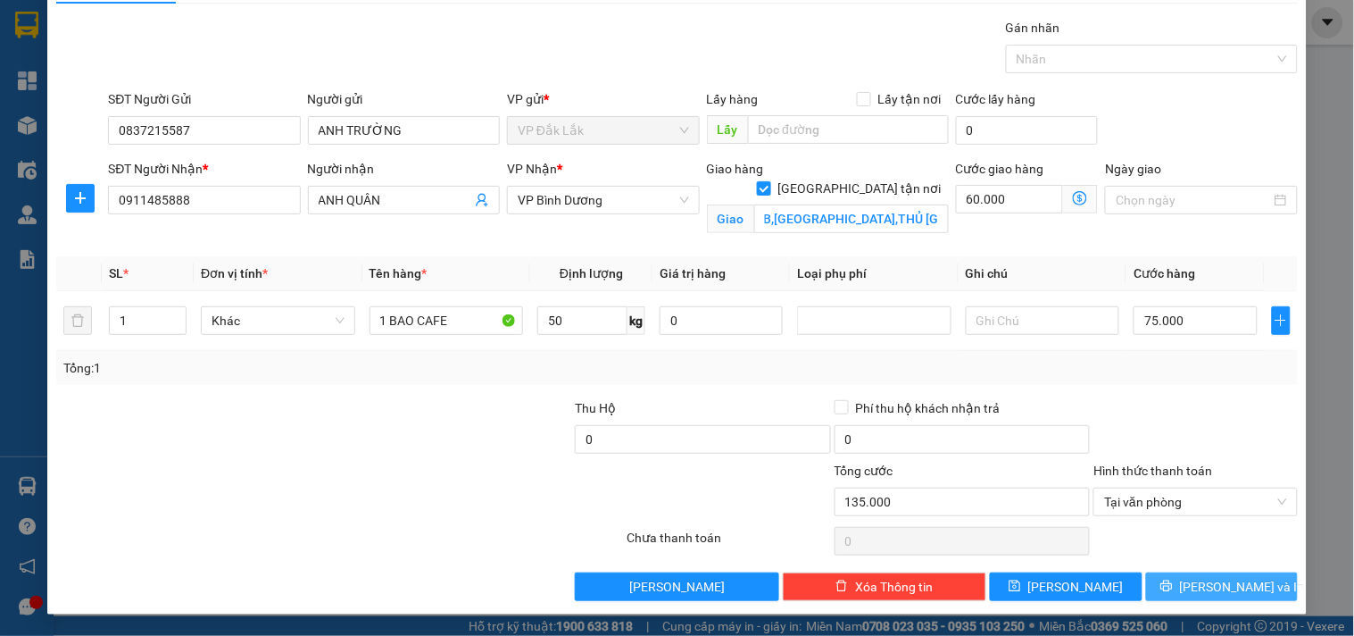
scroll to position [0, 0]
click at [1173, 584] on icon "printer" at bounding box center [1167, 585] width 12 height 12
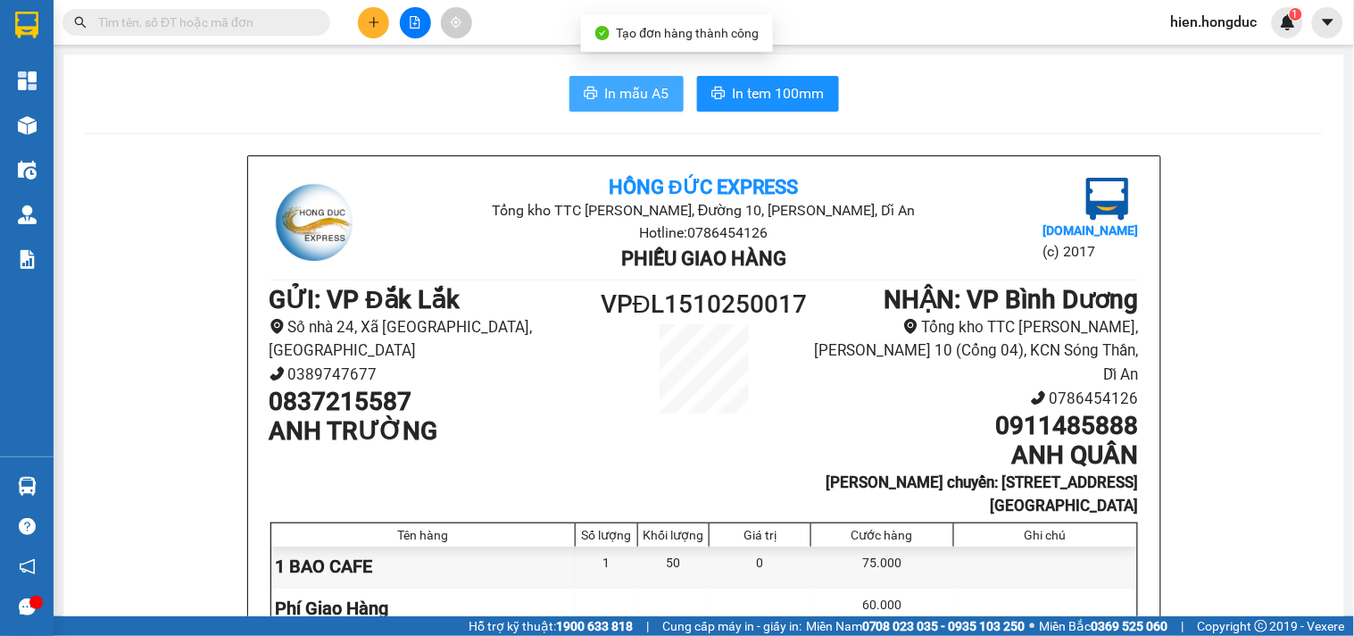
click at [620, 90] on span "In mẫu A5" at bounding box center [637, 93] width 64 height 22
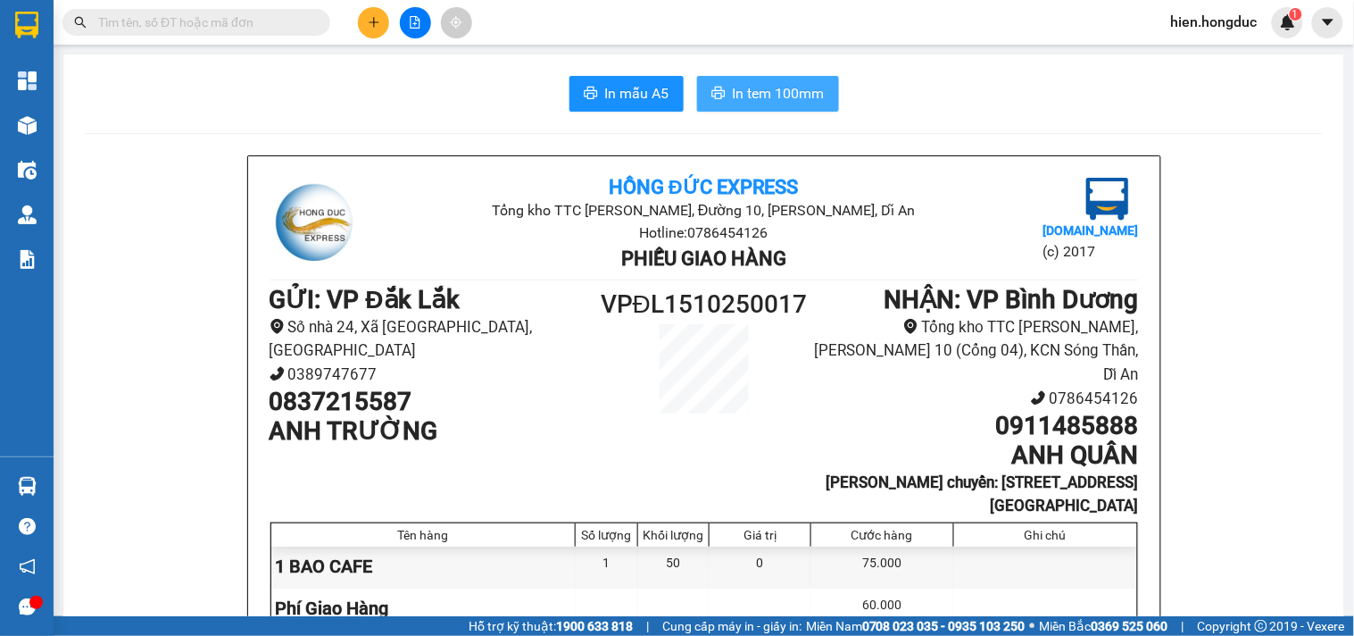
click at [746, 93] on span "In tem 100mm" at bounding box center [779, 93] width 92 height 22
